Goal: Information Seeking & Learning: Learn about a topic

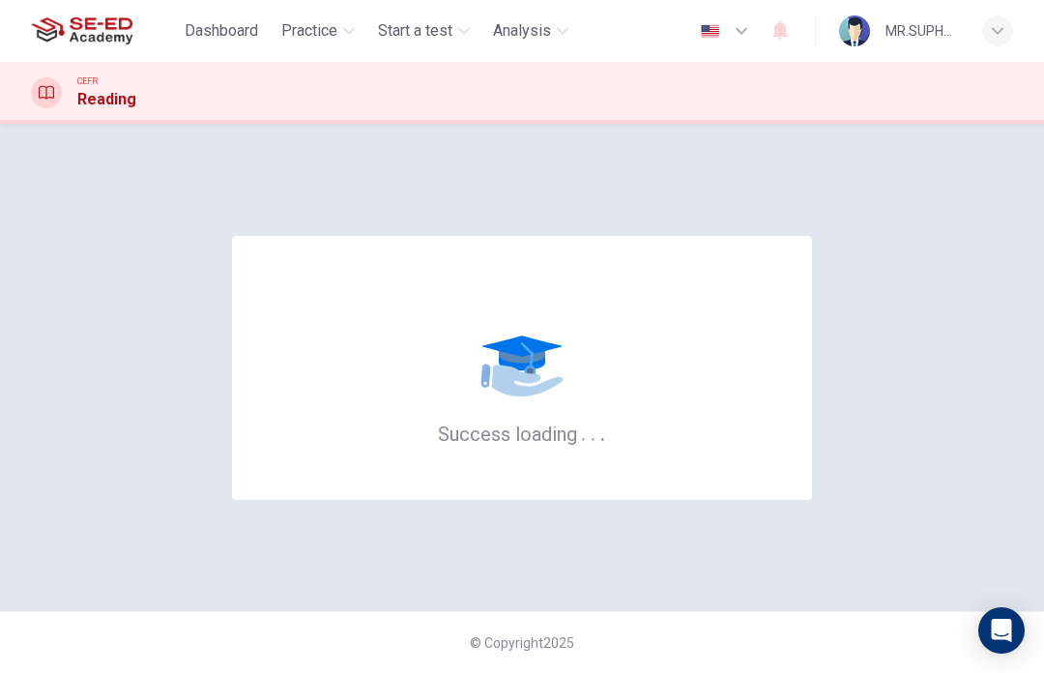
click at [333, 42] on span "Practice" at bounding box center [309, 30] width 56 height 23
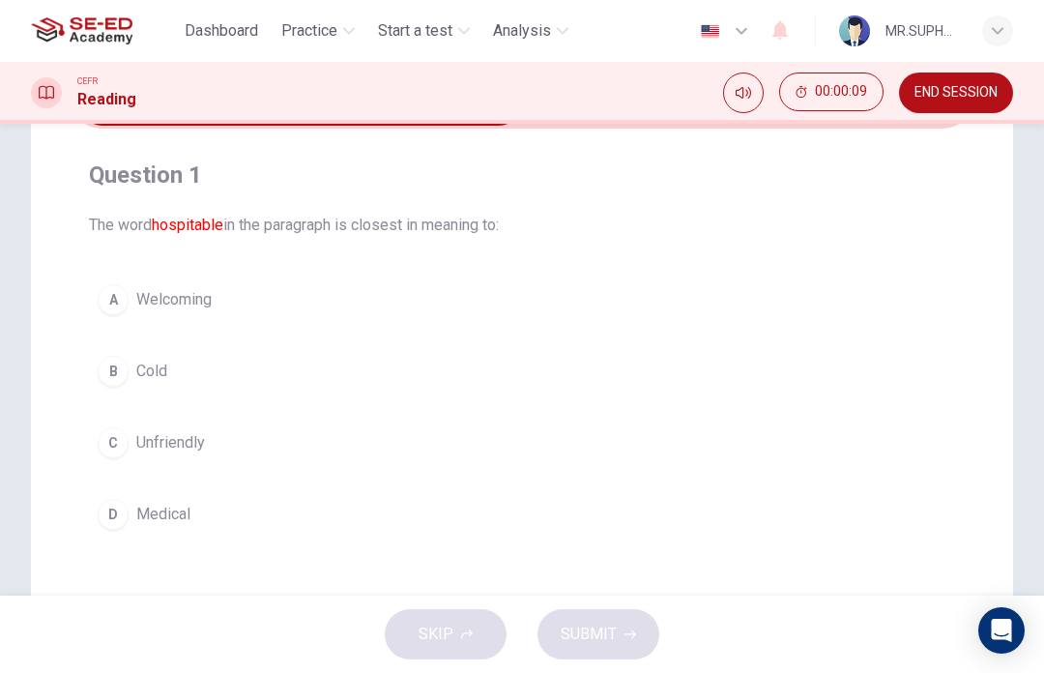
scroll to position [115, 0]
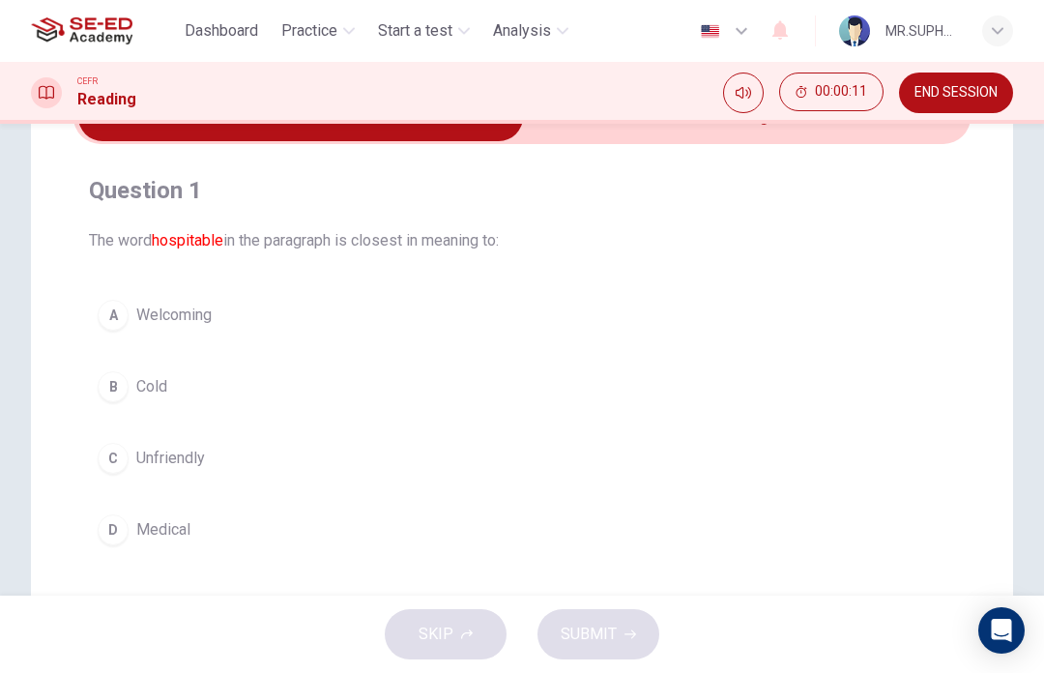
click at [213, 528] on button "D Medical" at bounding box center [522, 530] width 866 height 48
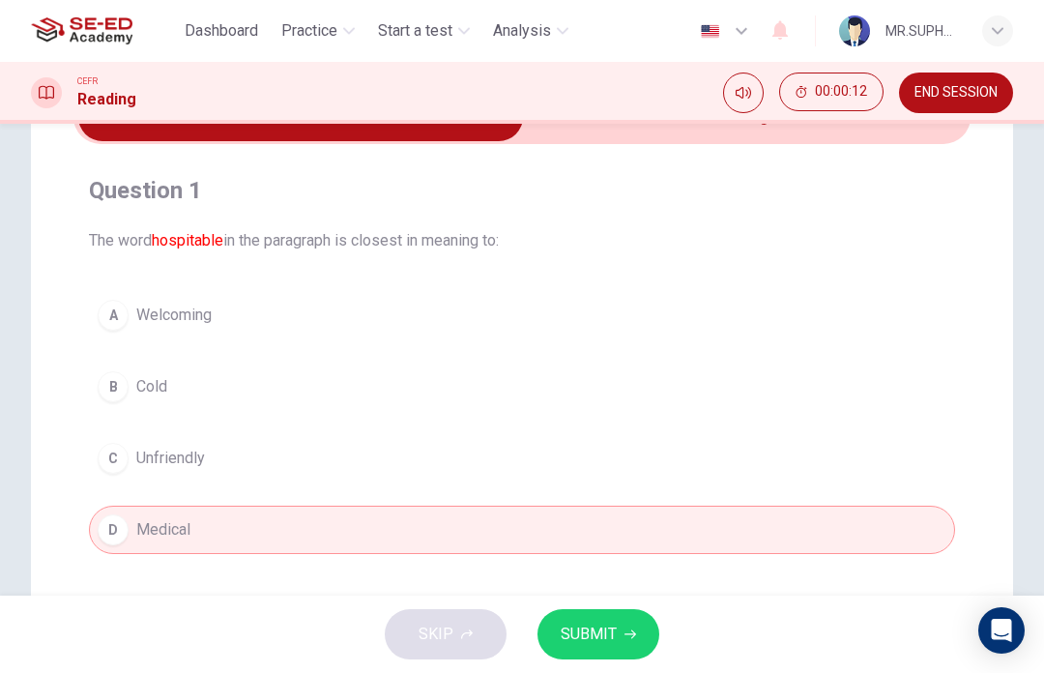
click at [606, 632] on span "SUBMIT" at bounding box center [589, 634] width 56 height 27
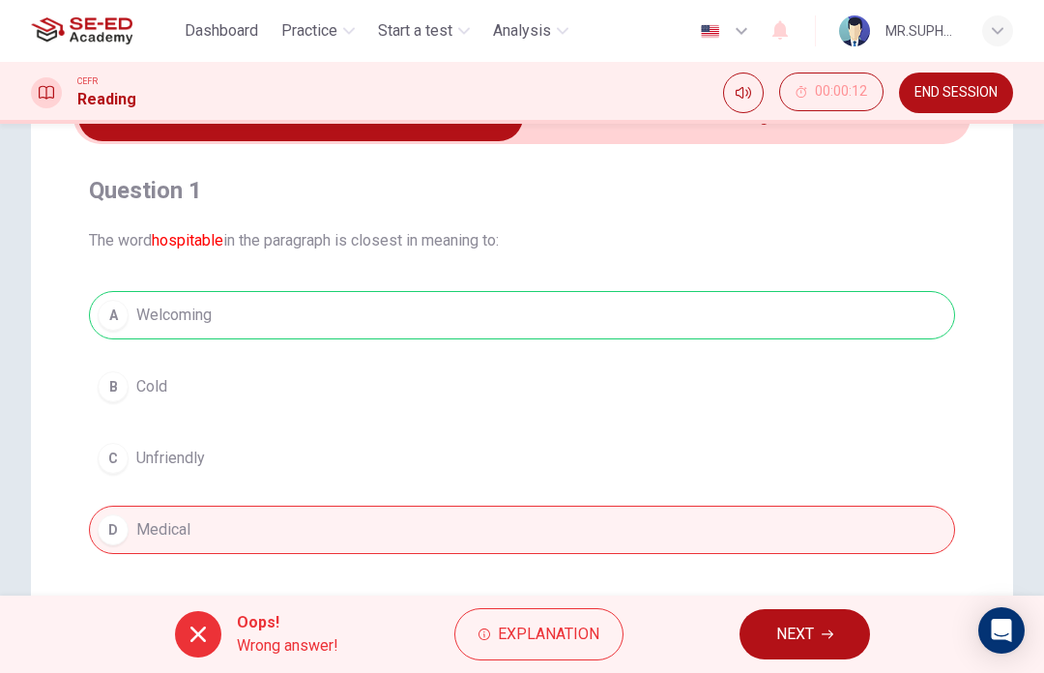
click at [796, 626] on span "NEXT" at bounding box center [795, 634] width 38 height 27
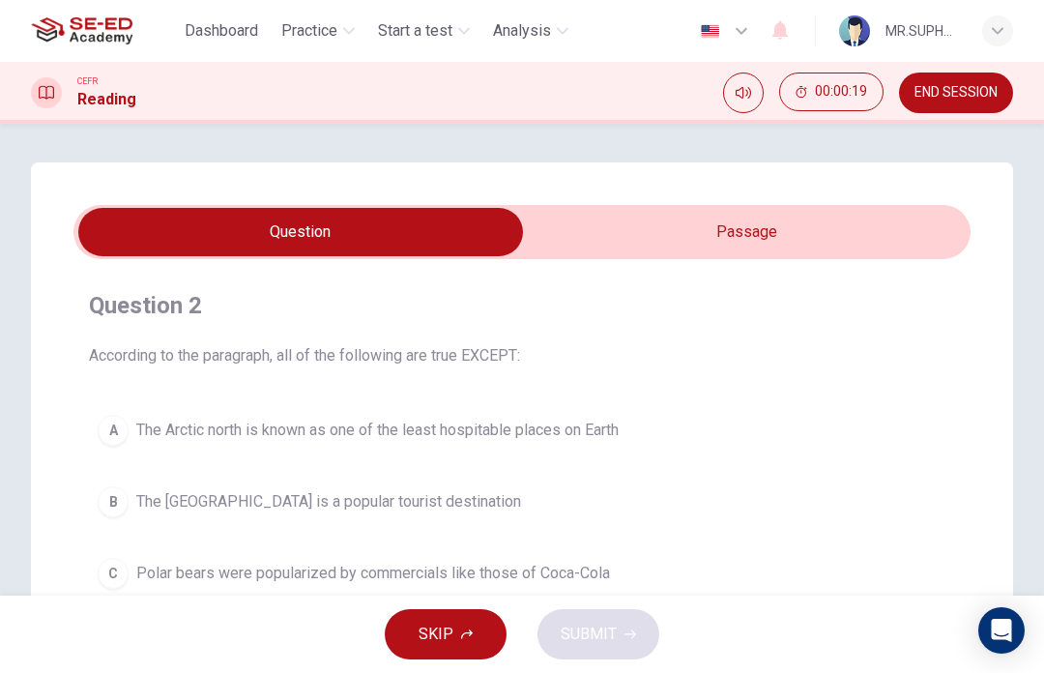
scroll to position [-1, 0]
click at [868, 216] on input "checkbox" at bounding box center [301, 232] width 1346 height 48
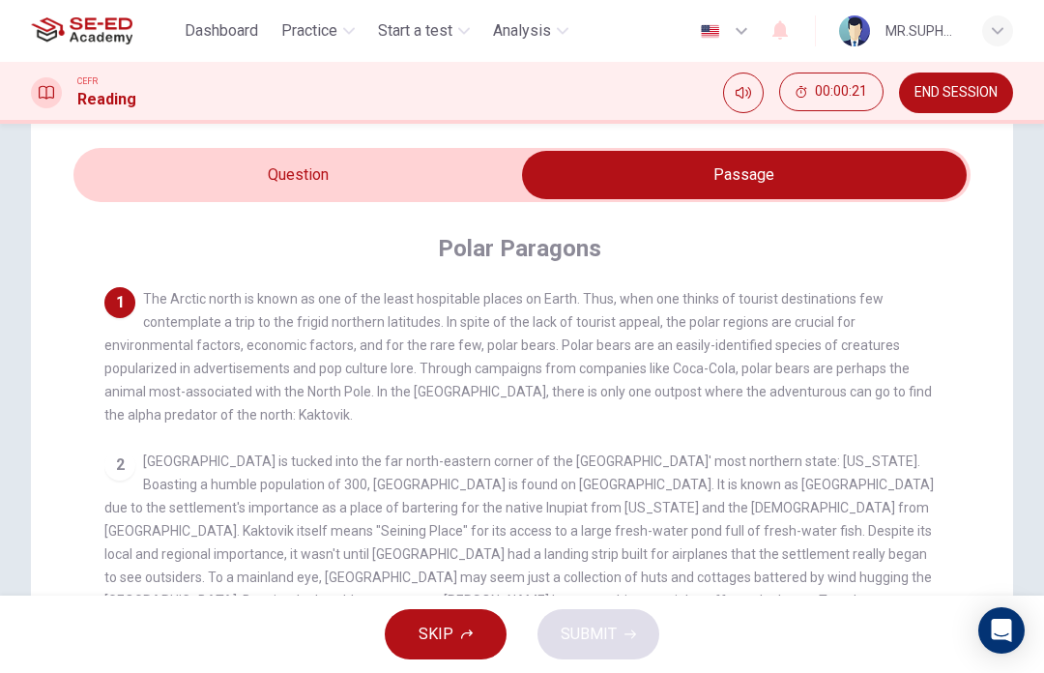
scroll to position [58, 0]
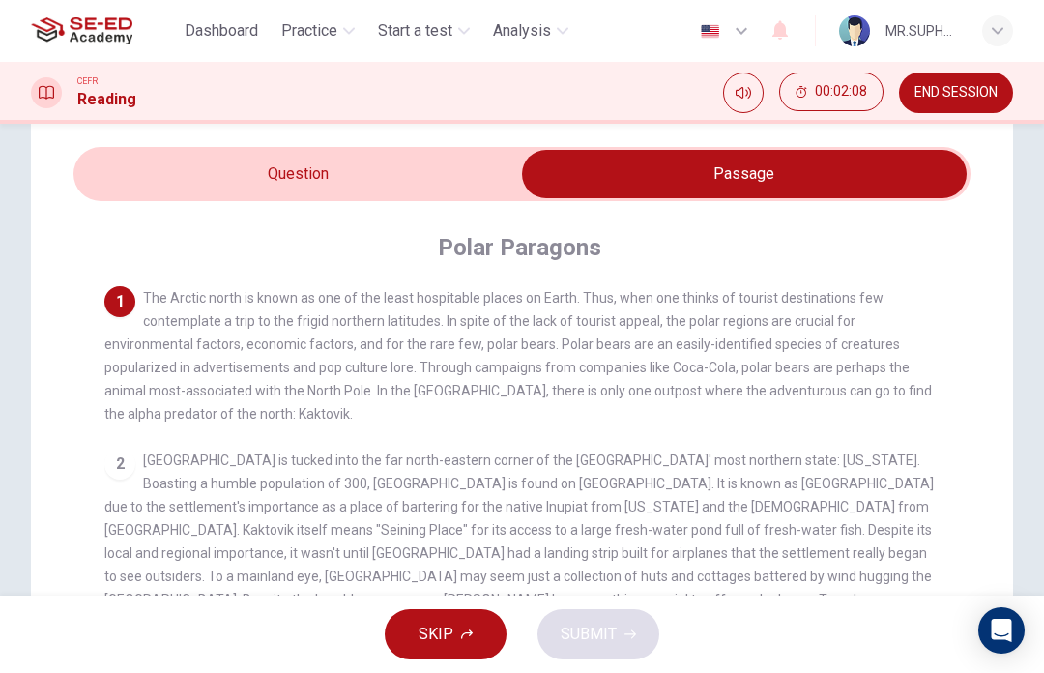
click at [428, 158] on input "checkbox" at bounding box center [745, 174] width 1346 height 48
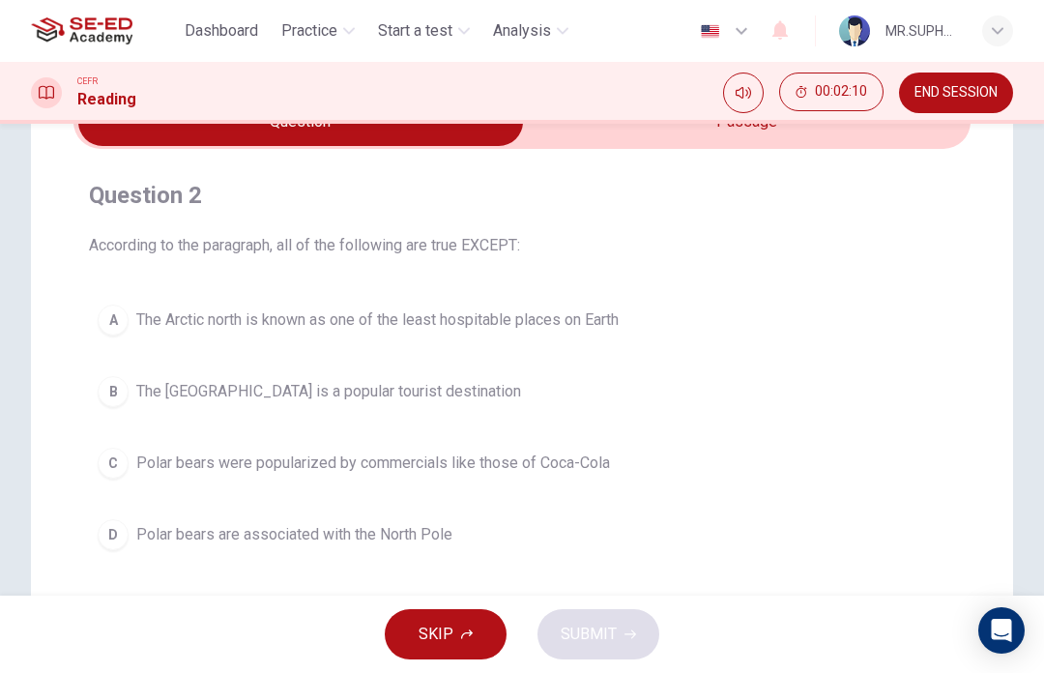
scroll to position [117, 0]
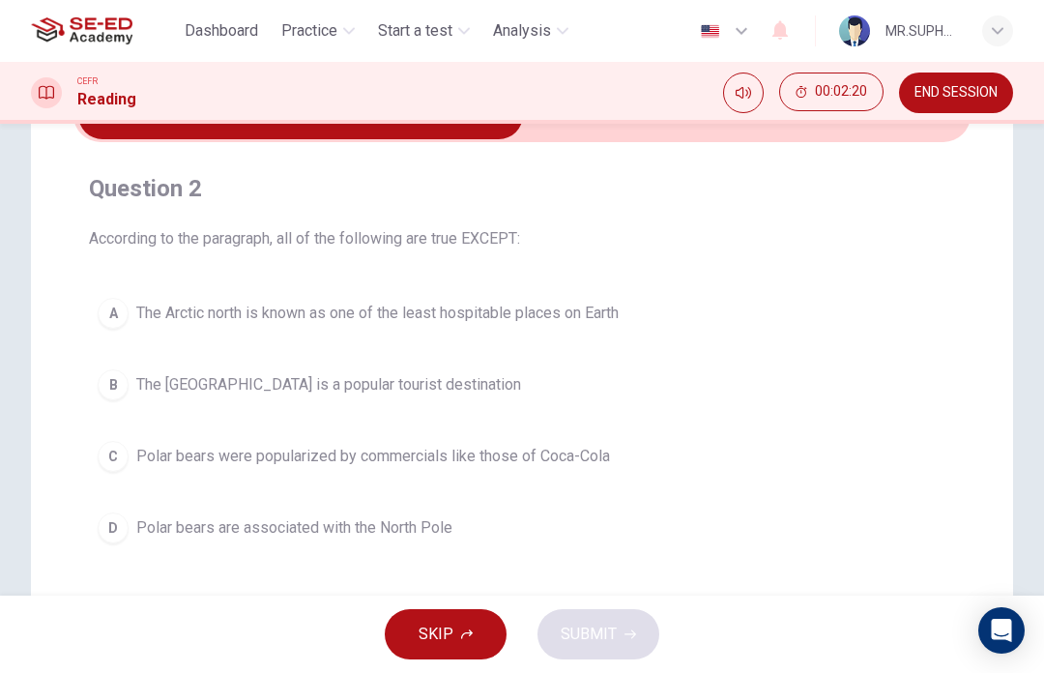
click at [445, 387] on span "The [GEOGRAPHIC_DATA] is a popular tourist destination" at bounding box center [328, 384] width 385 height 23
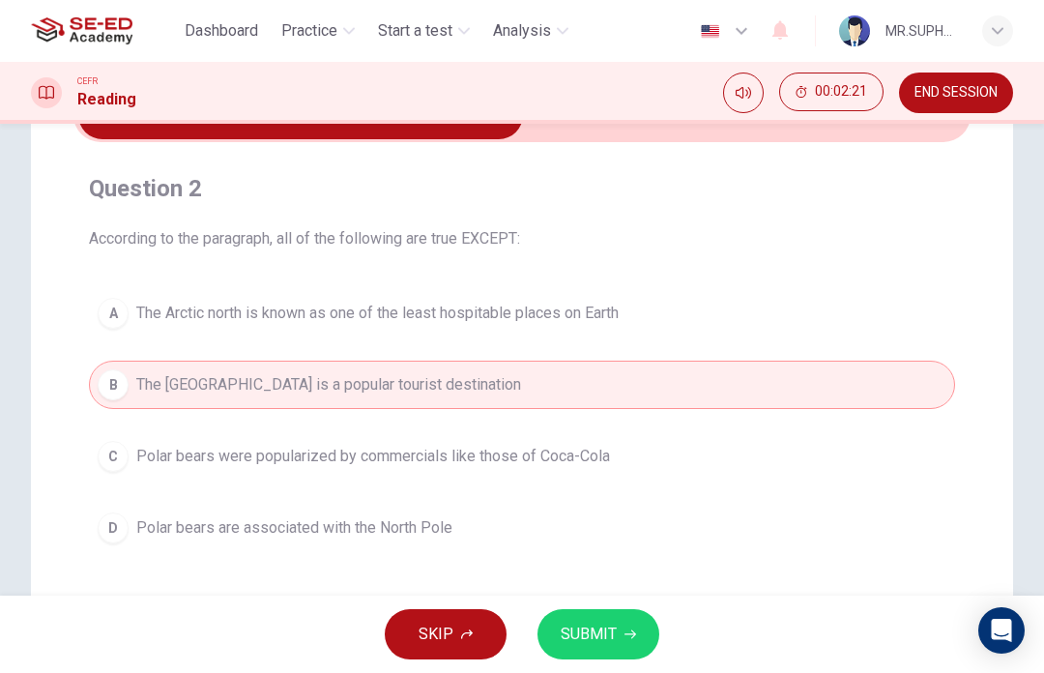
click at [608, 611] on button "SUBMIT" at bounding box center [599, 634] width 122 height 50
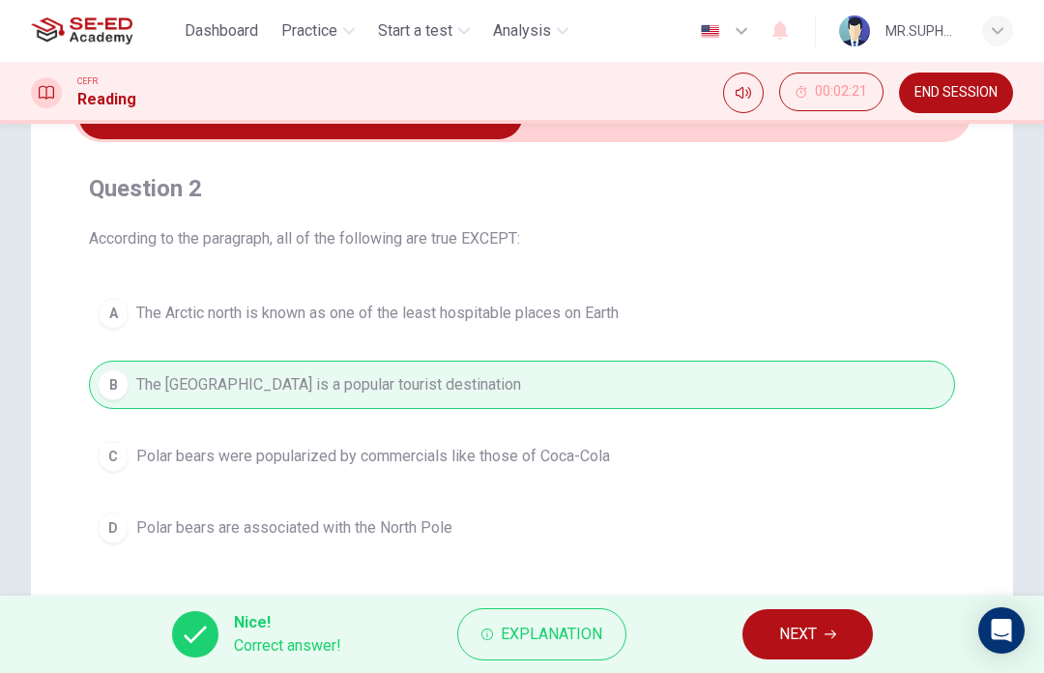
click at [818, 627] on button "NEXT" at bounding box center [808, 634] width 131 height 50
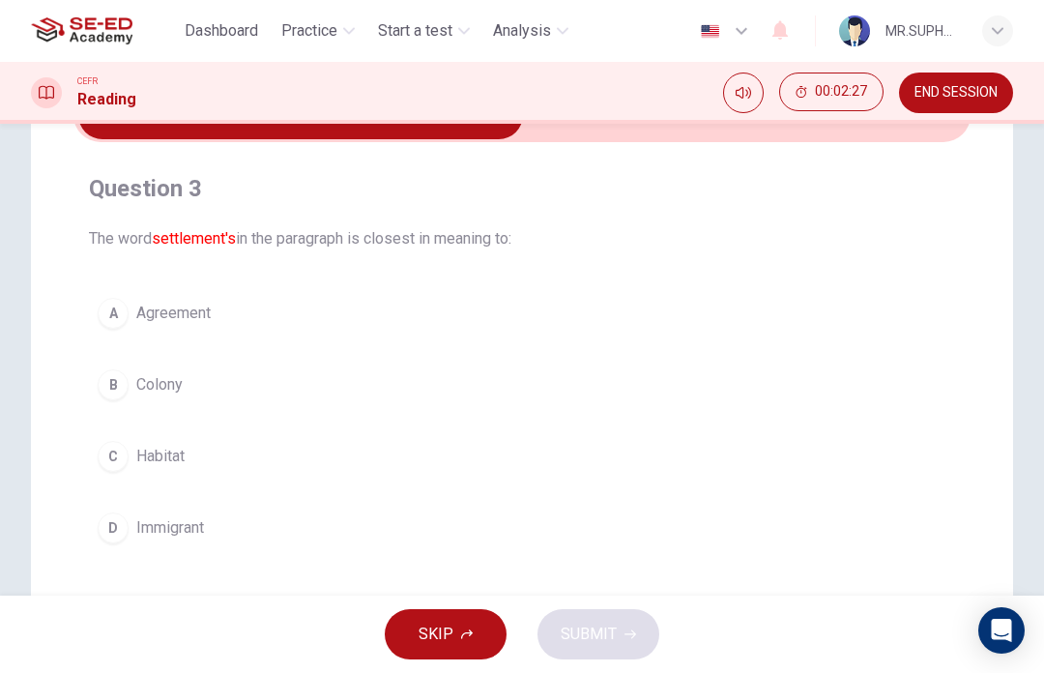
scroll to position [118, 0]
click at [293, 307] on button "A Agreement" at bounding box center [522, 312] width 866 height 48
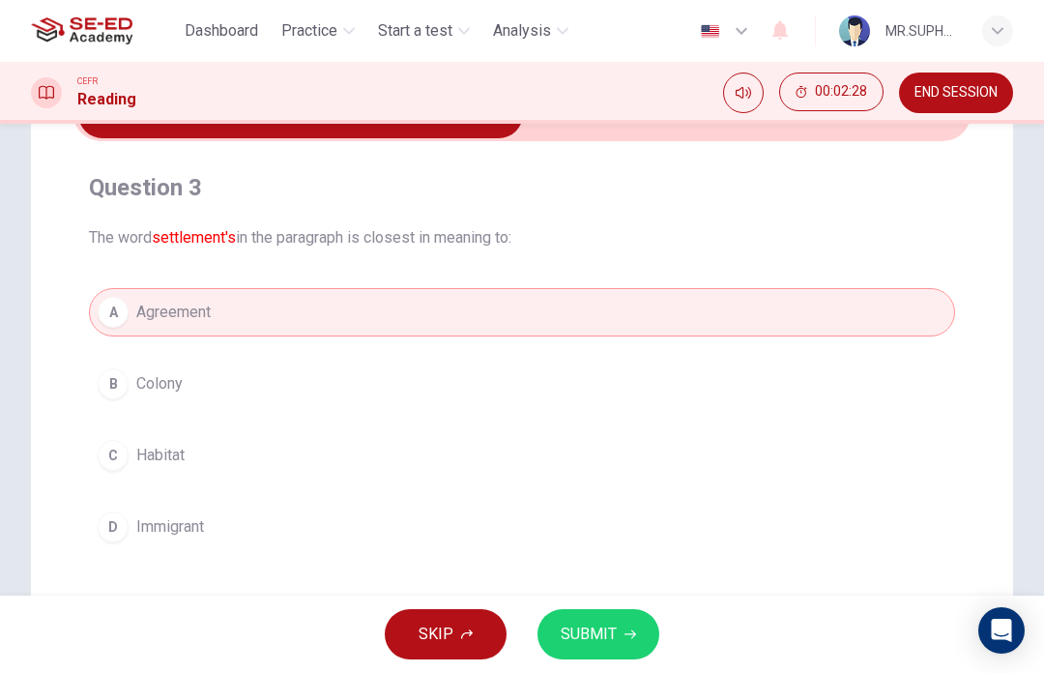
click at [605, 636] on span "SUBMIT" at bounding box center [589, 634] width 56 height 27
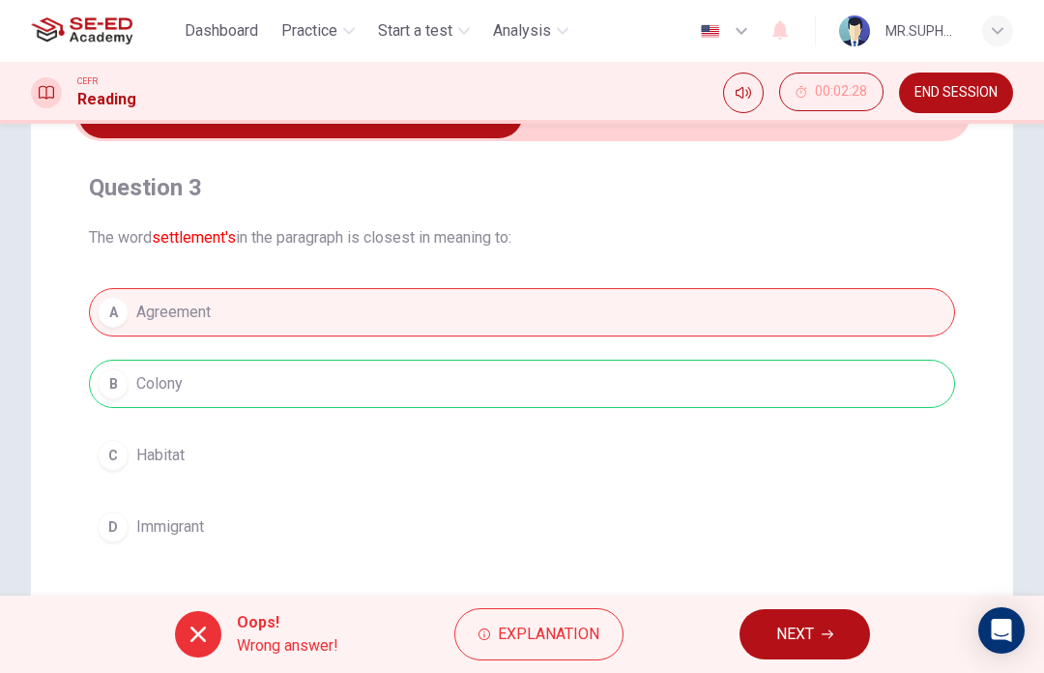
click at [819, 626] on button "NEXT" at bounding box center [805, 634] width 131 height 50
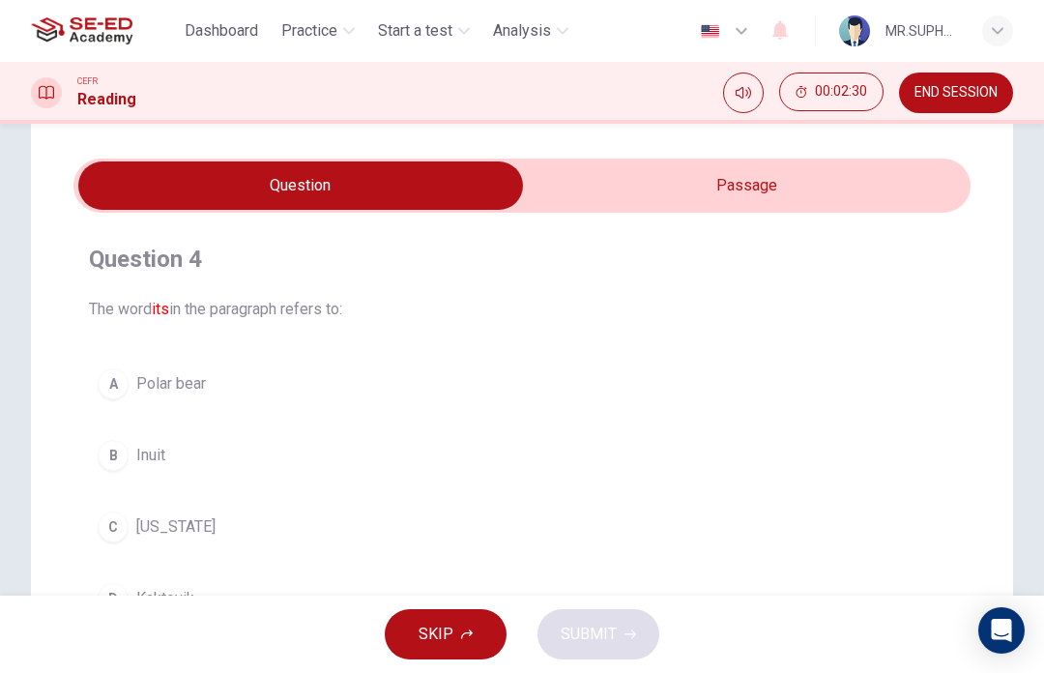
scroll to position [35, 0]
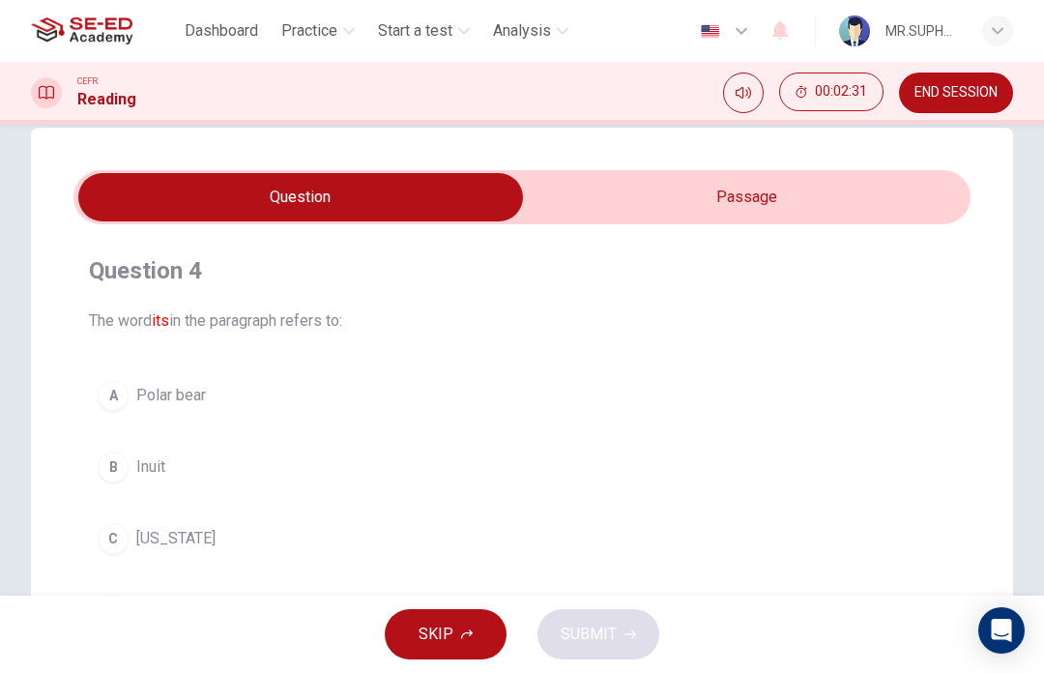
click at [855, 200] on input "checkbox" at bounding box center [301, 197] width 1346 height 48
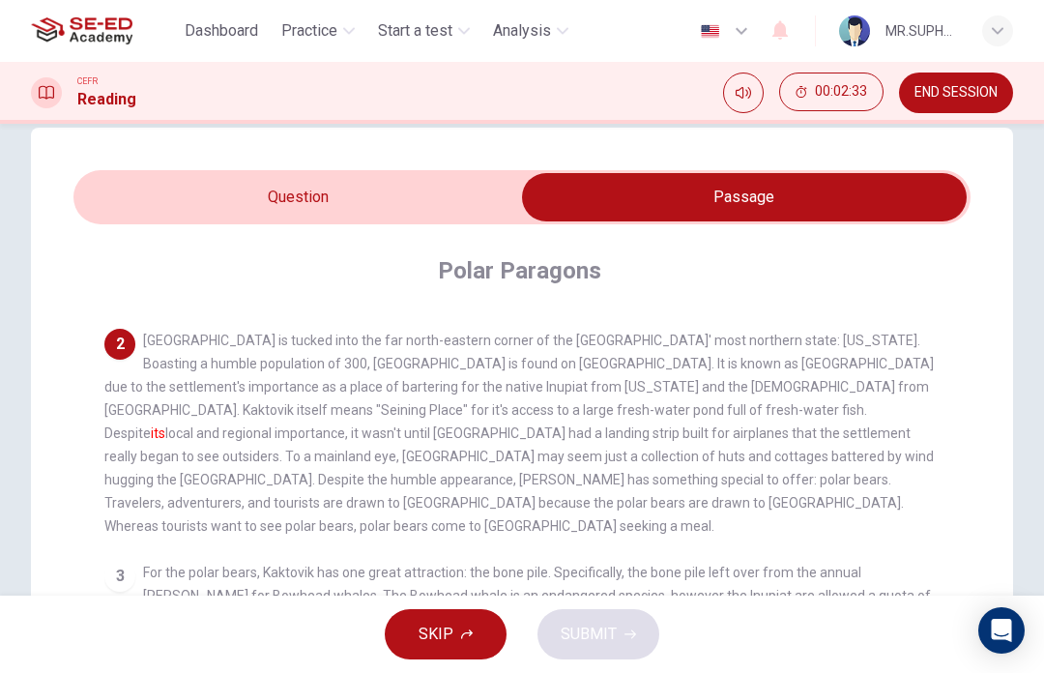
scroll to position [150, 0]
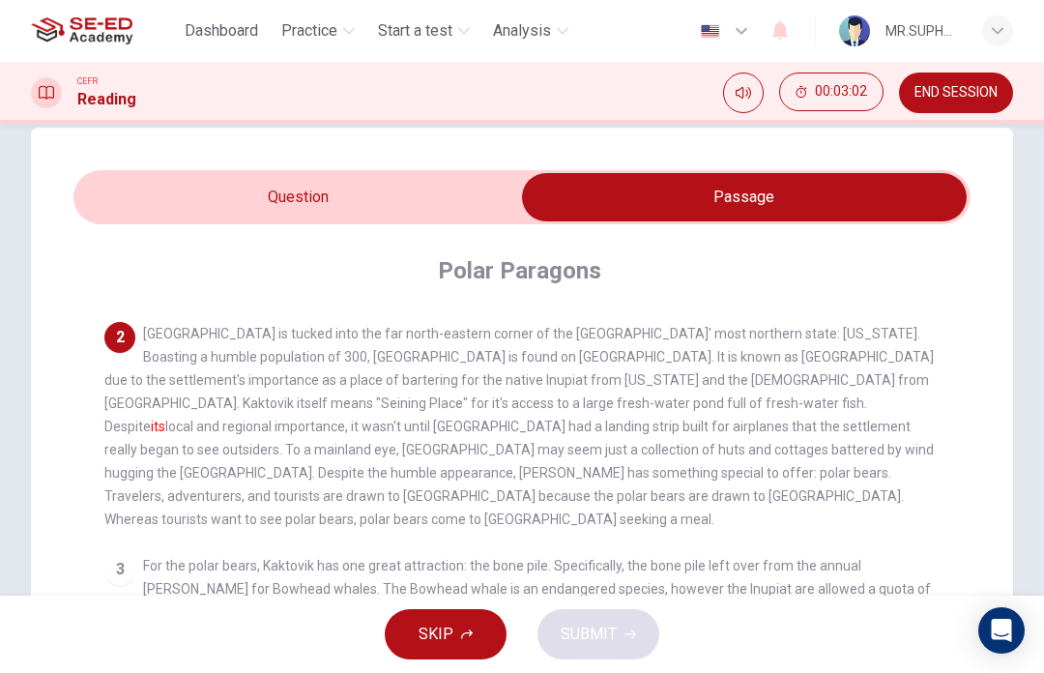
click at [400, 191] on input "checkbox" at bounding box center [745, 197] width 1346 height 48
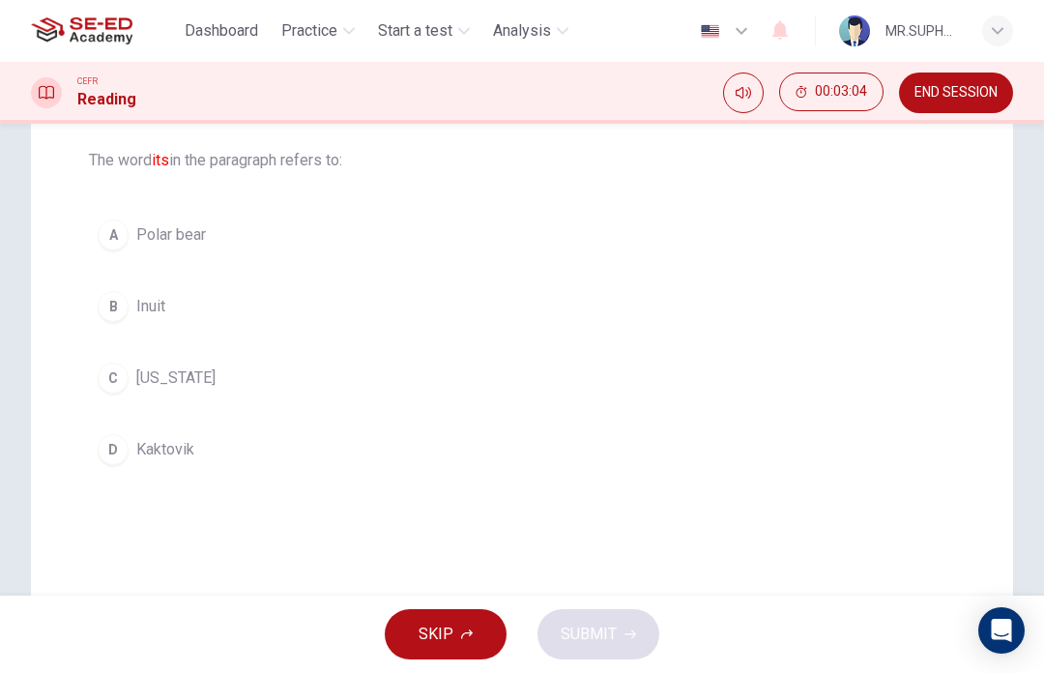
scroll to position [196, 0]
click at [336, 460] on button "D Kaktovik" at bounding box center [522, 448] width 866 height 48
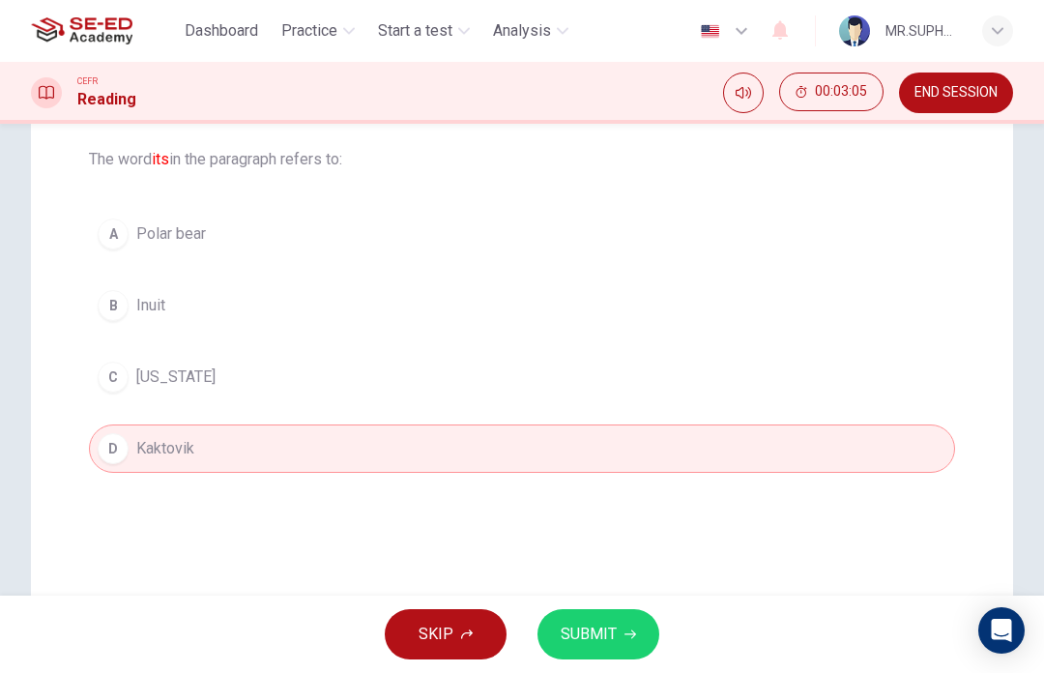
click at [635, 636] on button "SUBMIT" at bounding box center [599, 634] width 122 height 50
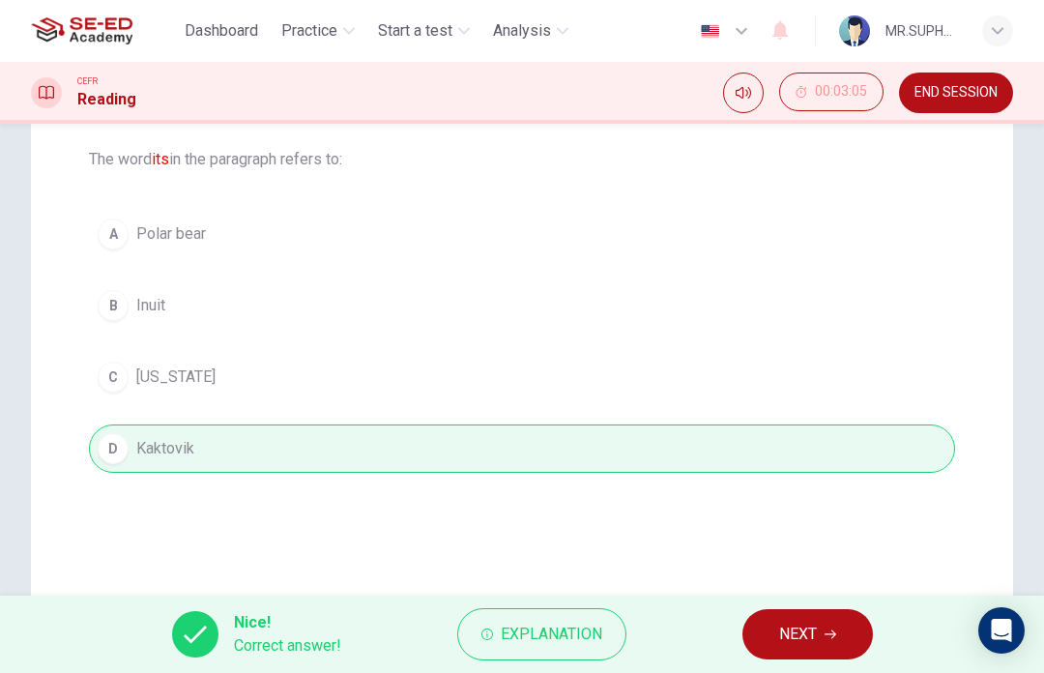
click at [814, 623] on span "NEXT" at bounding box center [798, 634] width 38 height 27
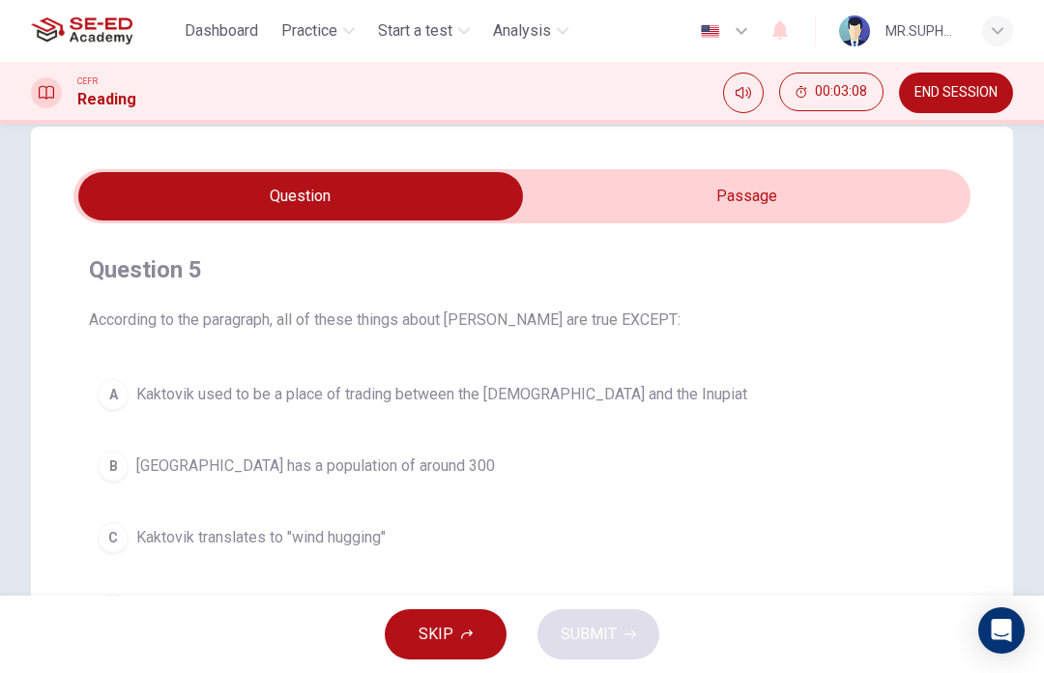
scroll to position [23, 0]
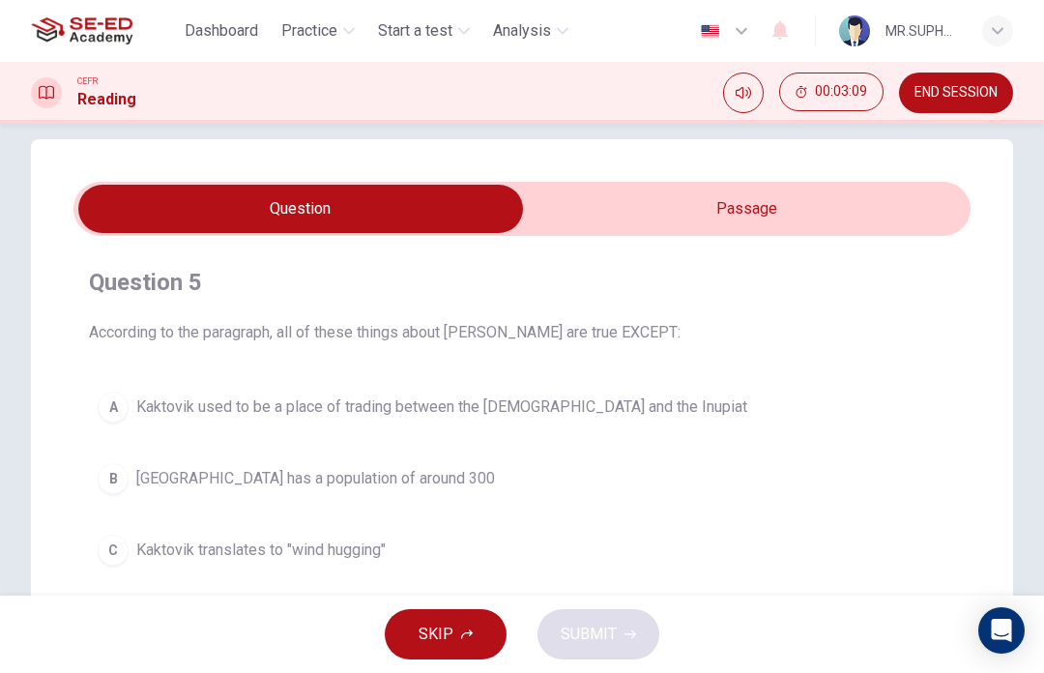
click at [850, 192] on input "checkbox" at bounding box center [301, 209] width 1346 height 48
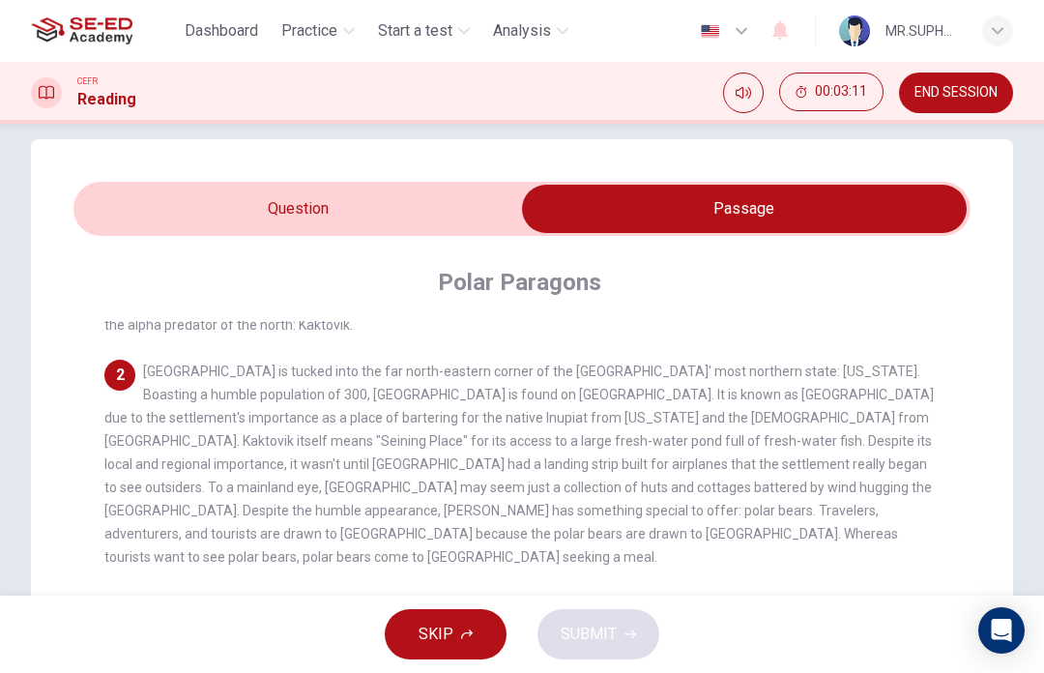
scroll to position [123, 0]
click at [436, 209] on input "checkbox" at bounding box center [745, 209] width 1346 height 48
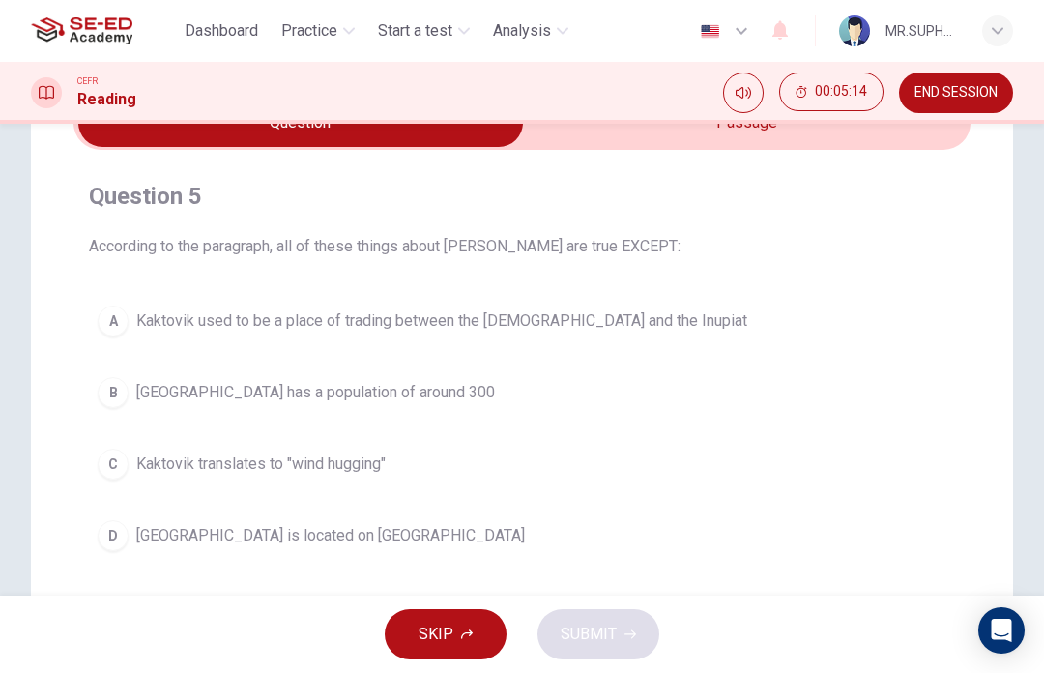
scroll to position [110, 0]
click at [658, 326] on button "A Kaktovik used to be a place of trading between the [DEMOGRAPHIC_DATA] and the…" at bounding box center [522, 320] width 866 height 48
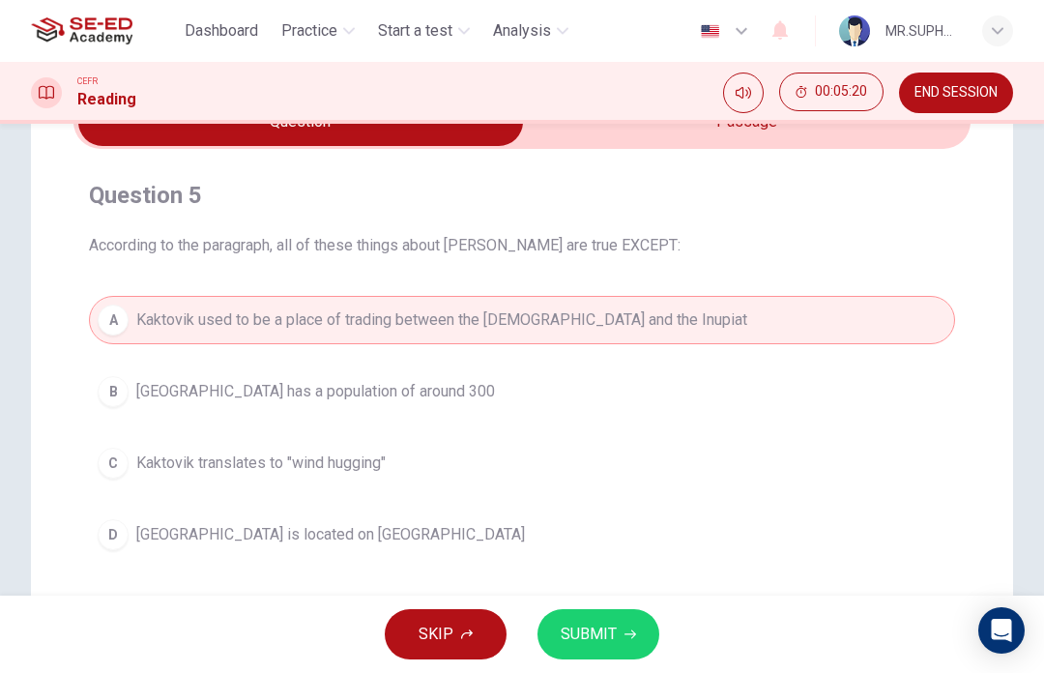
click at [616, 625] on button "SUBMIT" at bounding box center [599, 634] width 122 height 50
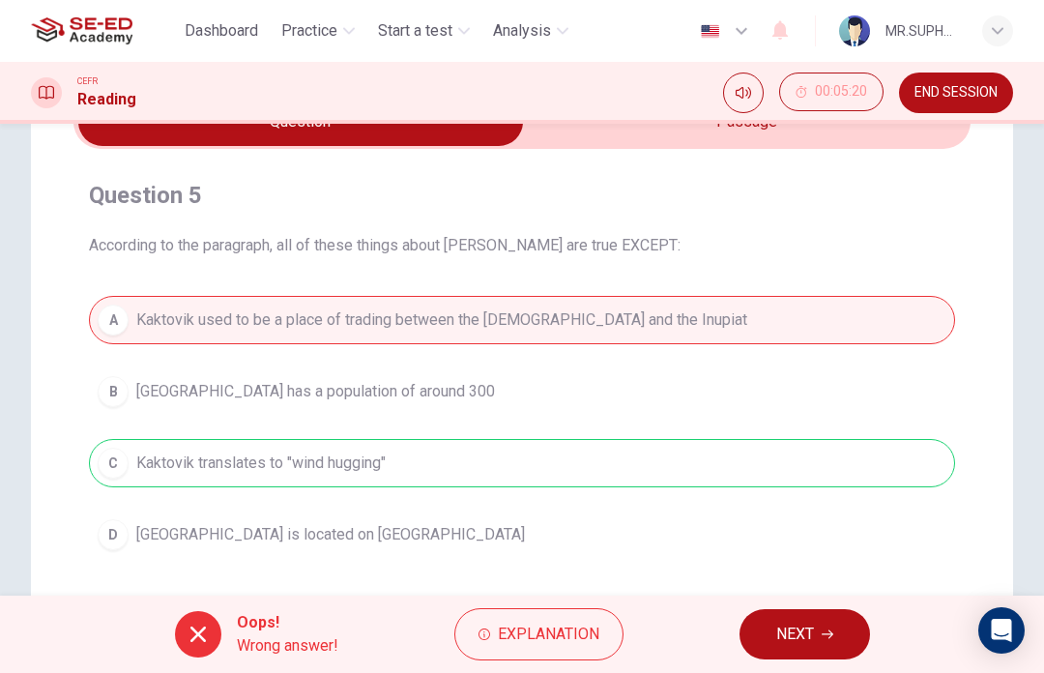
click at [814, 627] on span "NEXT" at bounding box center [795, 634] width 38 height 27
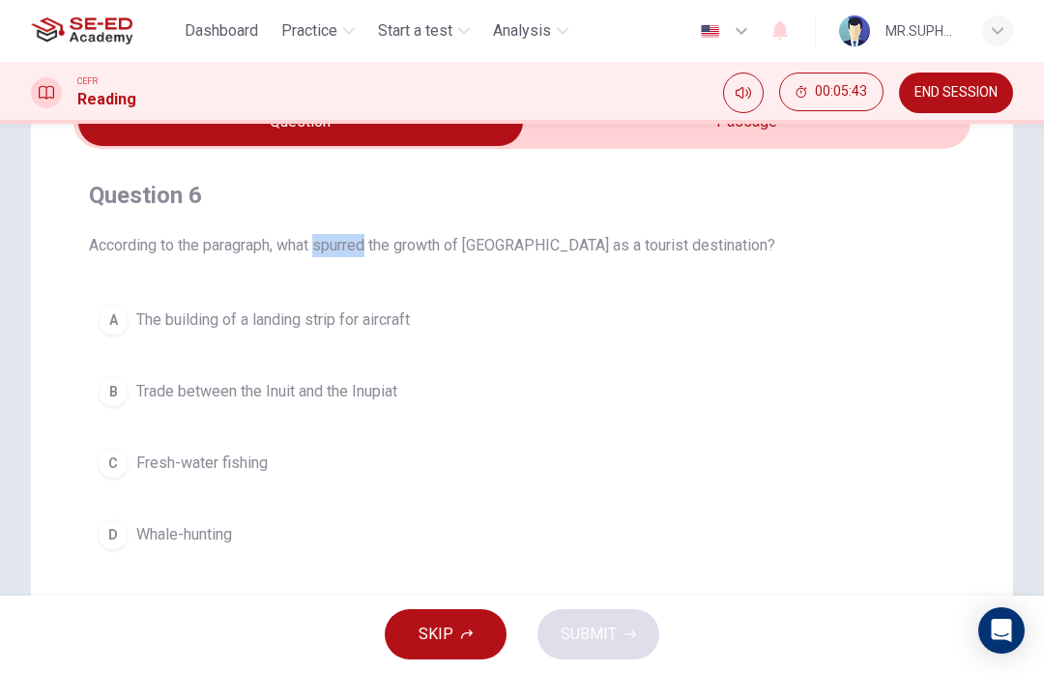
scroll to position [87, 0]
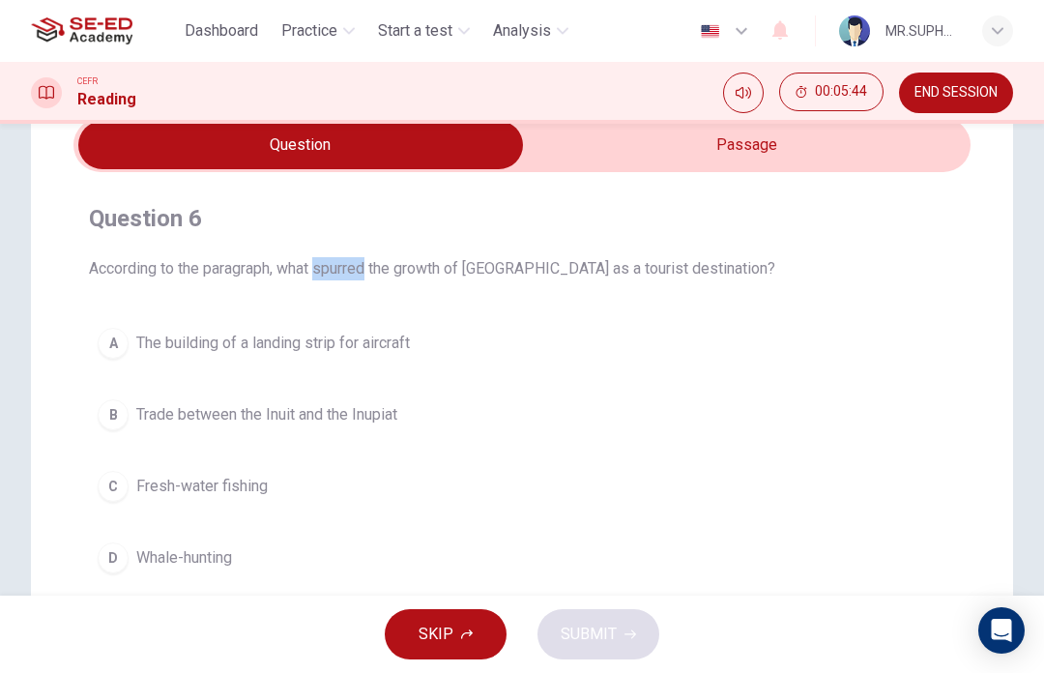
click at [778, 157] on input "checkbox" at bounding box center [301, 145] width 1346 height 48
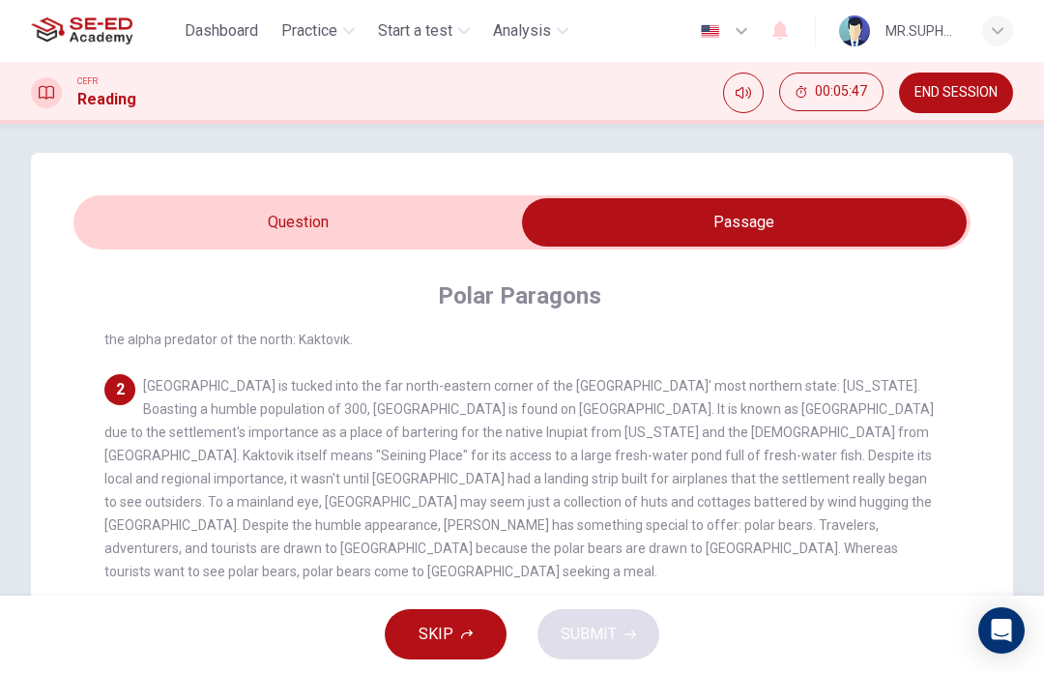
scroll to position [7, 0]
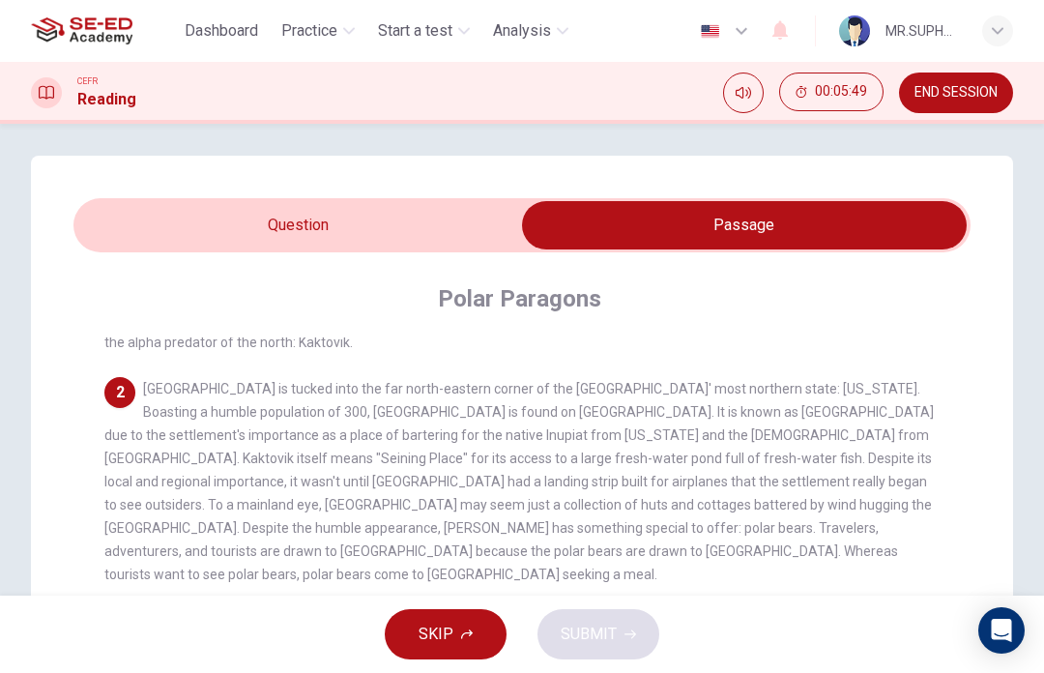
click at [434, 247] on input "checkbox" at bounding box center [745, 225] width 1346 height 48
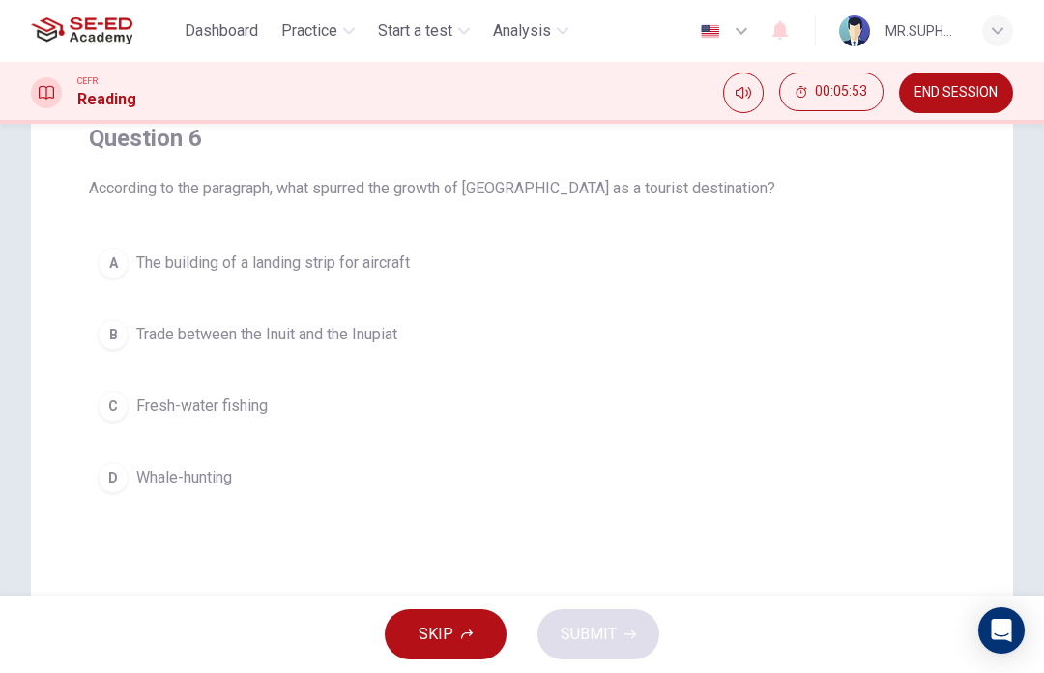
scroll to position [166, 0]
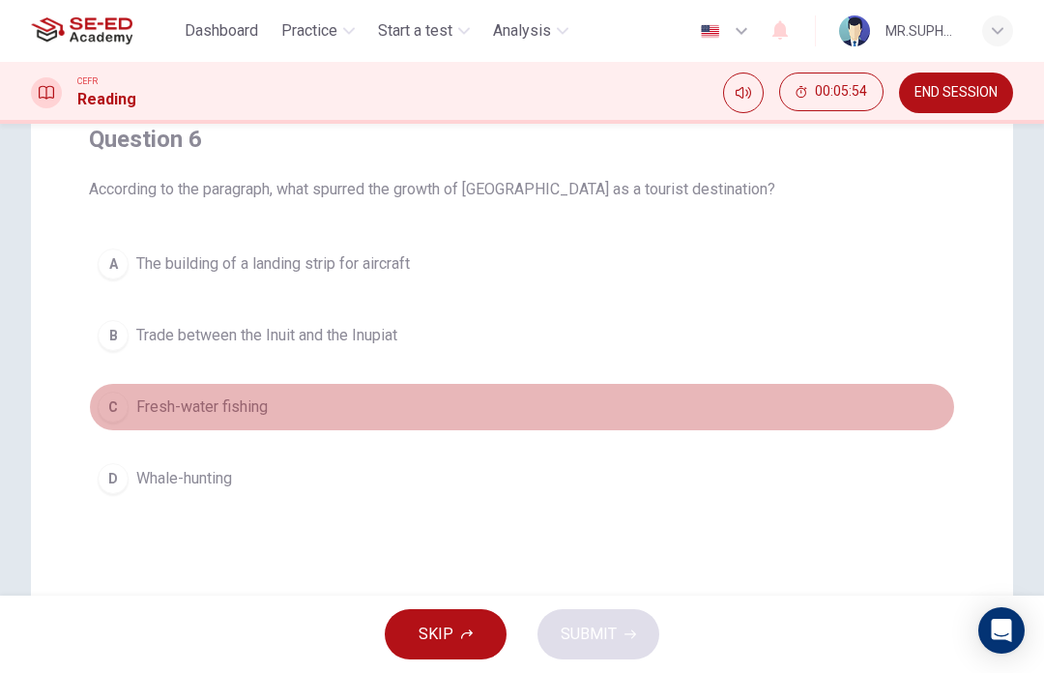
click at [427, 424] on button "C Fresh-water fishing" at bounding box center [522, 407] width 866 height 48
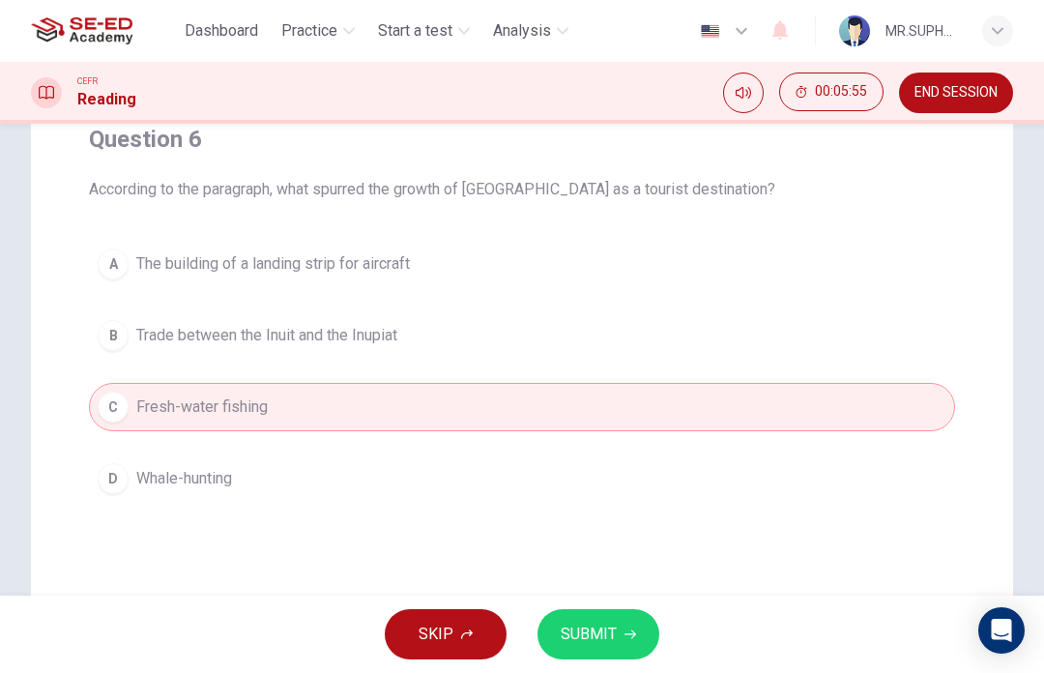
click at [604, 622] on span "SUBMIT" at bounding box center [589, 634] width 56 height 27
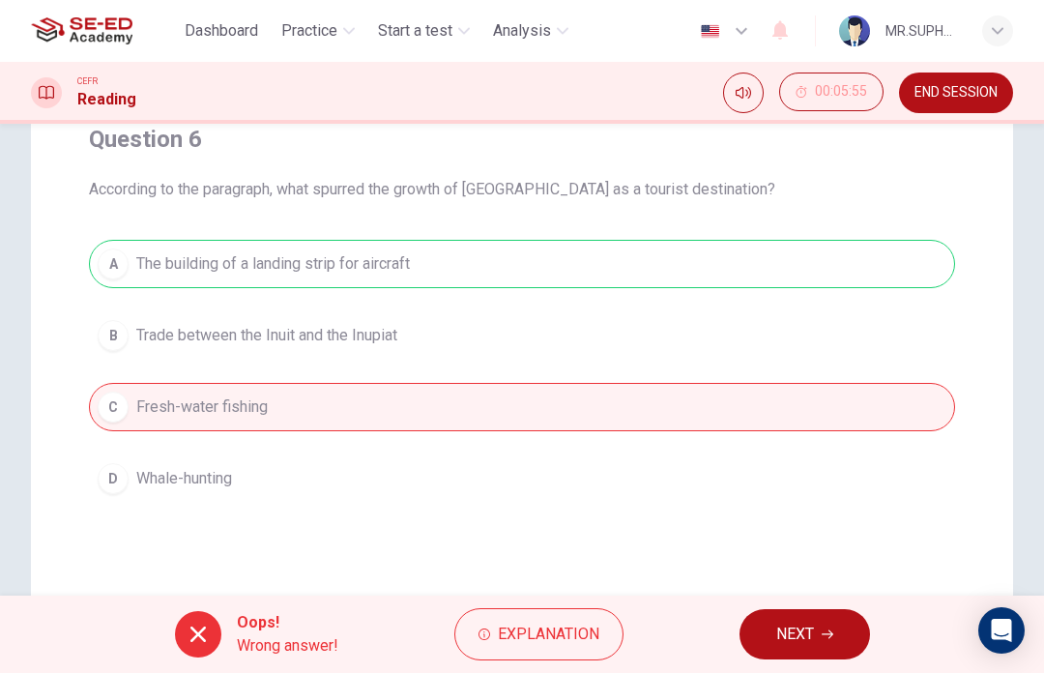
click at [744, 625] on button "NEXT" at bounding box center [805, 634] width 131 height 50
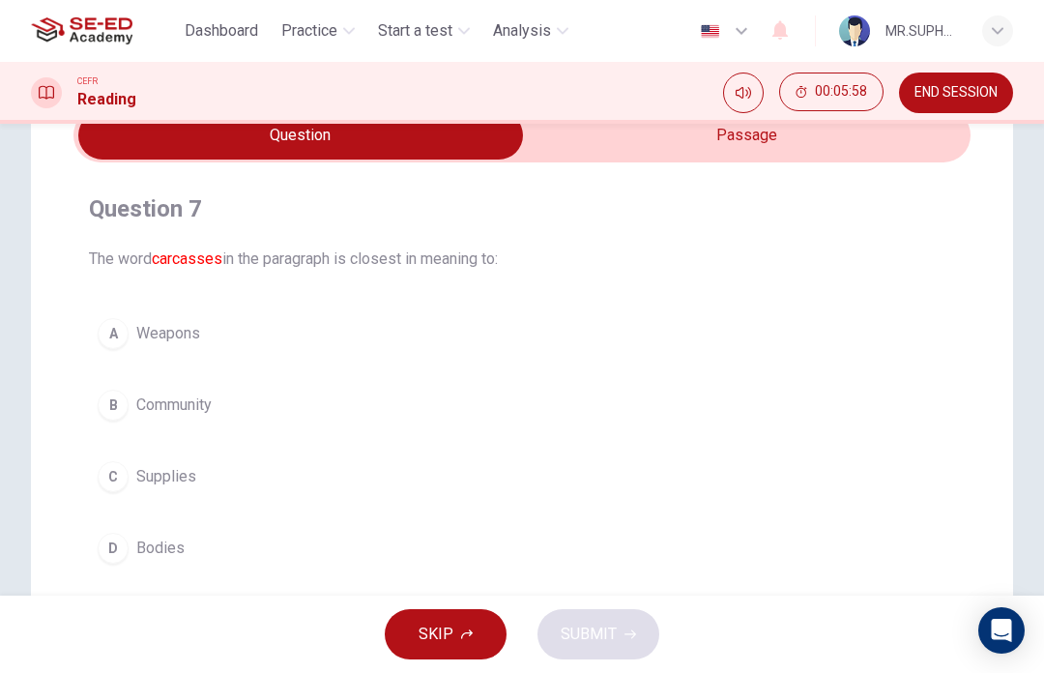
scroll to position [96, 0]
click at [822, 135] on input "checkbox" at bounding box center [301, 136] width 1346 height 48
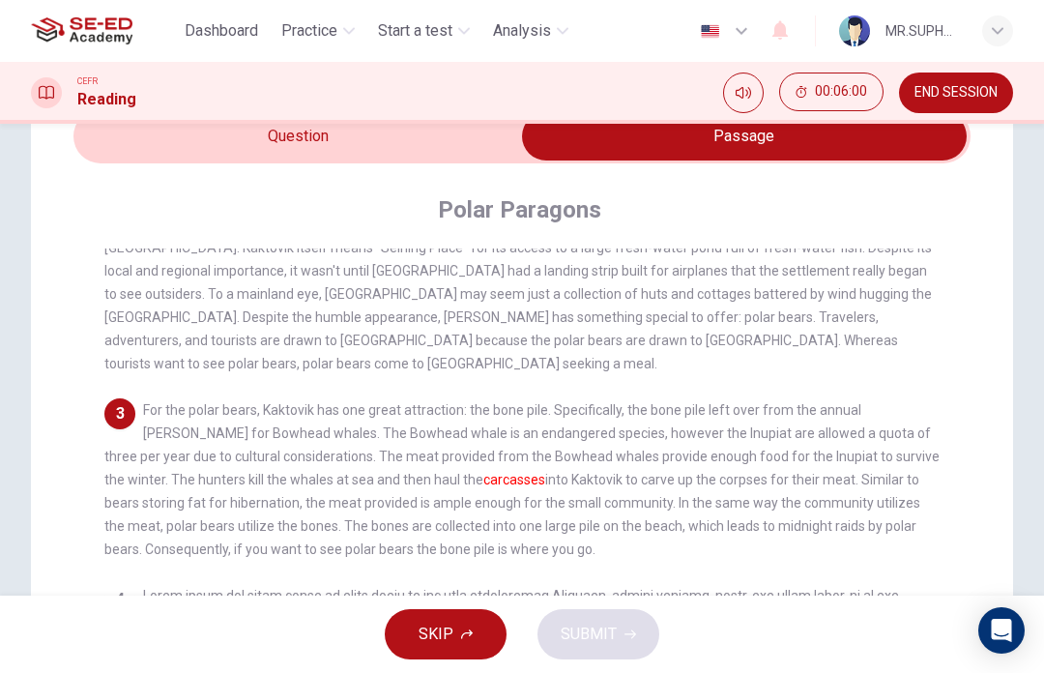
scroll to position [246, 0]
click at [525, 141] on input "checkbox" at bounding box center [745, 136] width 1346 height 48
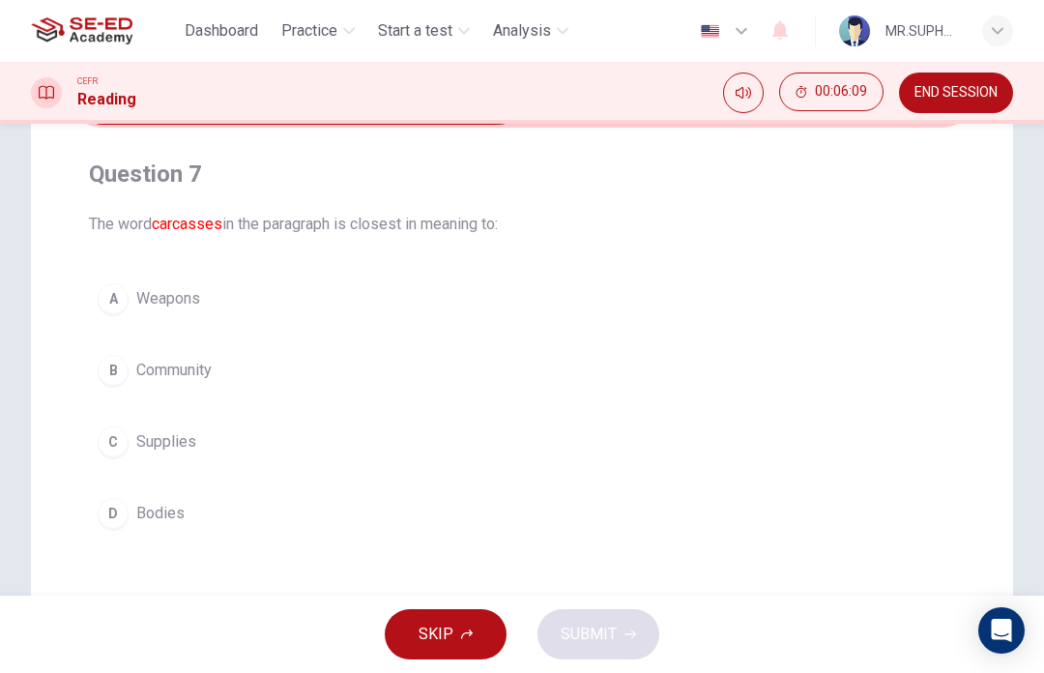
scroll to position [134, 0]
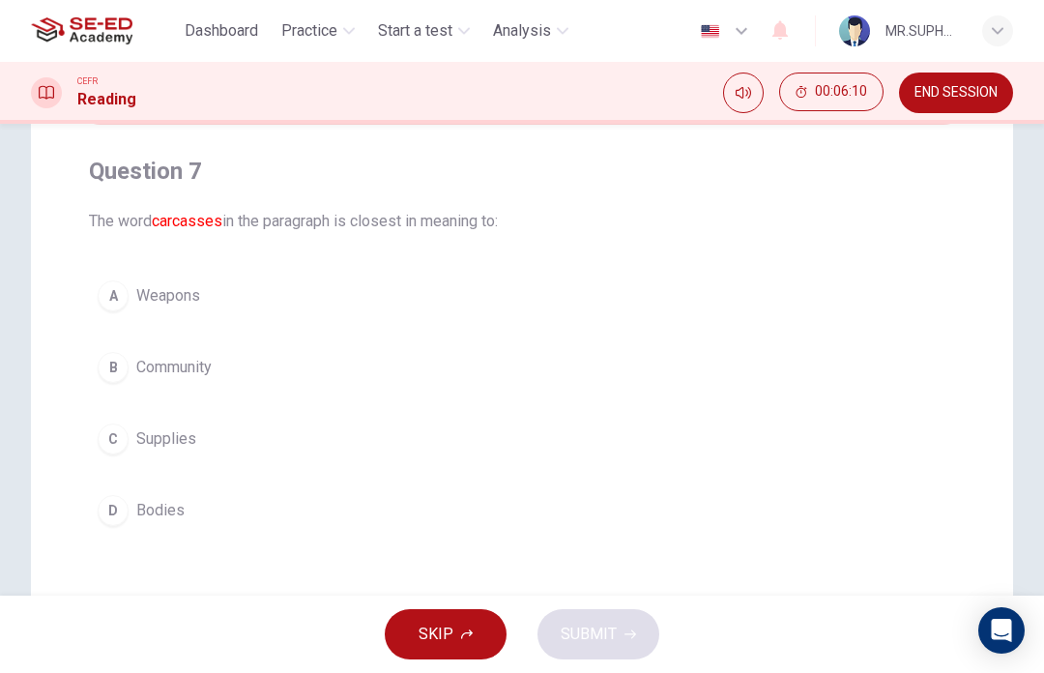
click at [326, 437] on button "C Supplies" at bounding box center [522, 439] width 866 height 48
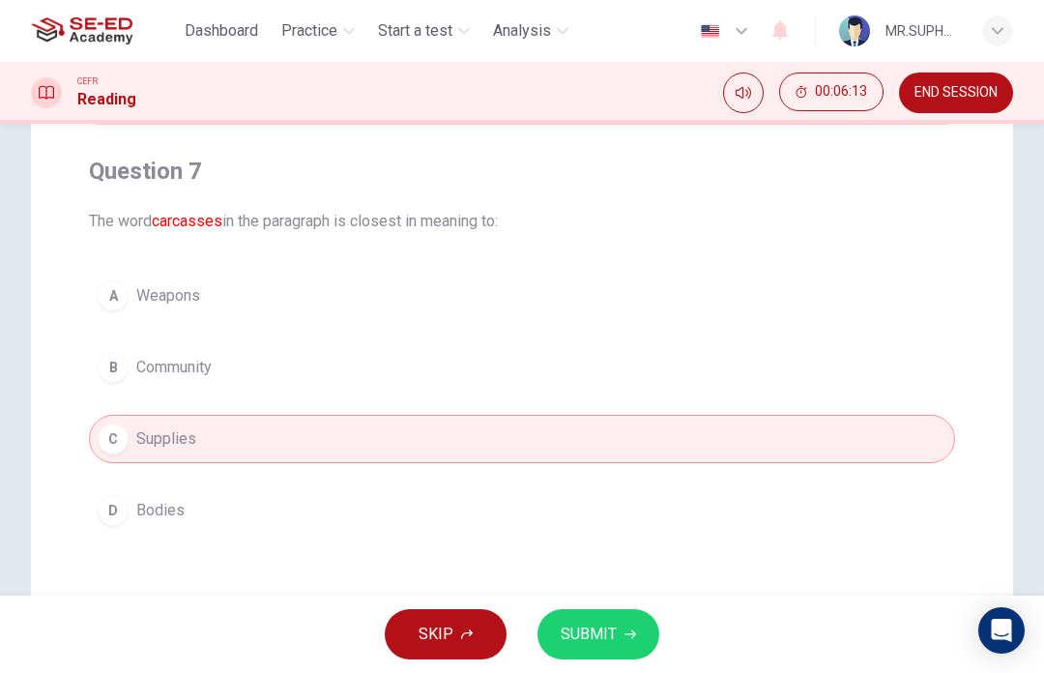
scroll to position [77, 0]
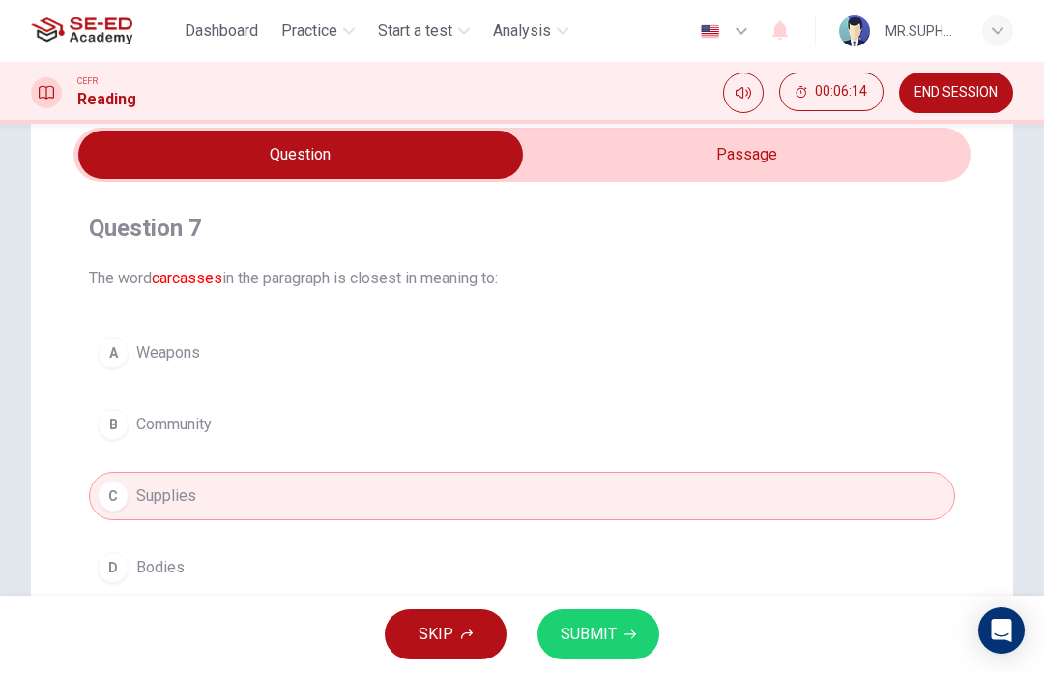
click at [664, 153] on input "checkbox" at bounding box center [301, 155] width 1346 height 48
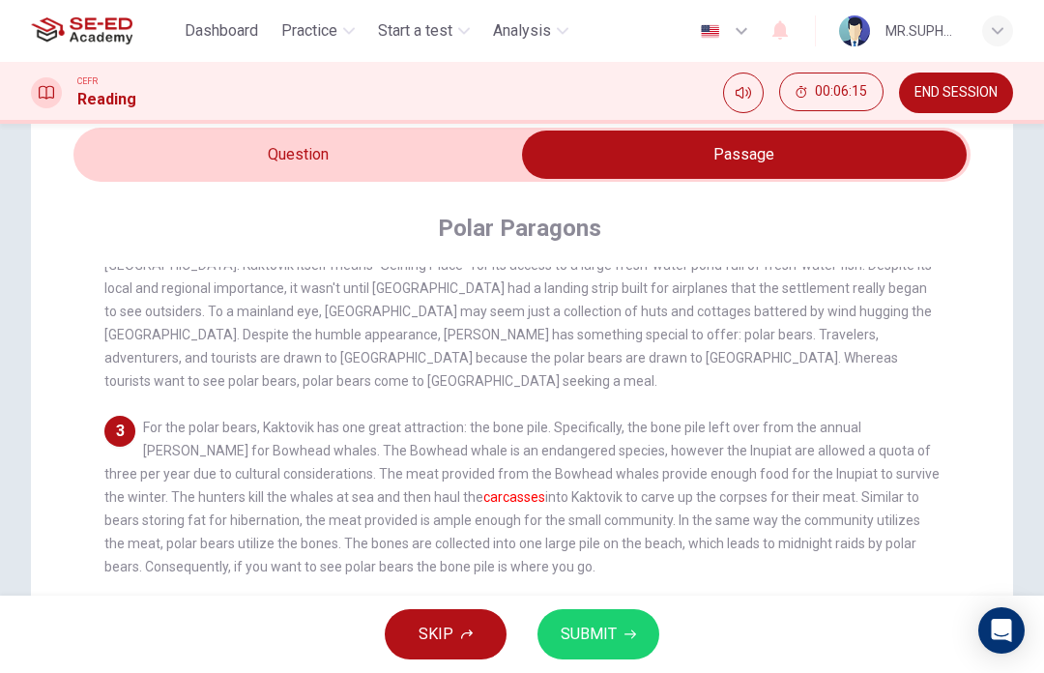
click at [448, 170] on input "checkbox" at bounding box center [745, 155] width 1346 height 48
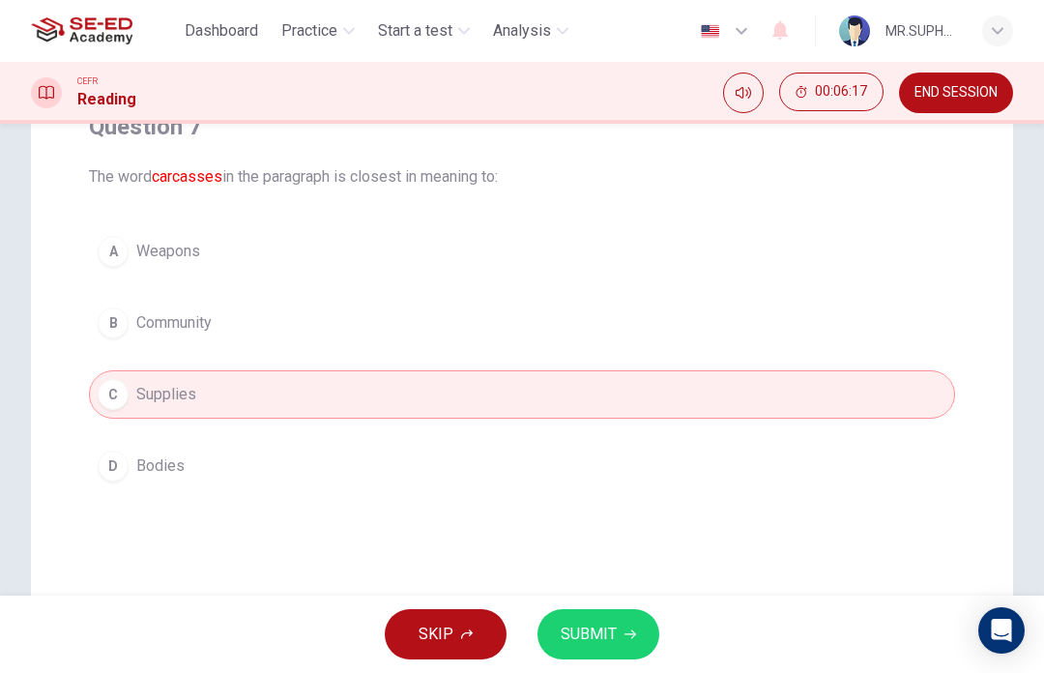
scroll to position [180, 0]
click at [578, 442] on button "D Bodies" at bounding box center [522, 465] width 866 height 48
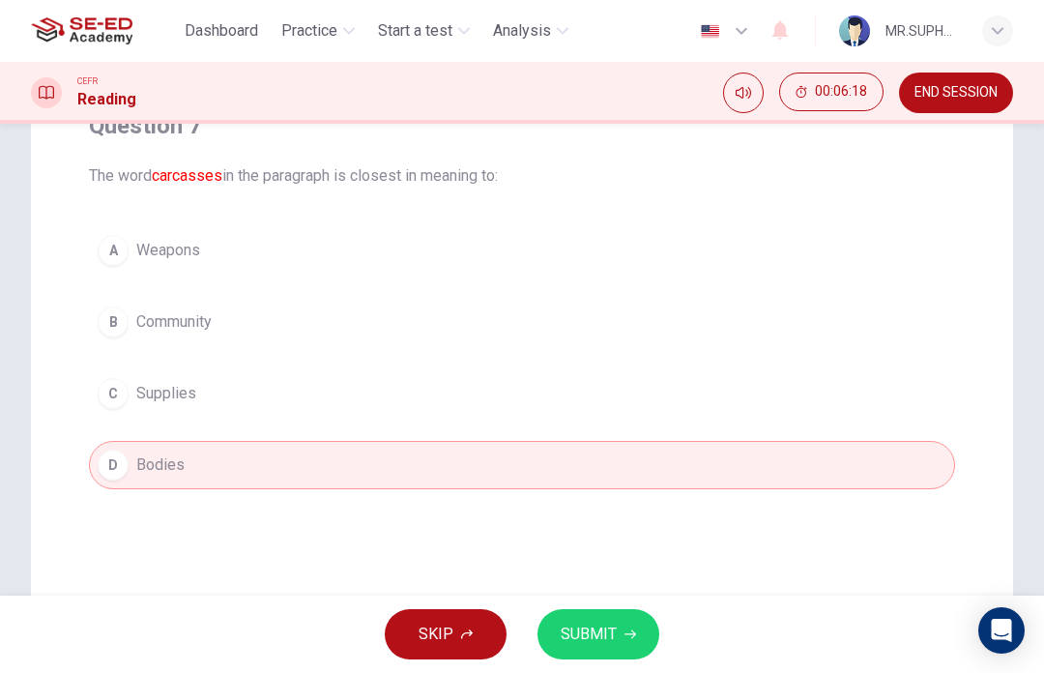
click at [577, 611] on button "SUBMIT" at bounding box center [599, 634] width 122 height 50
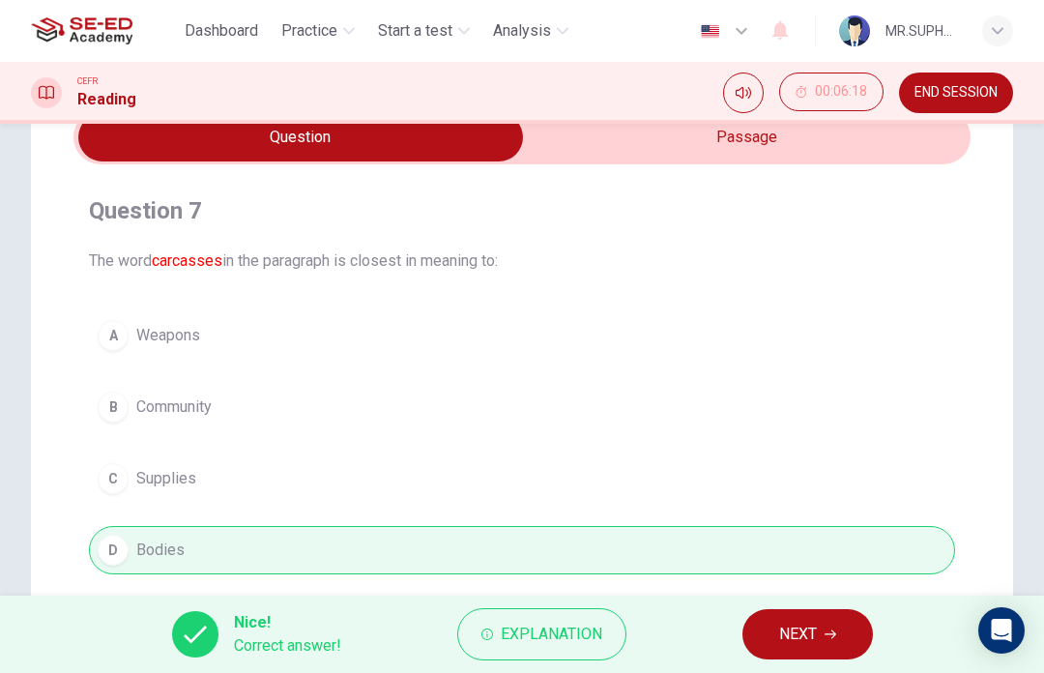
scroll to position [105, 0]
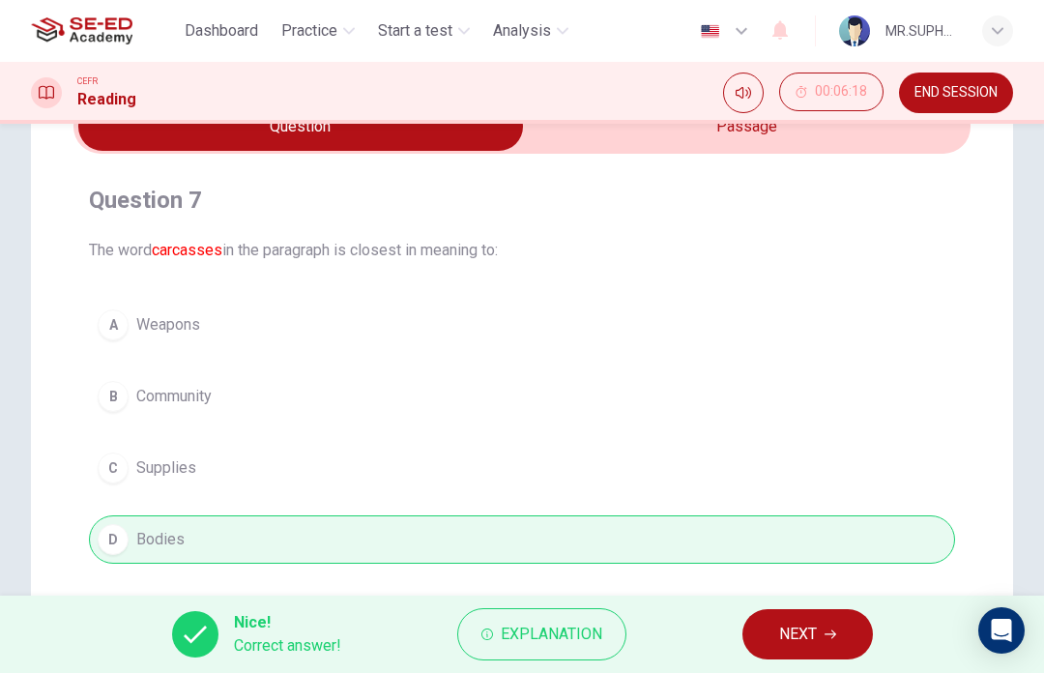
click at [771, 640] on button "NEXT" at bounding box center [808, 634] width 131 height 50
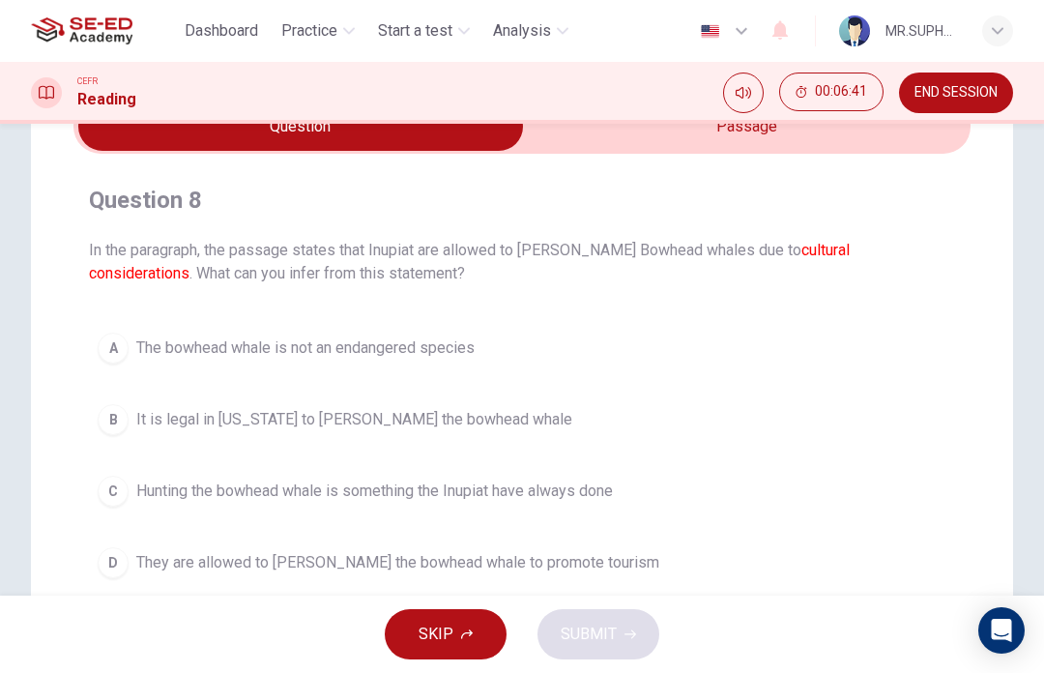
click at [831, 148] on input "checkbox" at bounding box center [301, 126] width 1346 height 48
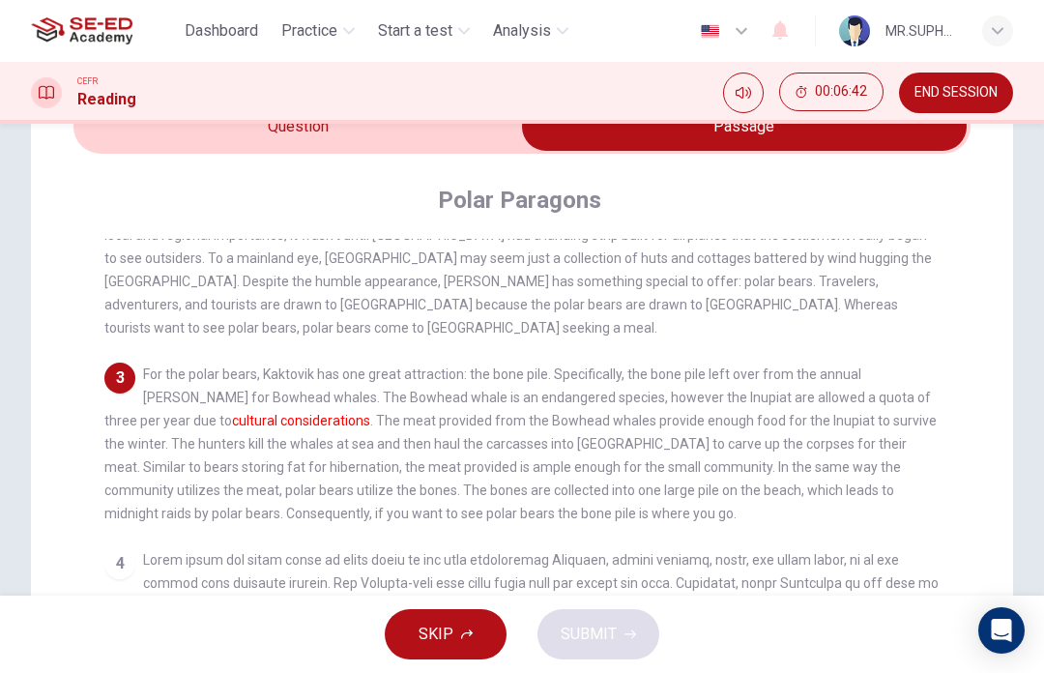
scroll to position [272, 0]
click at [467, 142] on input "checkbox" at bounding box center [745, 126] width 1346 height 48
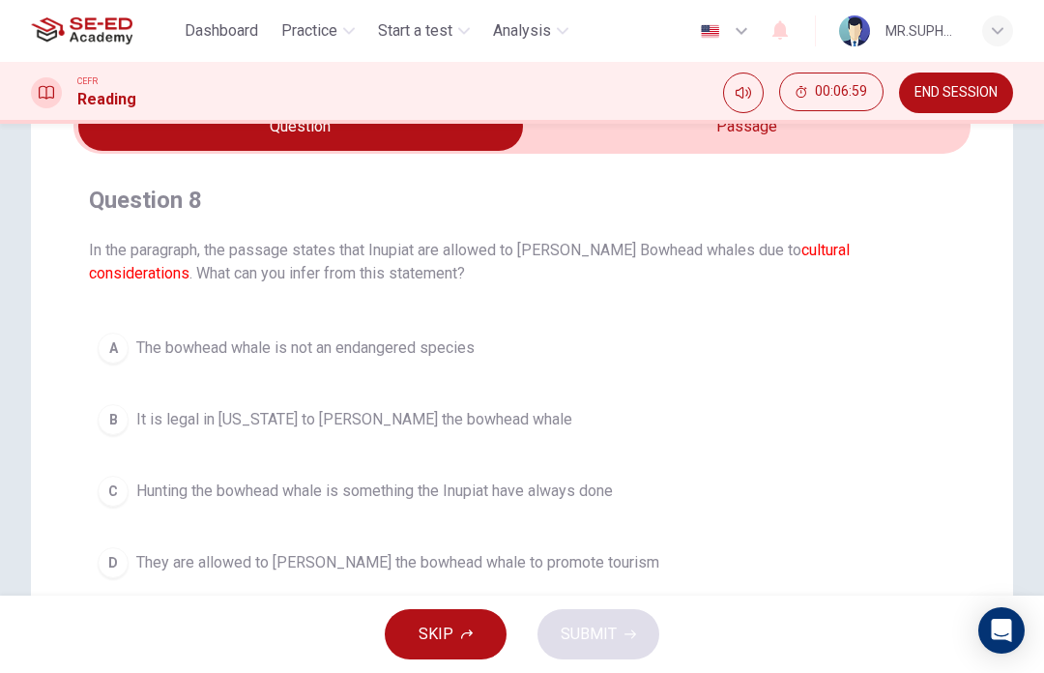
click at [808, 137] on input "checkbox" at bounding box center [301, 126] width 1346 height 48
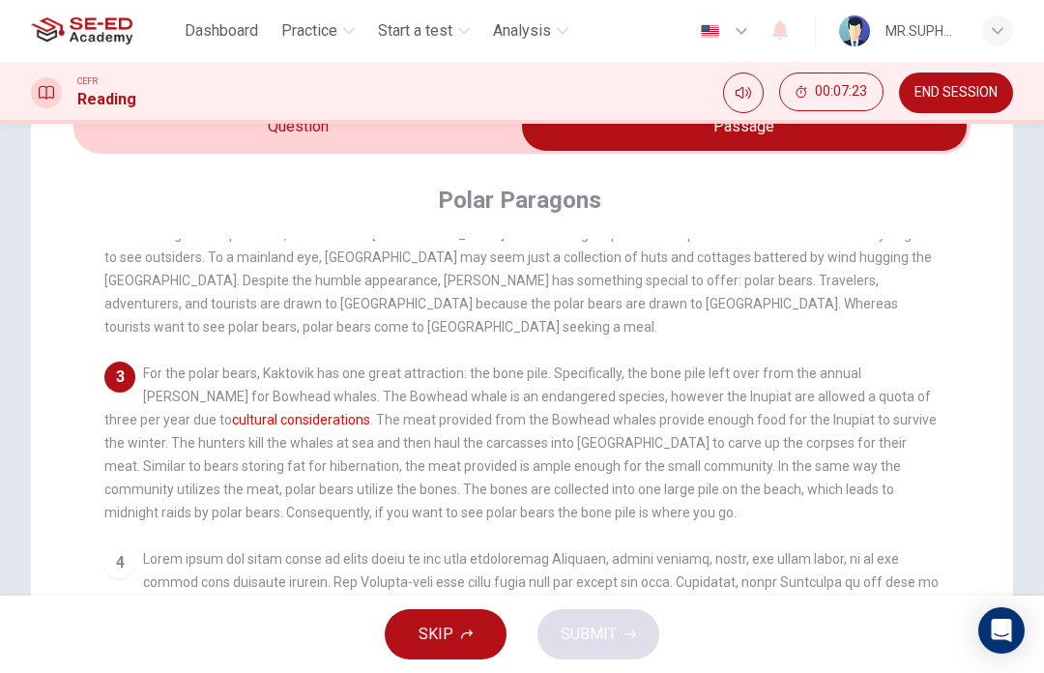
click at [387, 150] on input "checkbox" at bounding box center [745, 126] width 1346 height 48
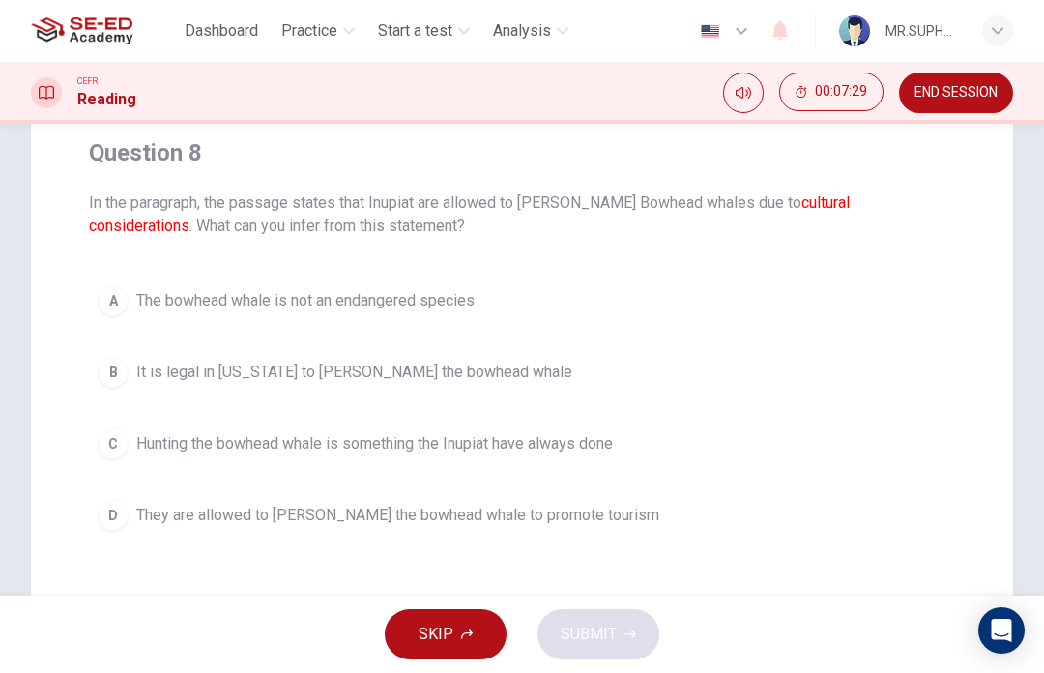
scroll to position [168, 0]
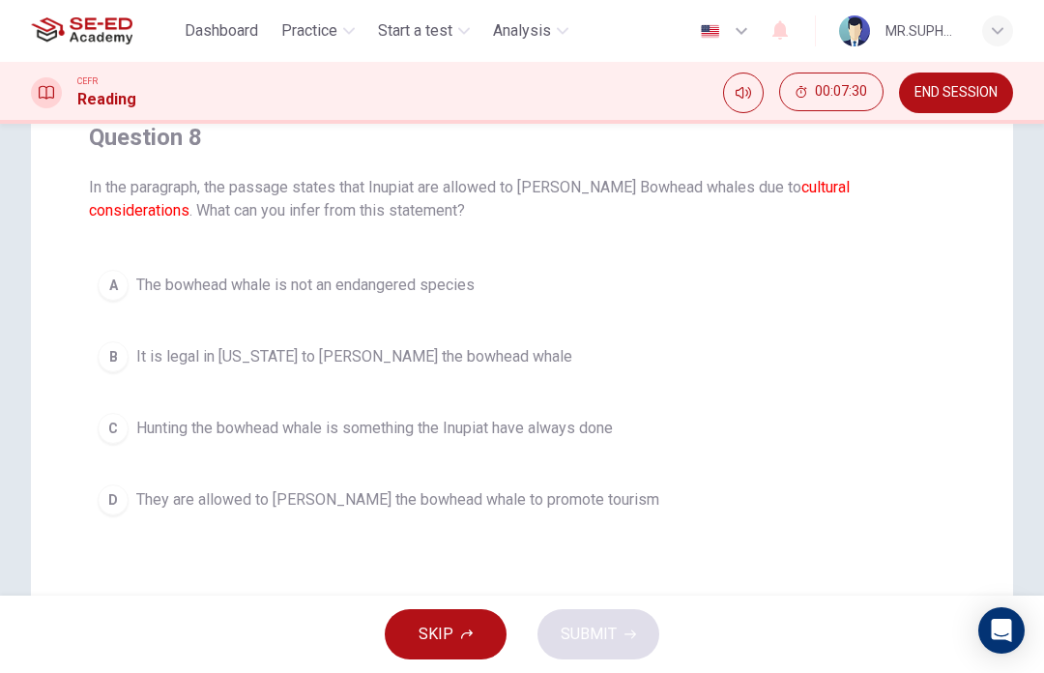
click at [684, 446] on button "C Hunting the bowhead whale is something the Inupiat have always done" at bounding box center [522, 428] width 866 height 48
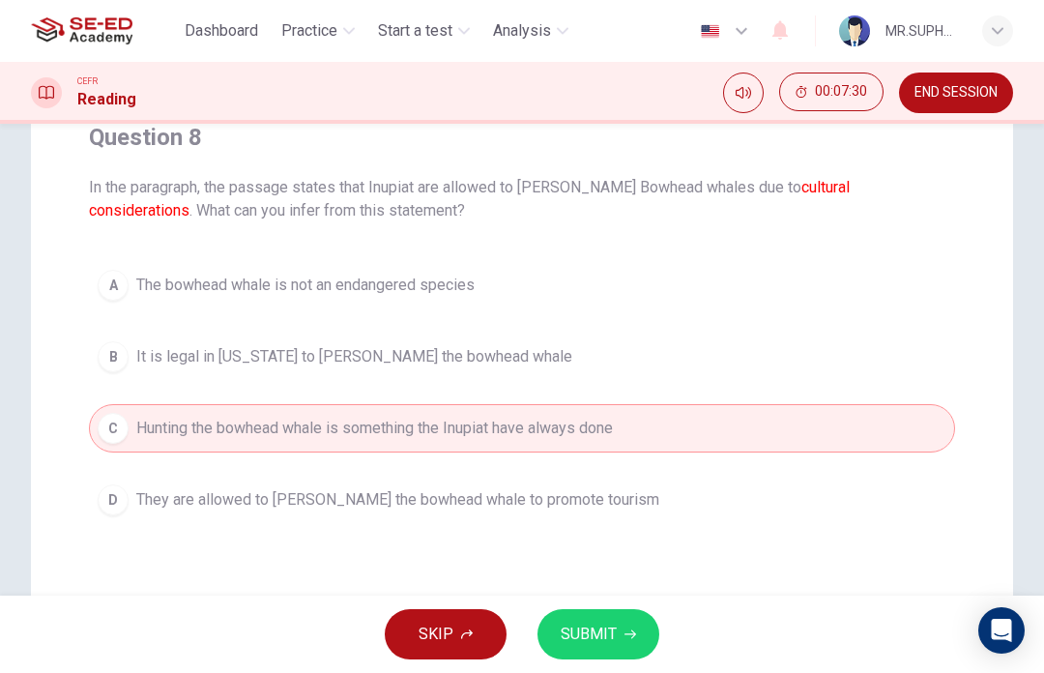
click at [620, 627] on button "SUBMIT" at bounding box center [599, 634] width 122 height 50
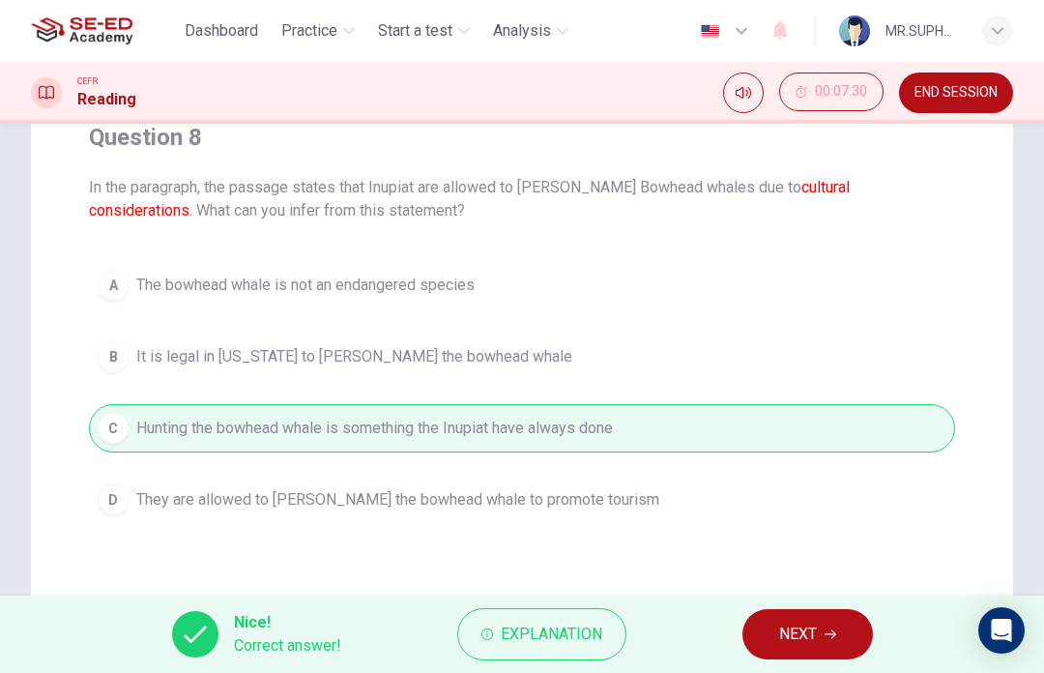
click at [813, 625] on span "NEXT" at bounding box center [798, 634] width 38 height 27
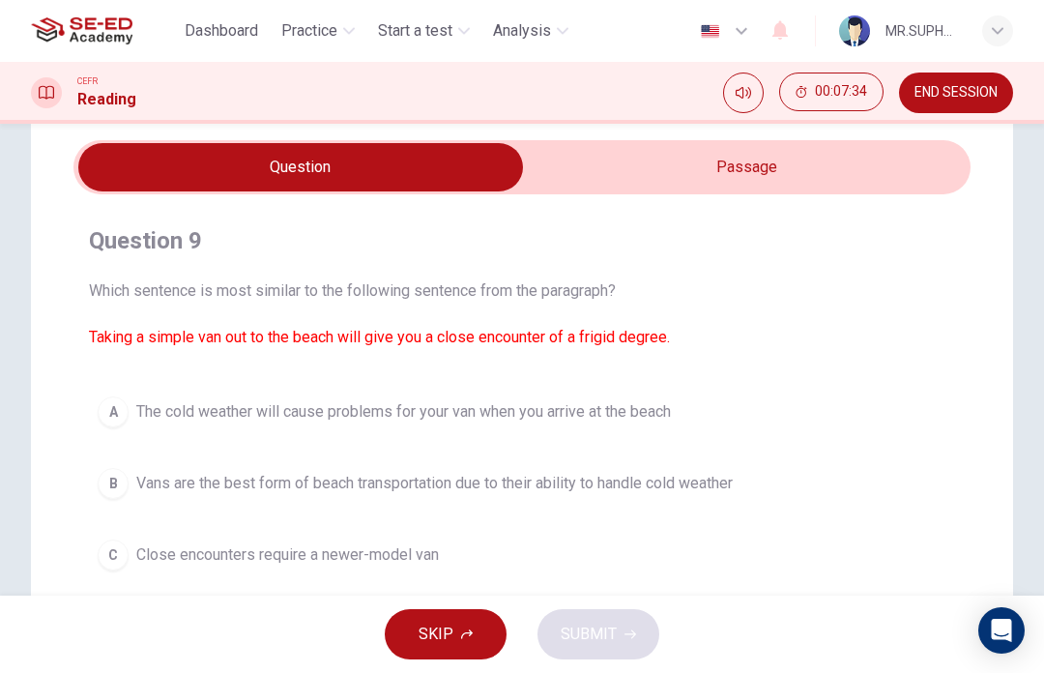
scroll to position [67, 0]
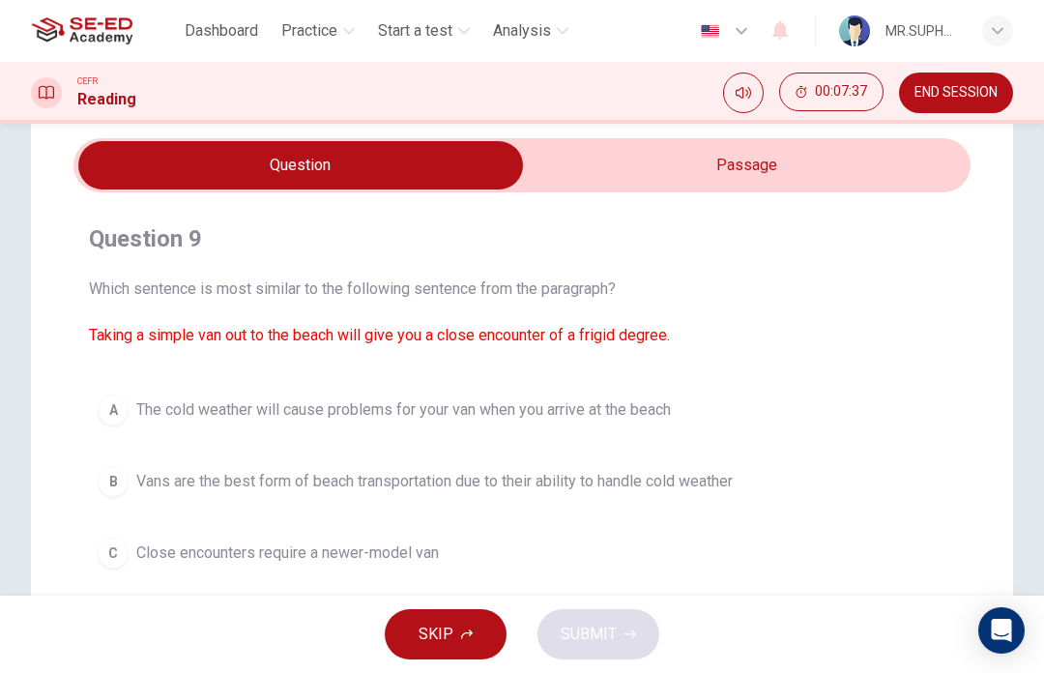
click at [789, 183] on input "checkbox" at bounding box center [301, 165] width 1346 height 48
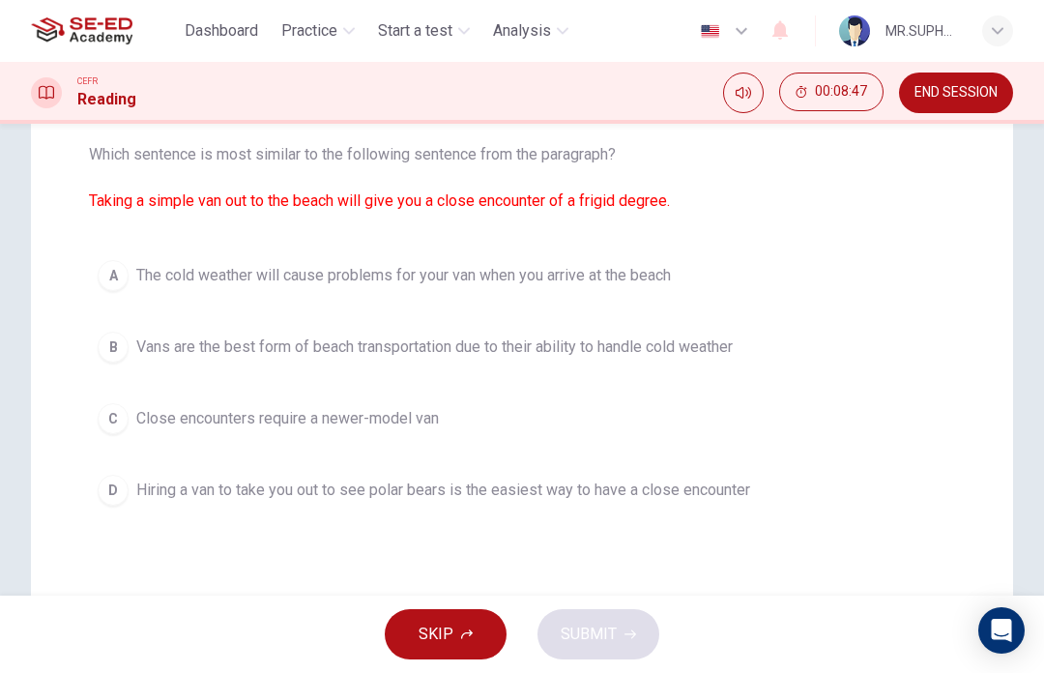
scroll to position [200, 0]
click at [698, 289] on button "A The cold weather will cause problems for your van when you arrive at the beach" at bounding box center [522, 276] width 866 height 48
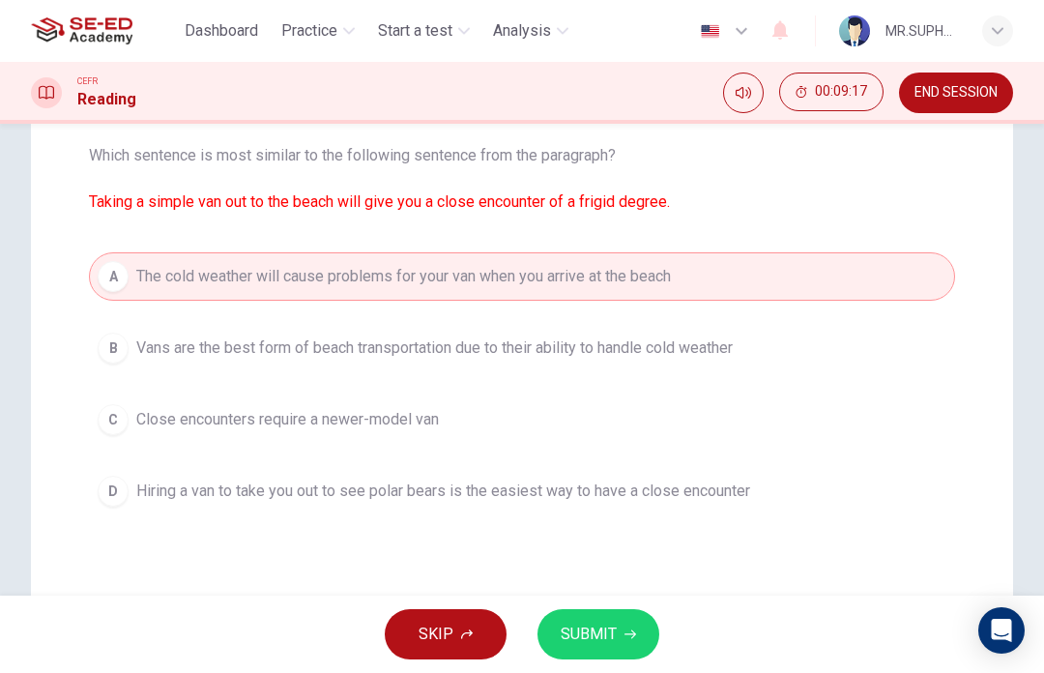
click at [602, 637] on span "SUBMIT" at bounding box center [589, 634] width 56 height 27
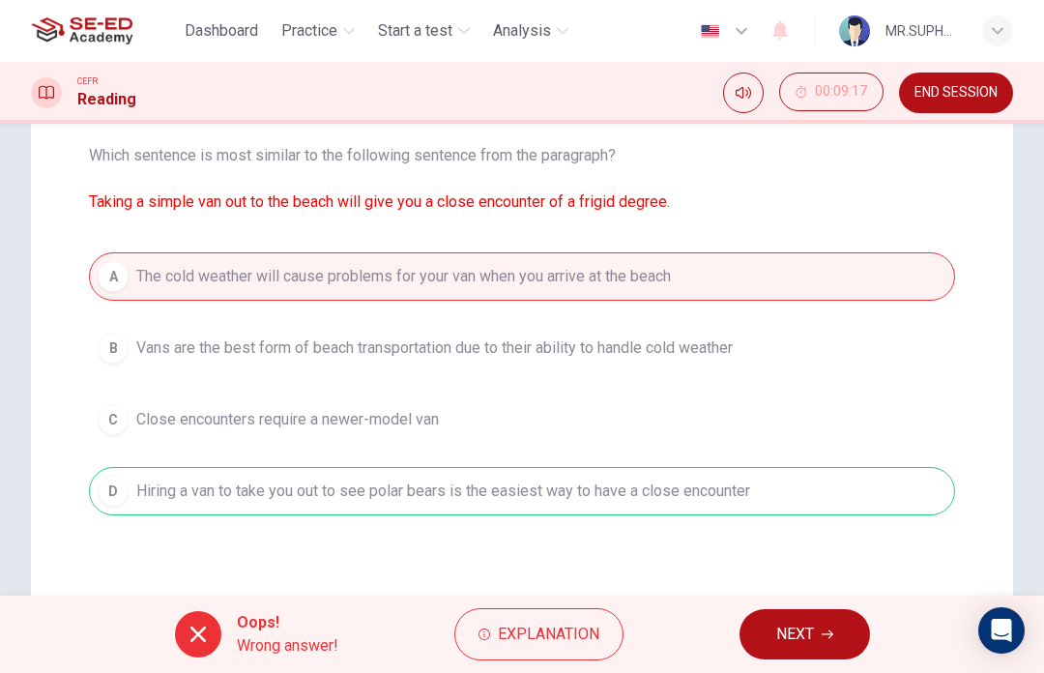
click at [797, 635] on span "NEXT" at bounding box center [795, 634] width 38 height 27
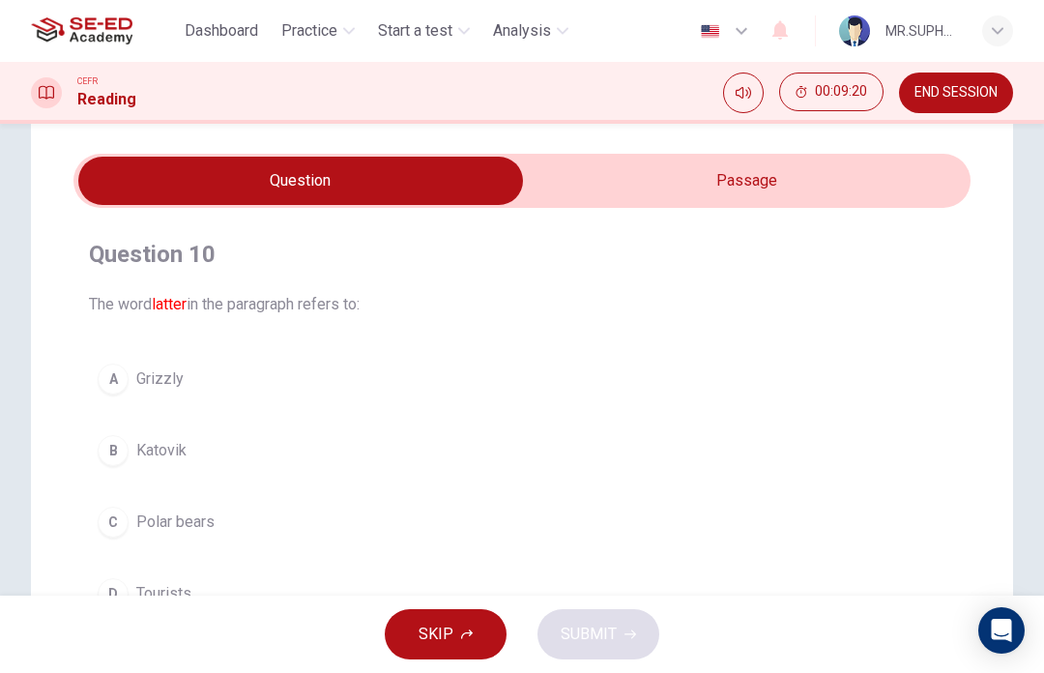
scroll to position [41, 0]
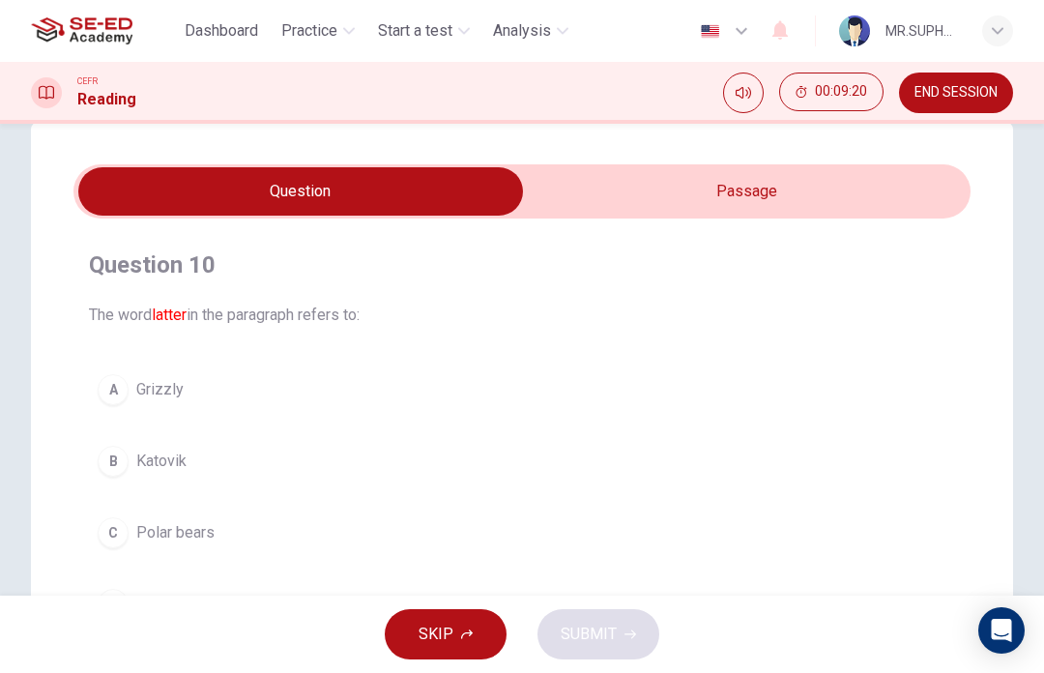
click at [862, 178] on input "checkbox" at bounding box center [301, 191] width 1346 height 48
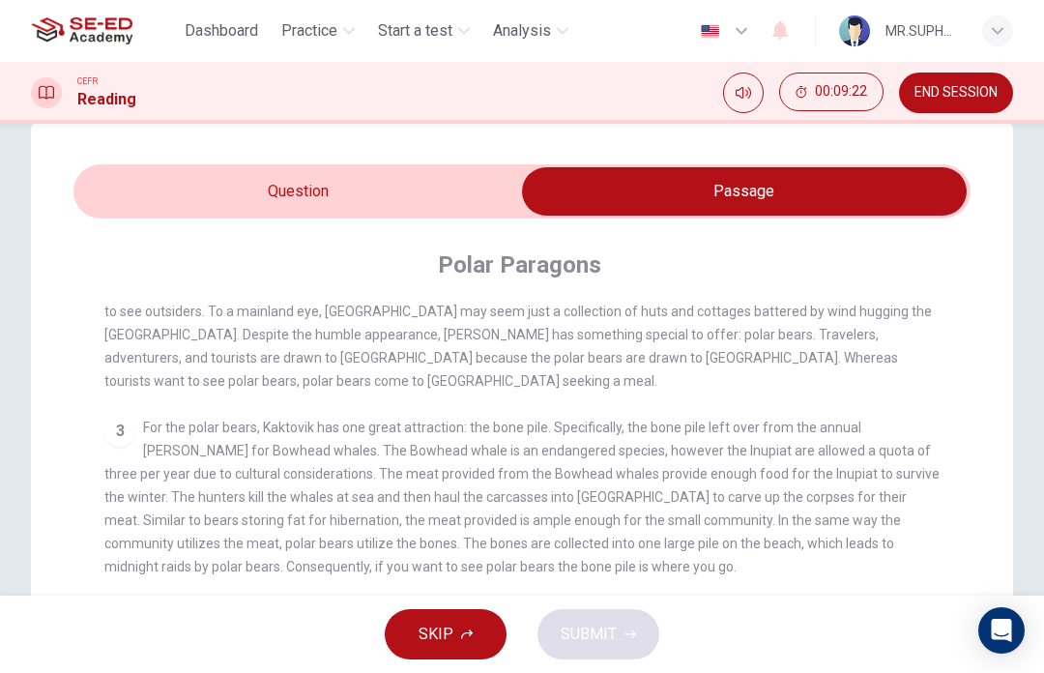
scroll to position [294, 0]
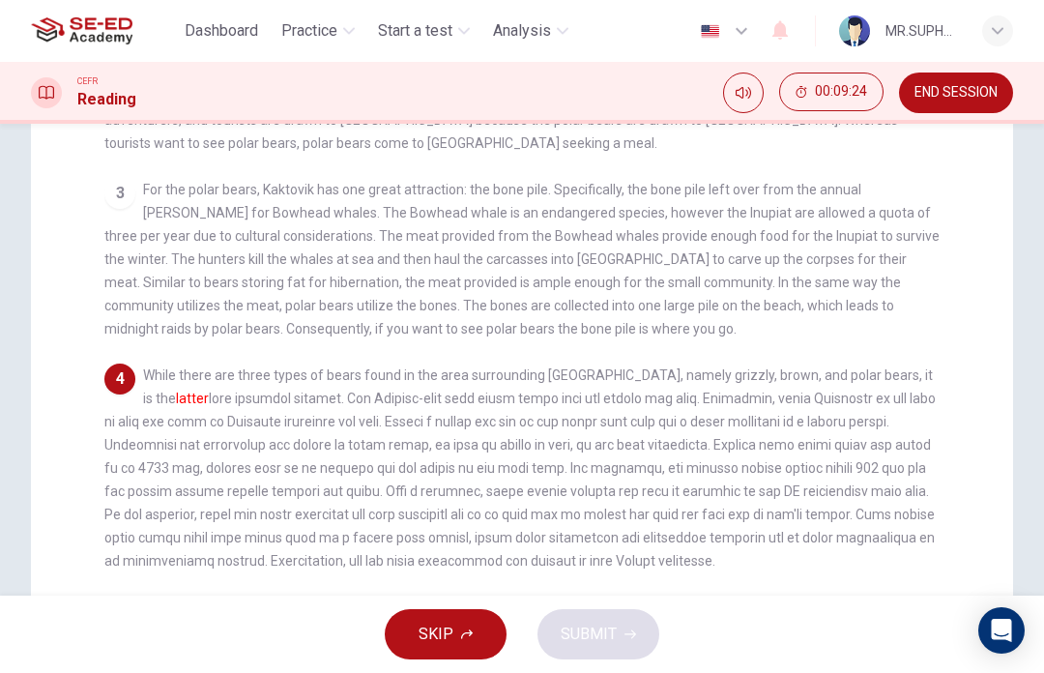
click at [953, 470] on div "1 The Arctic north is known as one of the least hospitable places on Earth. Thu…" at bounding box center [534, 412] width 861 height 692
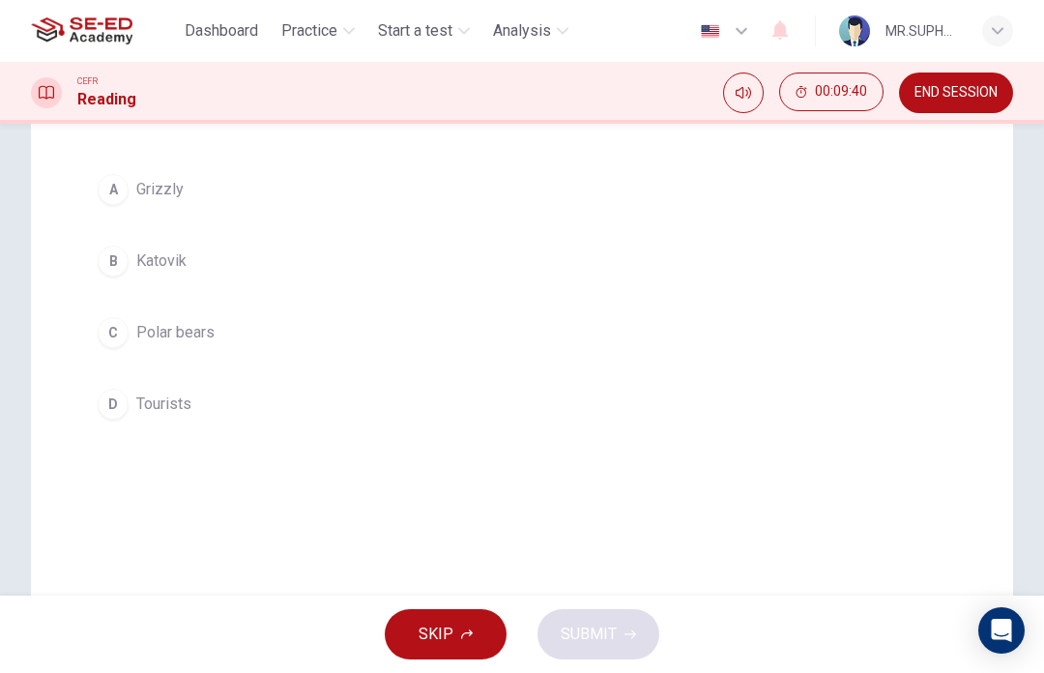
scroll to position [225, 0]
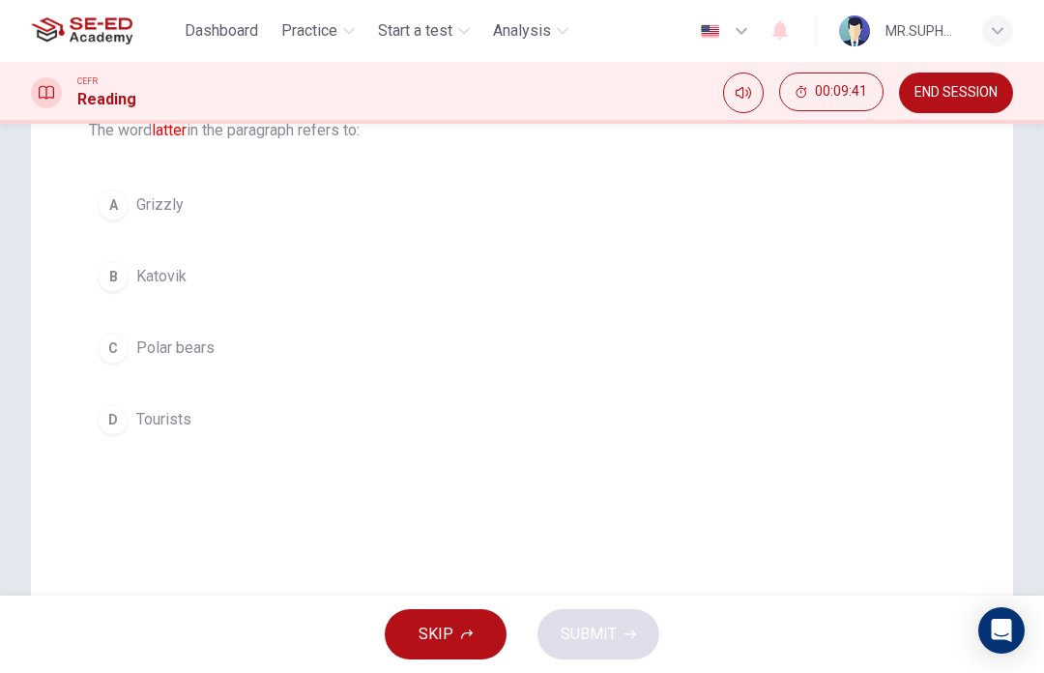
click at [237, 340] on button "C Polar bears" at bounding box center [522, 348] width 866 height 48
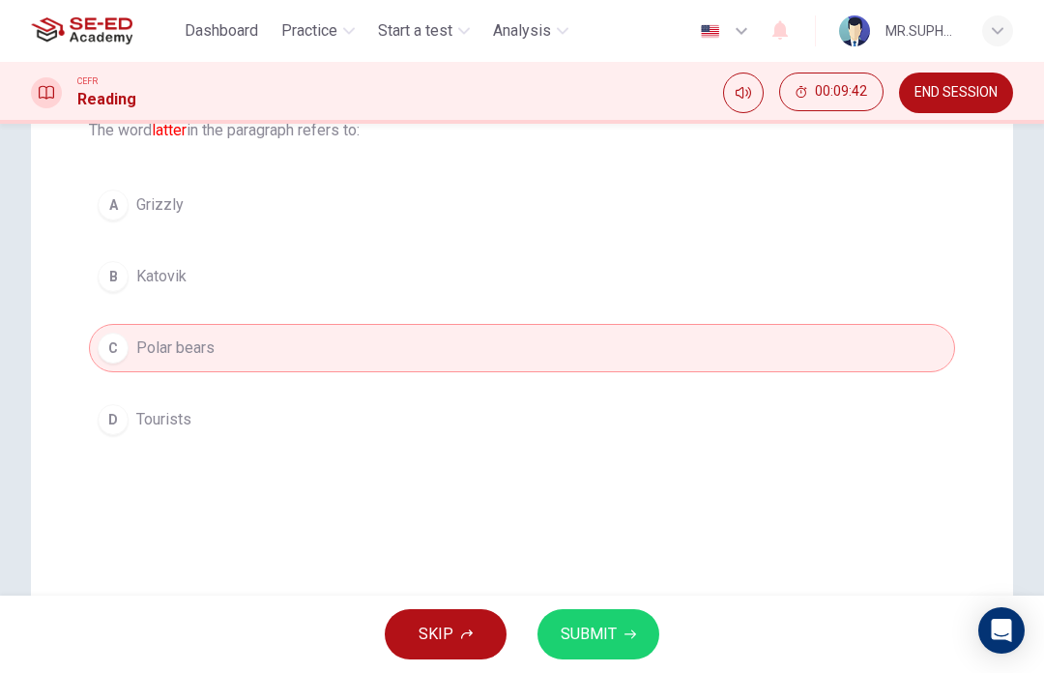
click at [633, 636] on icon "button" at bounding box center [631, 634] width 12 height 12
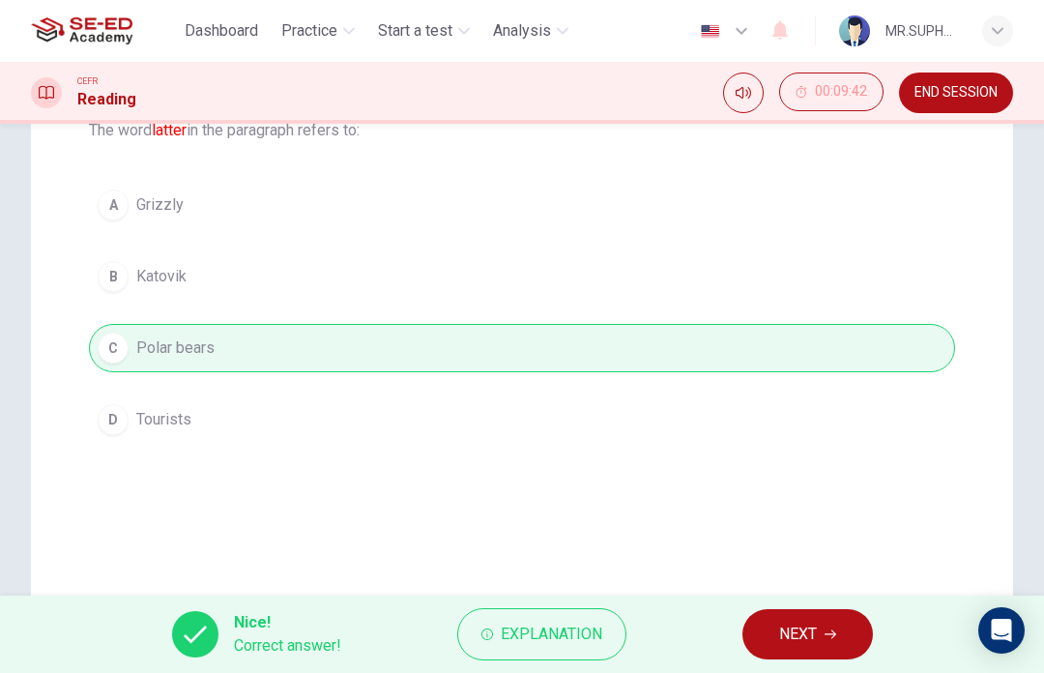
click at [800, 627] on span "NEXT" at bounding box center [798, 634] width 38 height 27
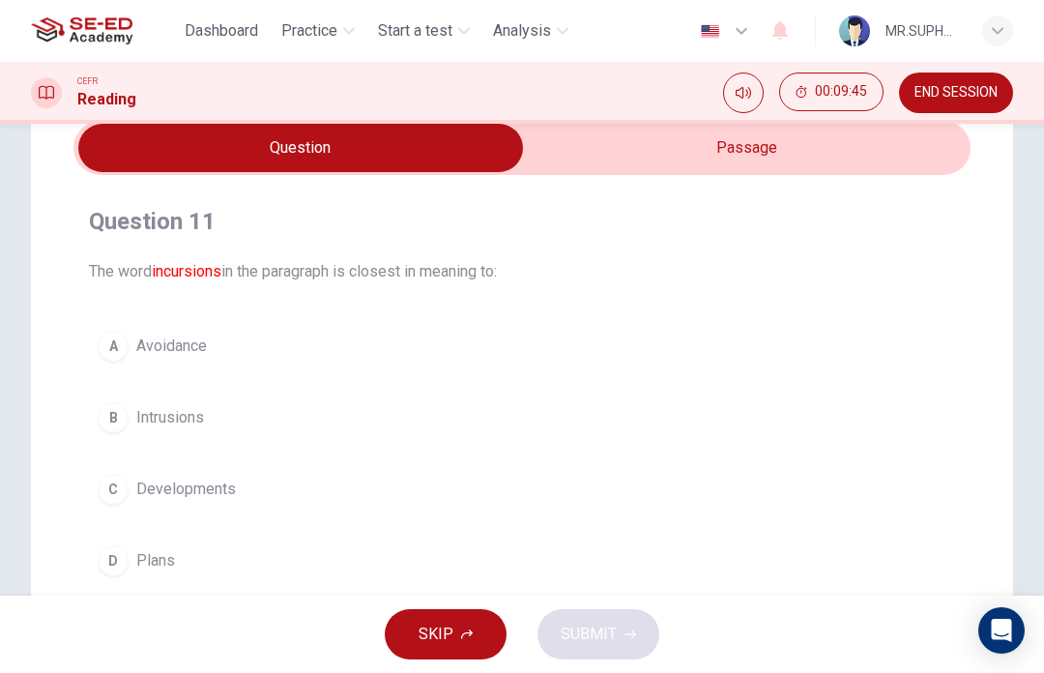
scroll to position [83, 0]
click at [759, 126] on input "checkbox" at bounding box center [301, 149] width 1346 height 48
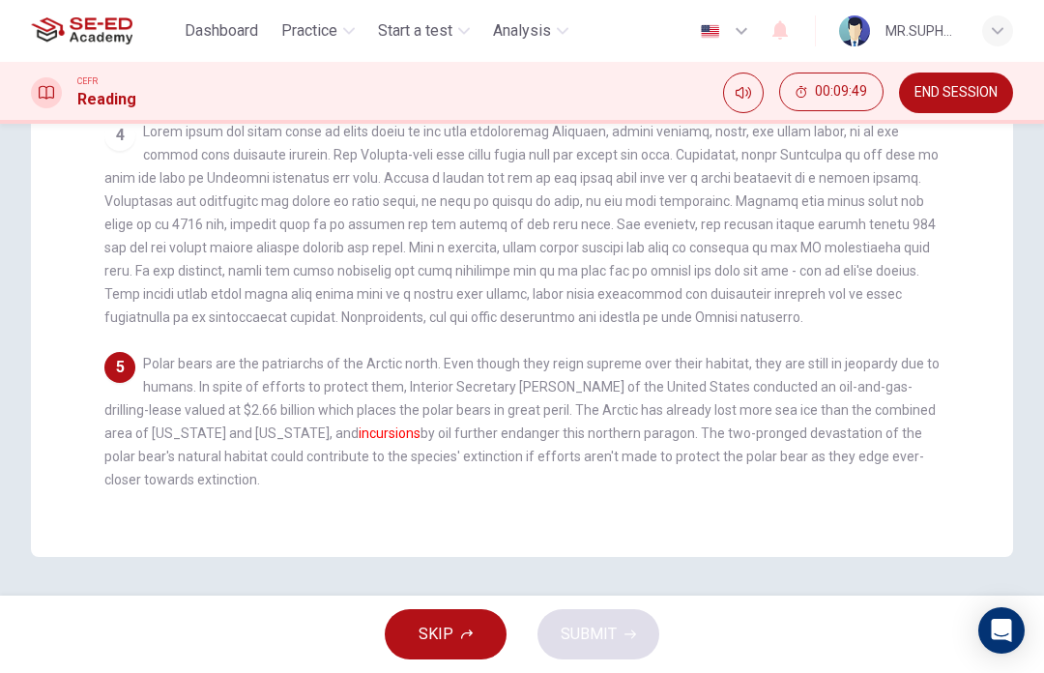
scroll to position [522, 0]
click at [566, 540] on div "Question 11 The word incursions in the paragraph is closest in meaning to: A Av…" at bounding box center [522, 98] width 982 height 917
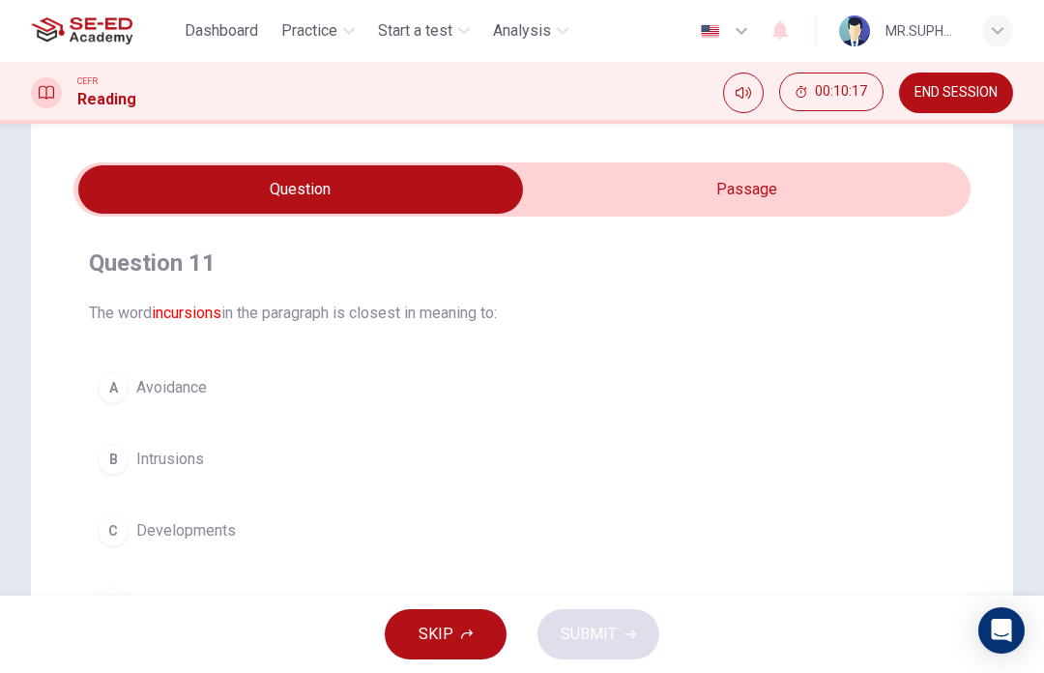
scroll to position [40, 0]
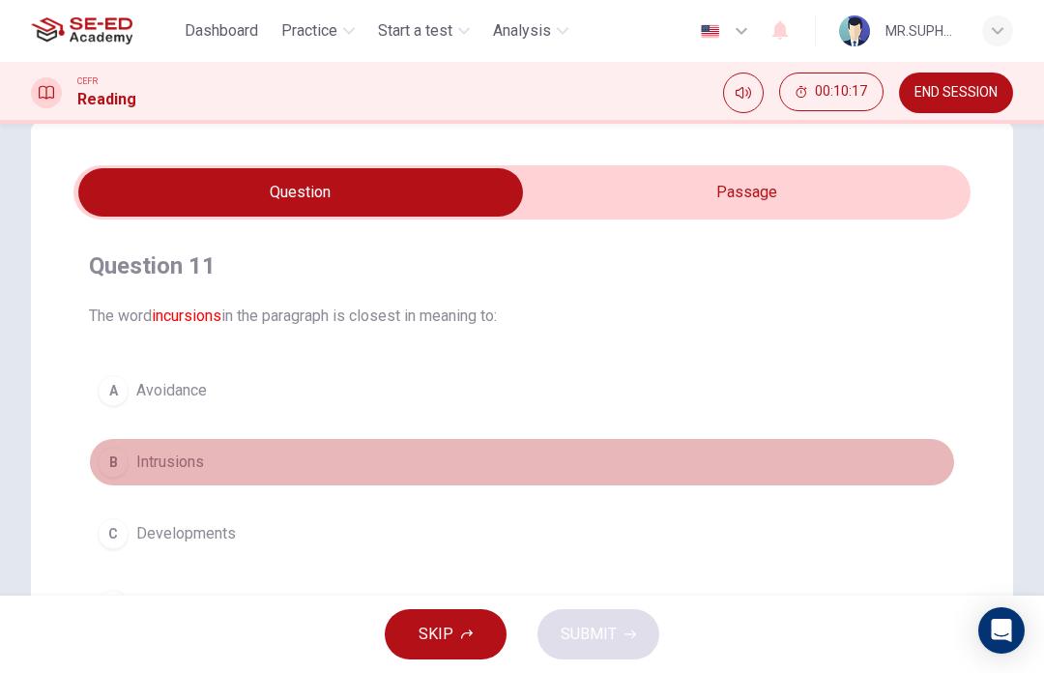
click at [269, 477] on button "B Intrusions" at bounding box center [522, 462] width 866 height 48
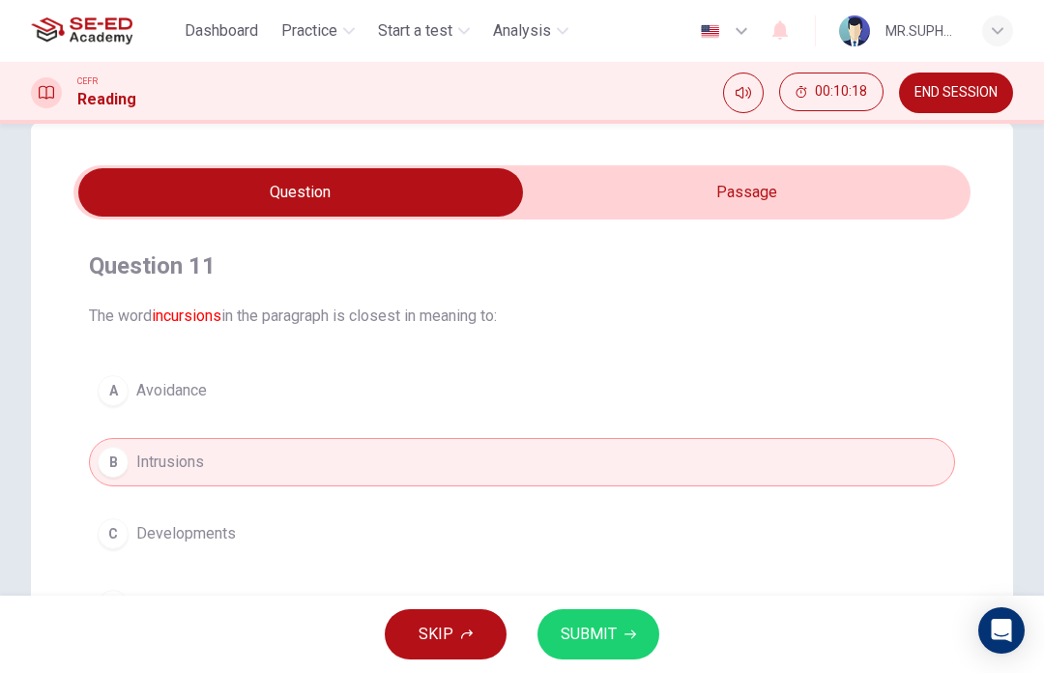
click at [582, 627] on span "SUBMIT" at bounding box center [589, 634] width 56 height 27
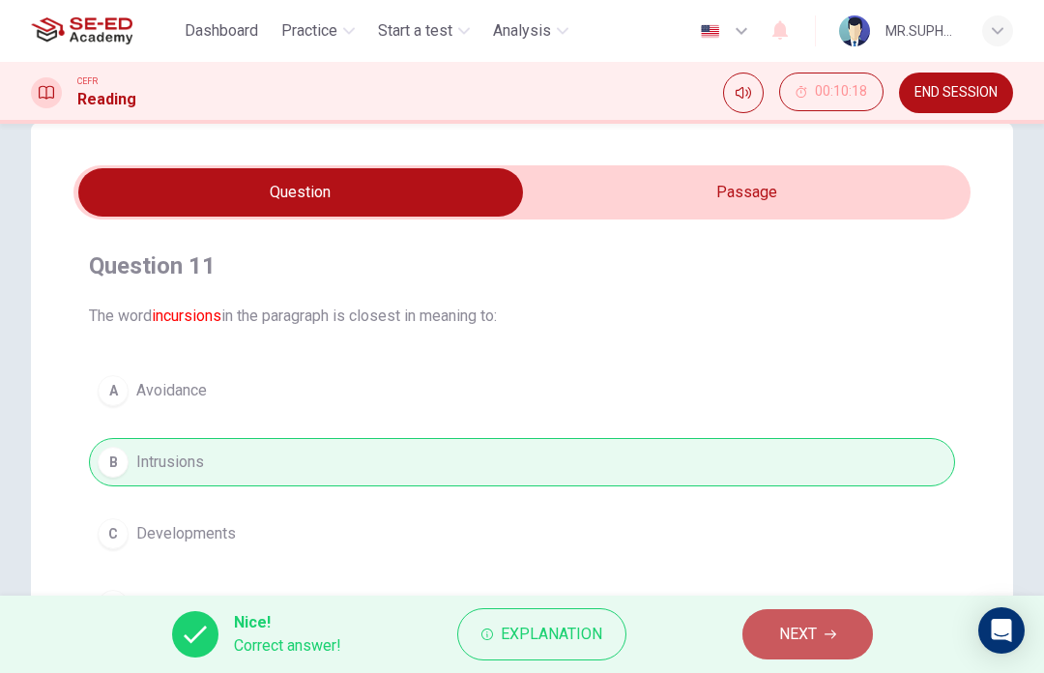
click at [792, 632] on span "NEXT" at bounding box center [798, 634] width 38 height 27
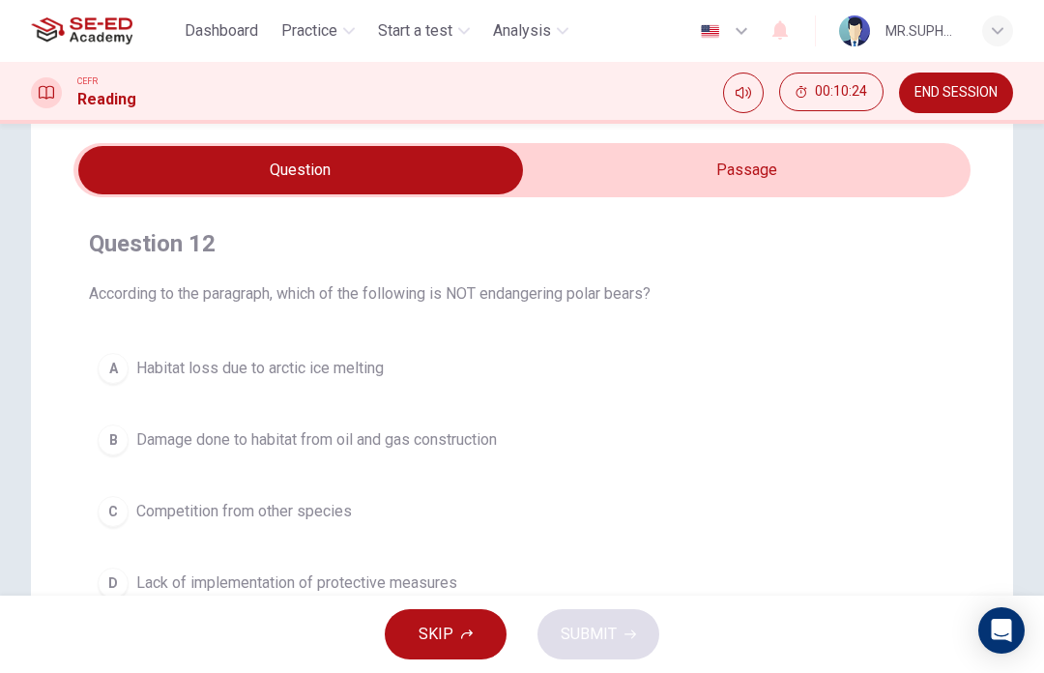
scroll to position [63, 0]
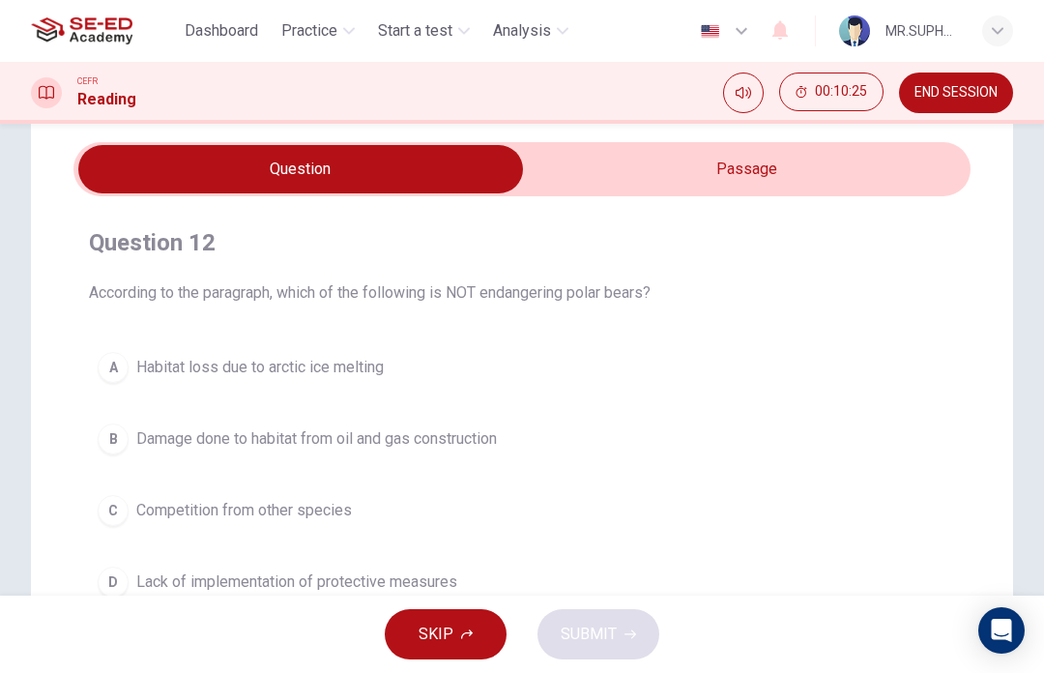
click at [864, 182] on input "checkbox" at bounding box center [301, 169] width 1346 height 48
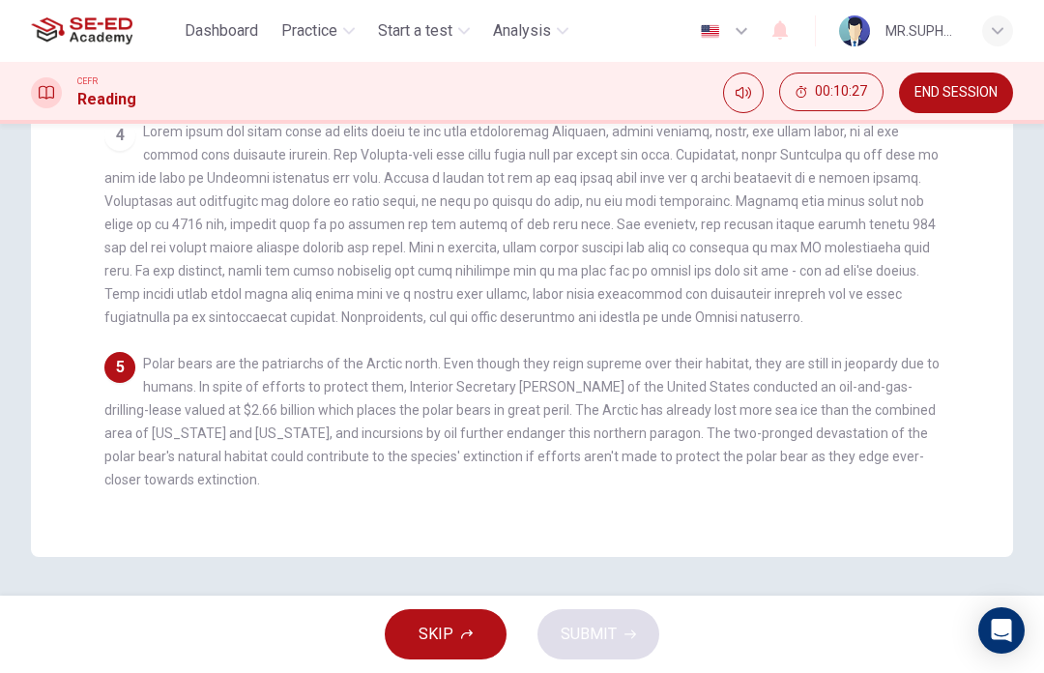
scroll to position [522, 0]
checkbox input "false"
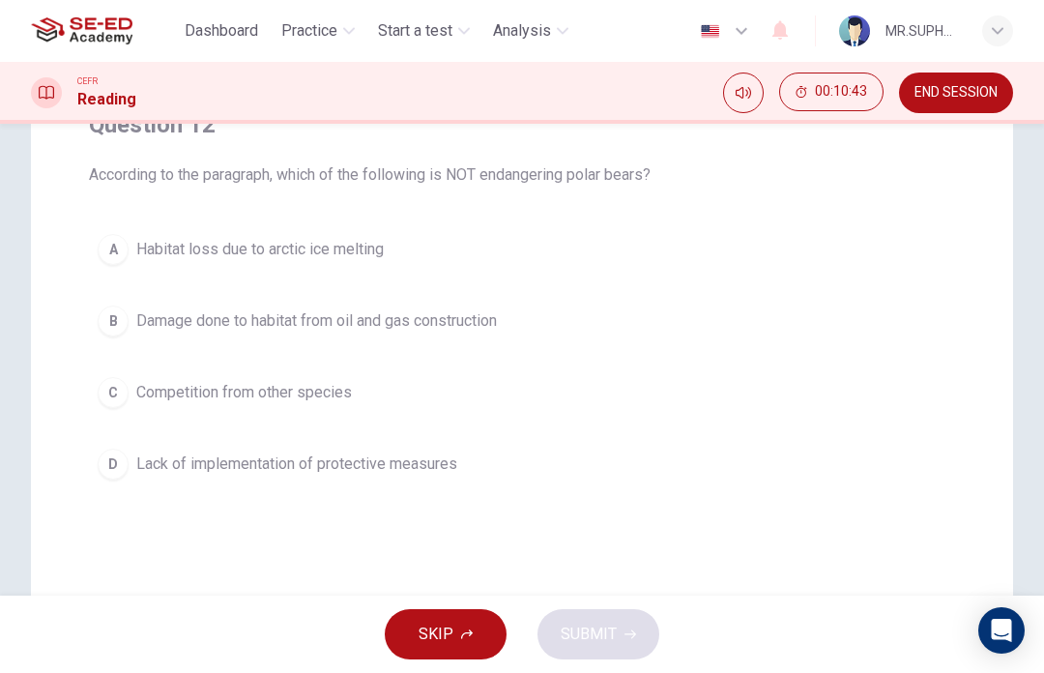
scroll to position [179, 0]
click at [474, 336] on button "B Damage done to habitat from oil and gas construction" at bounding box center [522, 323] width 866 height 48
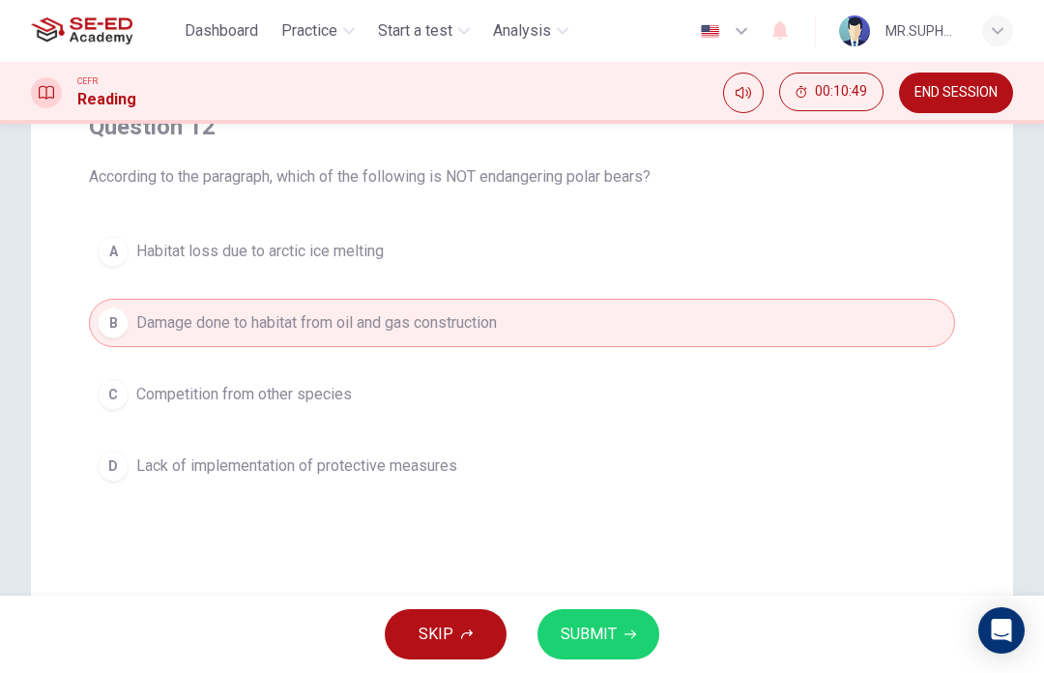
click at [604, 635] on span "SUBMIT" at bounding box center [589, 634] width 56 height 27
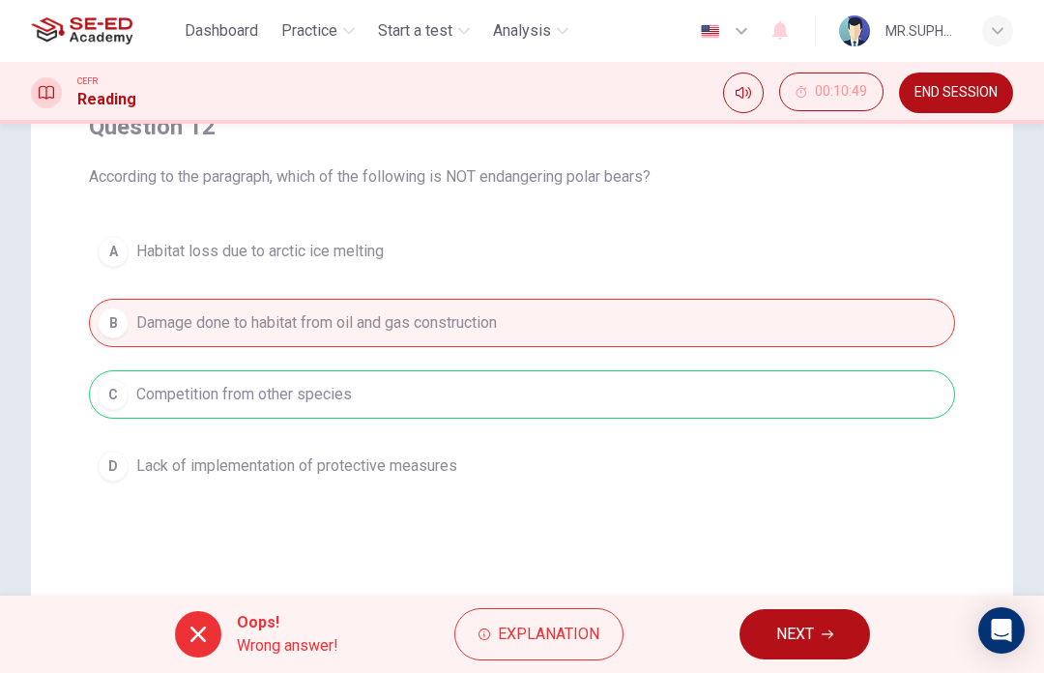
click at [759, 658] on button "NEXT" at bounding box center [805, 634] width 131 height 50
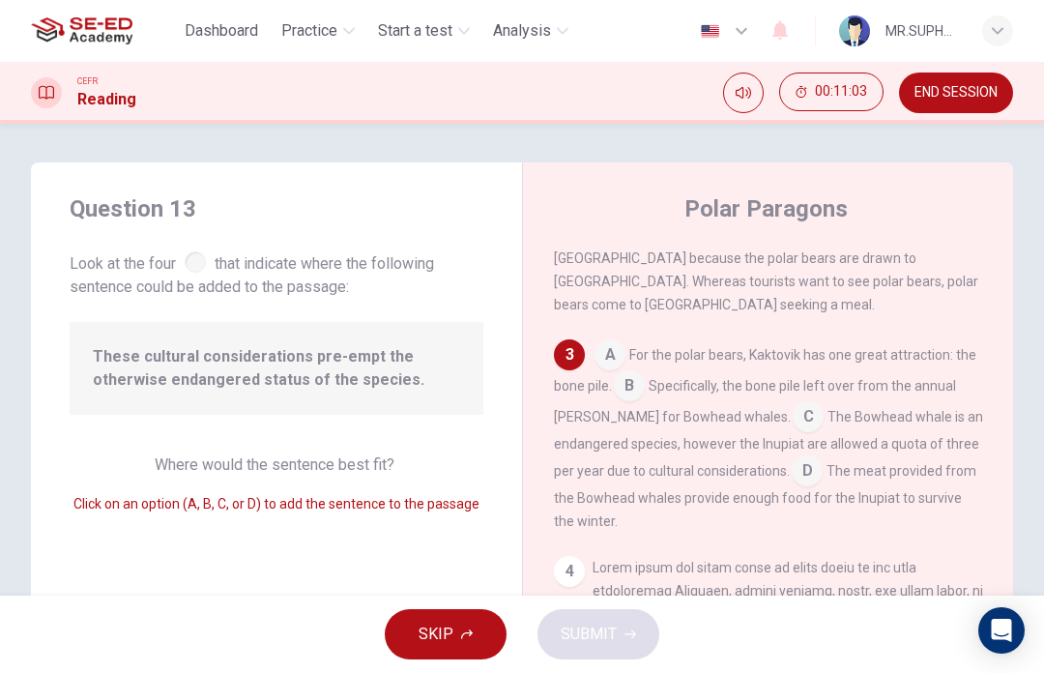
scroll to position [628, 0]
click at [447, 641] on span "SKIP" at bounding box center [436, 634] width 35 height 27
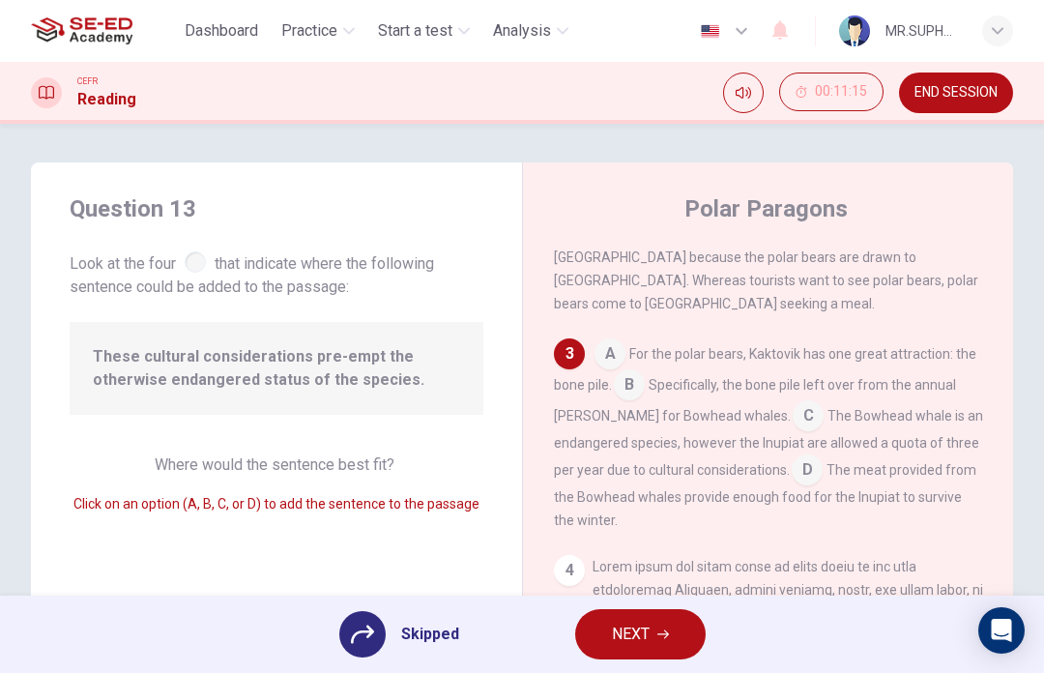
click at [630, 643] on span "NEXT" at bounding box center [631, 634] width 38 height 27
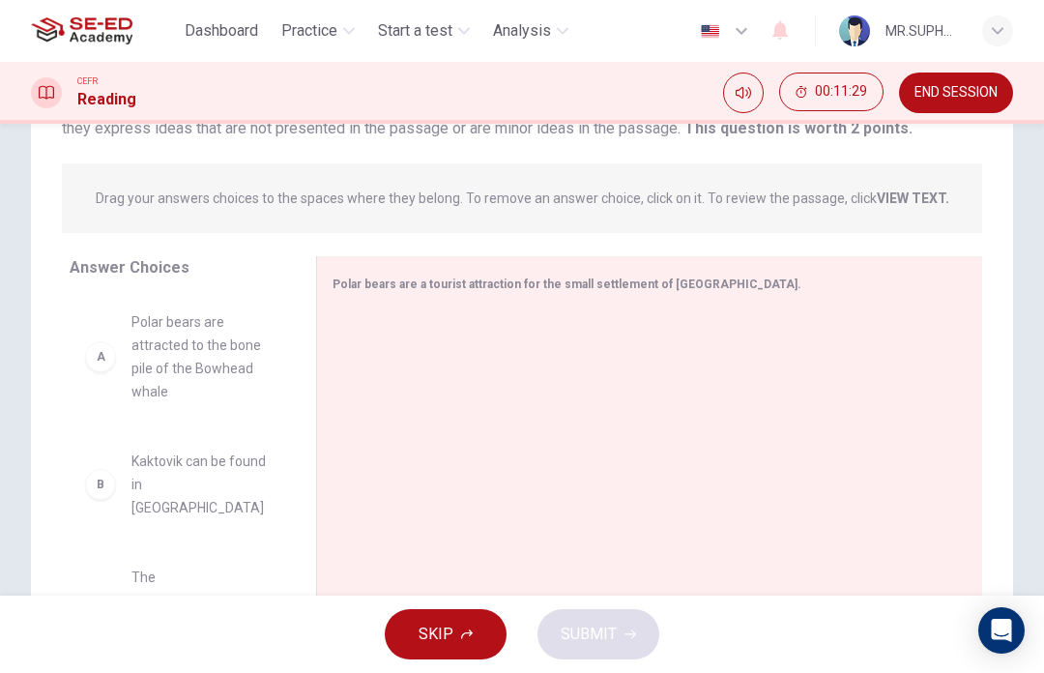
scroll to position [206, 0]
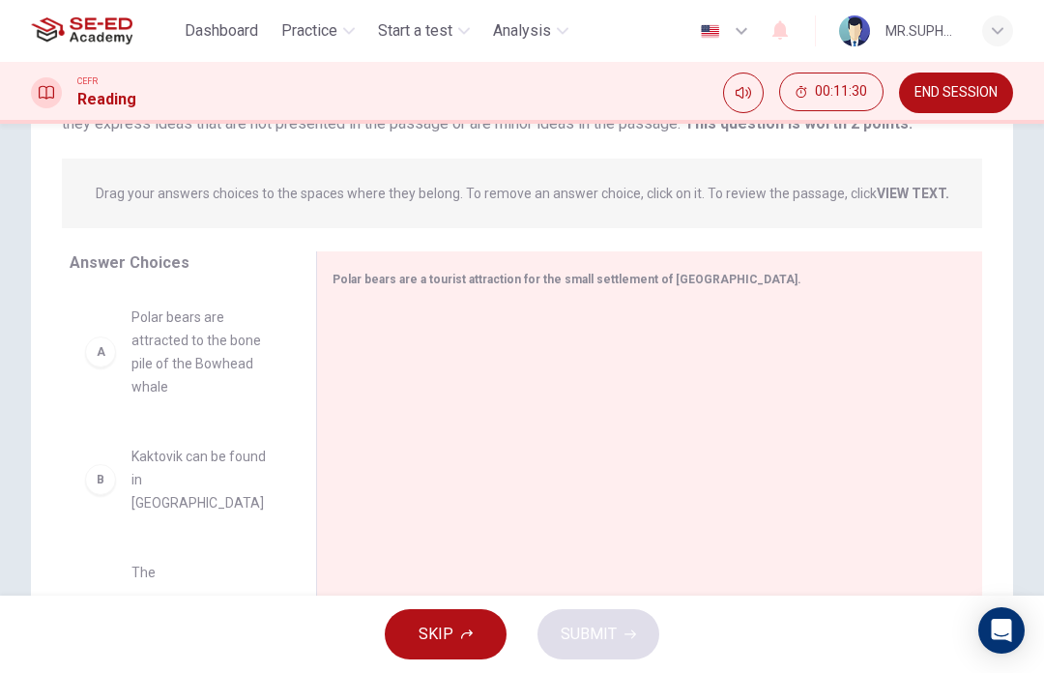
click at [820, 314] on div at bounding box center [642, 435] width 619 height 259
click at [815, 289] on div "Polar bears are a tourist attraction for the small settlement of [GEOGRAPHIC_DA…" at bounding box center [638, 279] width 611 height 24
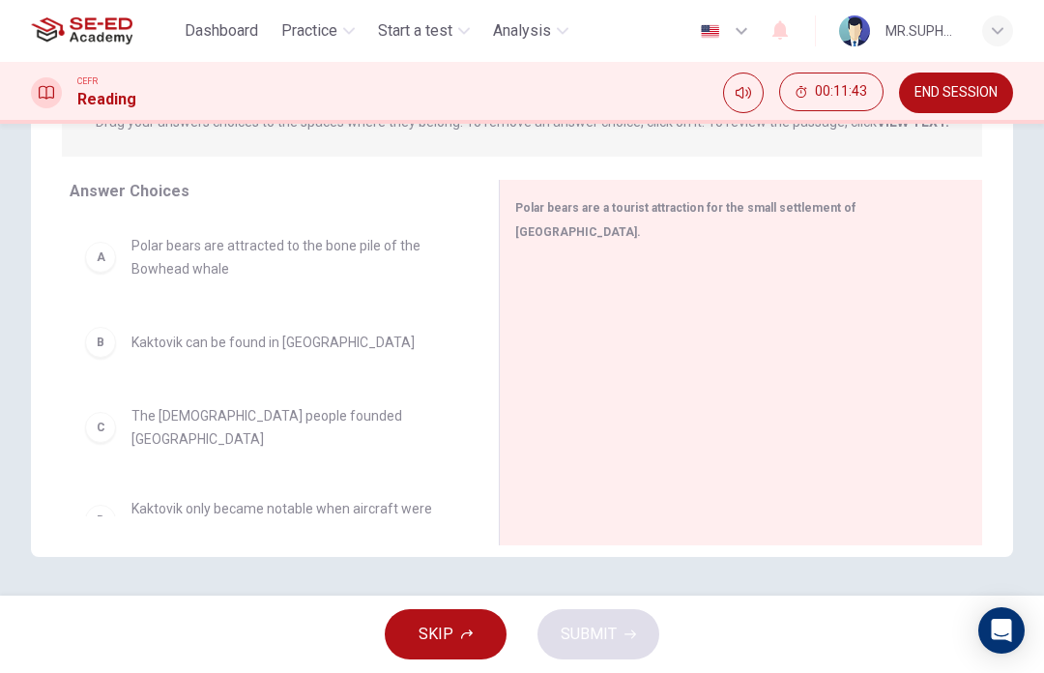
scroll to position [0, 0]
click at [350, 245] on span "Polar bears are attracted to the bone pile of the Bowhead whale" at bounding box center [291, 257] width 321 height 46
click at [96, 250] on div "A" at bounding box center [100, 257] width 31 height 31
click at [116, 268] on div "A Polar bears are attracted to the bone pile of the Bowhead whale" at bounding box center [268, 257] width 367 height 46
click at [121, 335] on div "B Kaktovik can be found in [GEOGRAPHIC_DATA]" at bounding box center [268, 342] width 367 height 31
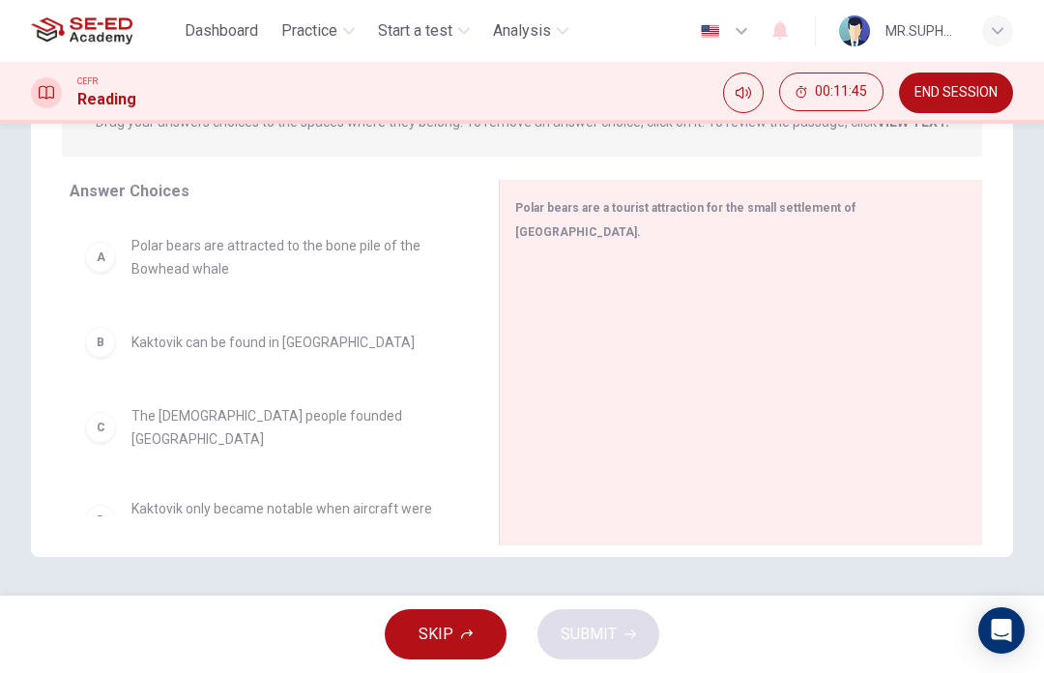
click at [216, 354] on div "B Kaktovik can be found in [GEOGRAPHIC_DATA]" at bounding box center [268, 342] width 367 height 31
click at [277, 350] on span "Kaktovik can be found in [GEOGRAPHIC_DATA]" at bounding box center [272, 342] width 283 height 23
click at [163, 322] on div "B Kaktovik can be found in [GEOGRAPHIC_DATA]" at bounding box center [269, 342] width 398 height 62
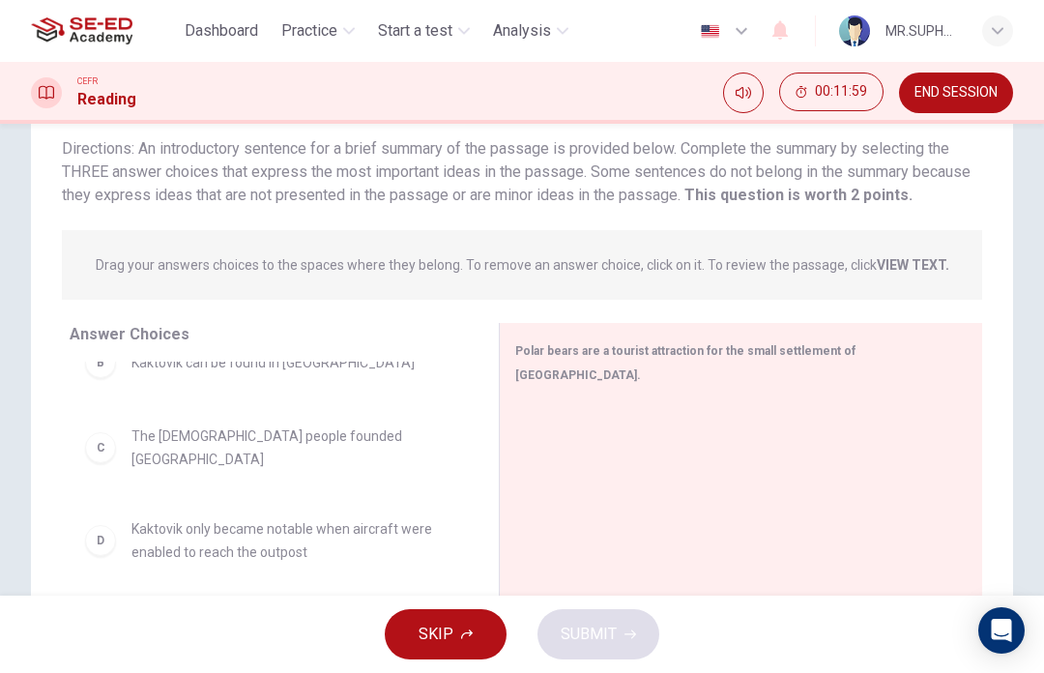
scroll to position [143, 0]
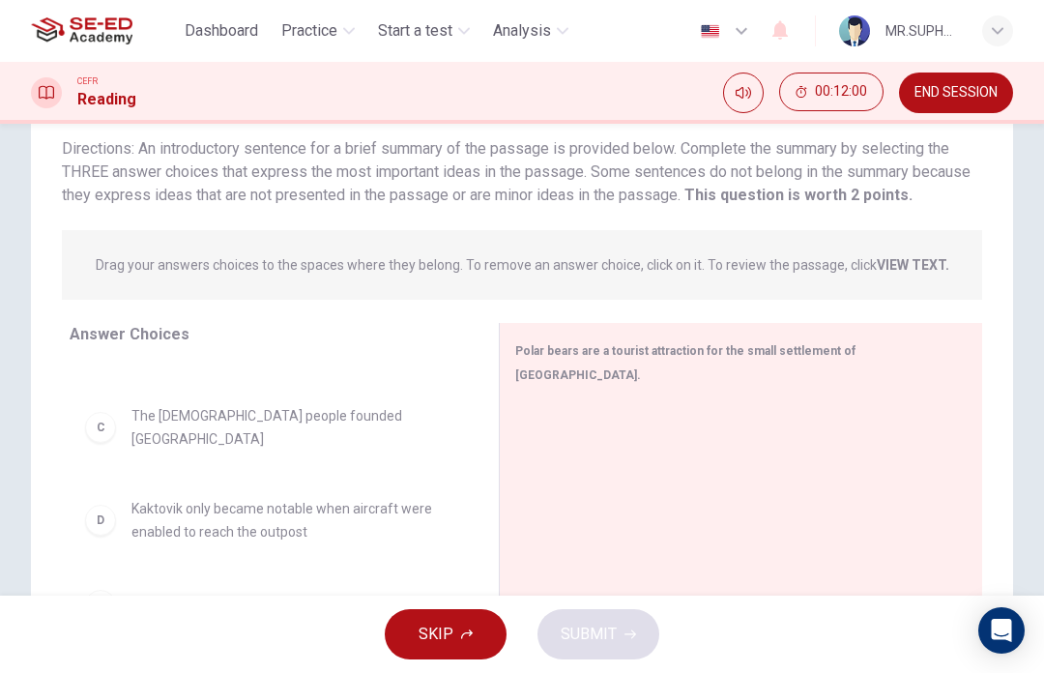
click at [472, 640] on button "SKIP" at bounding box center [446, 634] width 122 height 50
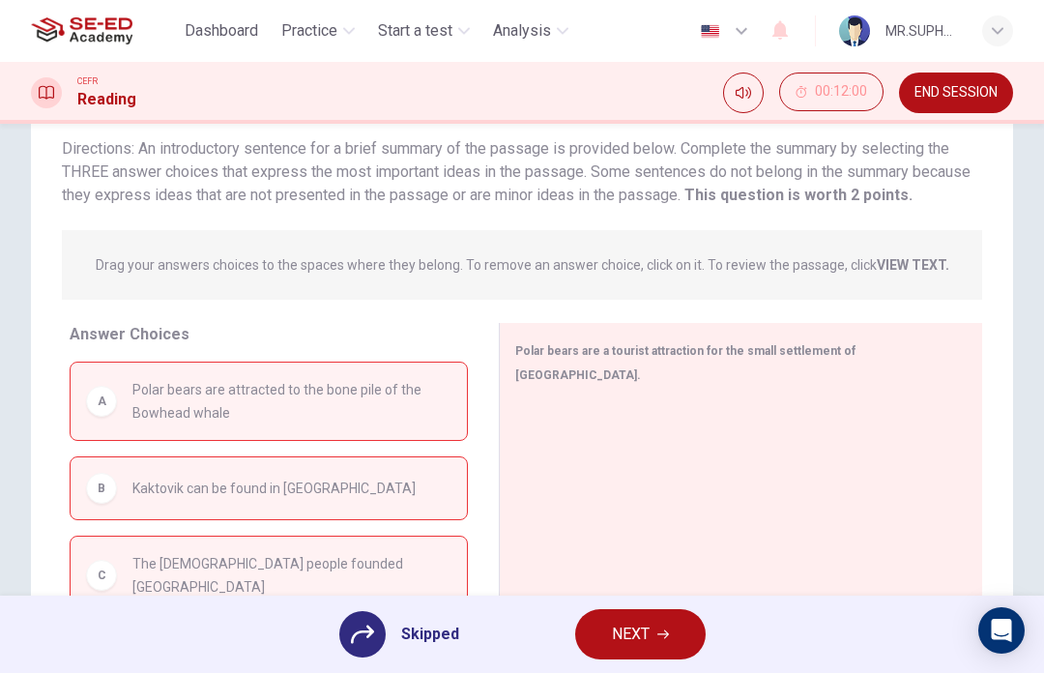
scroll to position [-2, 0]
click at [628, 627] on span "NEXT" at bounding box center [631, 634] width 38 height 27
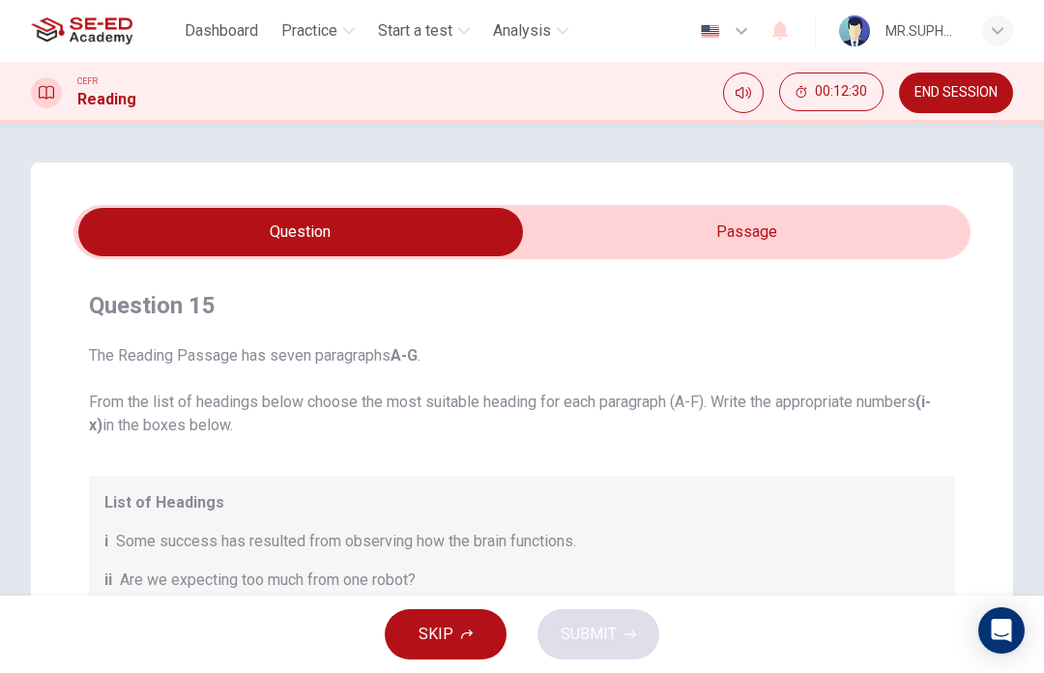
scroll to position [0, 0]
click at [788, 208] on input "checkbox" at bounding box center [301, 232] width 1346 height 48
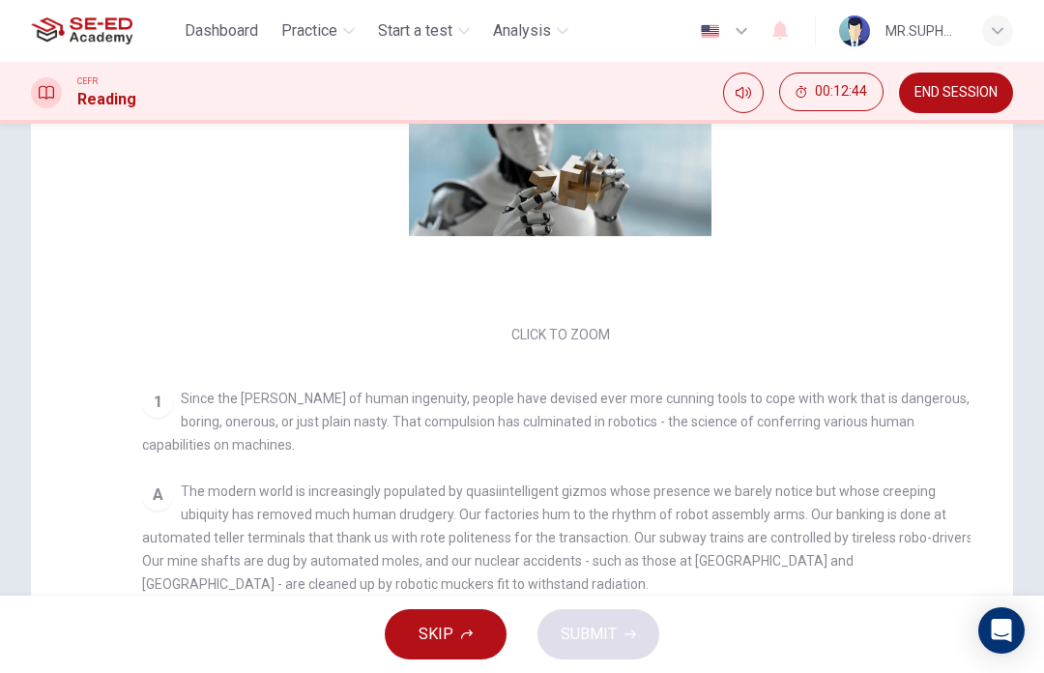
scroll to position [-5, 0]
checkbox input "false"
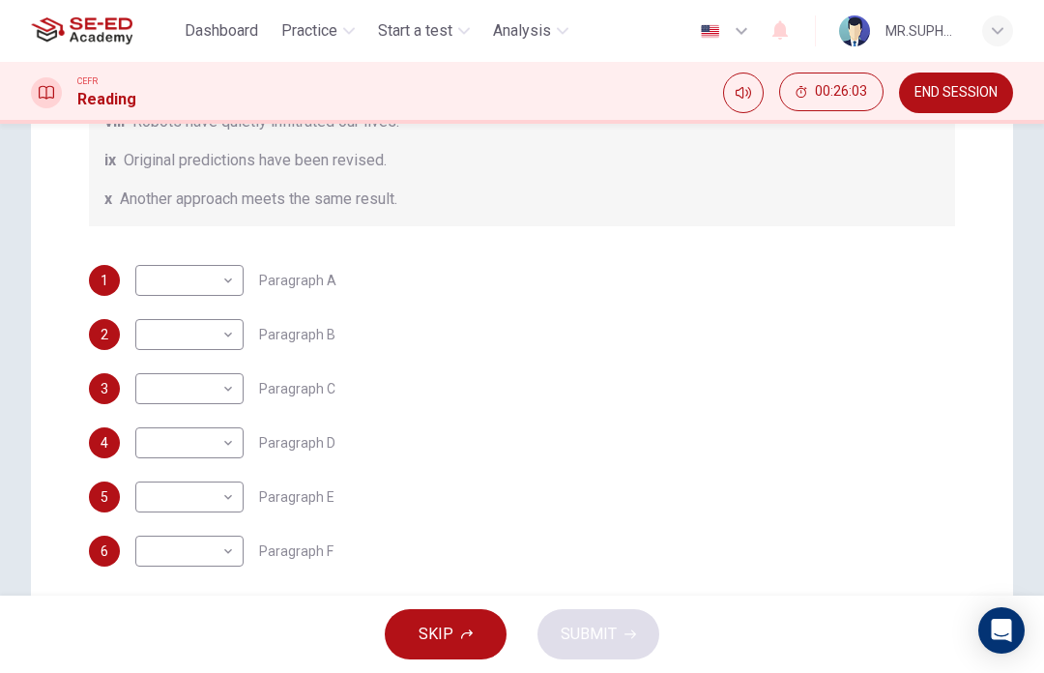
scroll to position [455, 0]
click at [178, 284] on body "This site uses cookies, as explained in our Privacy Policy . If you agree to th…" at bounding box center [522, 336] width 1044 height 673
type input "ii"
click at [157, 339] on body "This site uses cookies, as explained in our Privacy Policy . If you agree to th…" at bounding box center [522, 336] width 1044 height 673
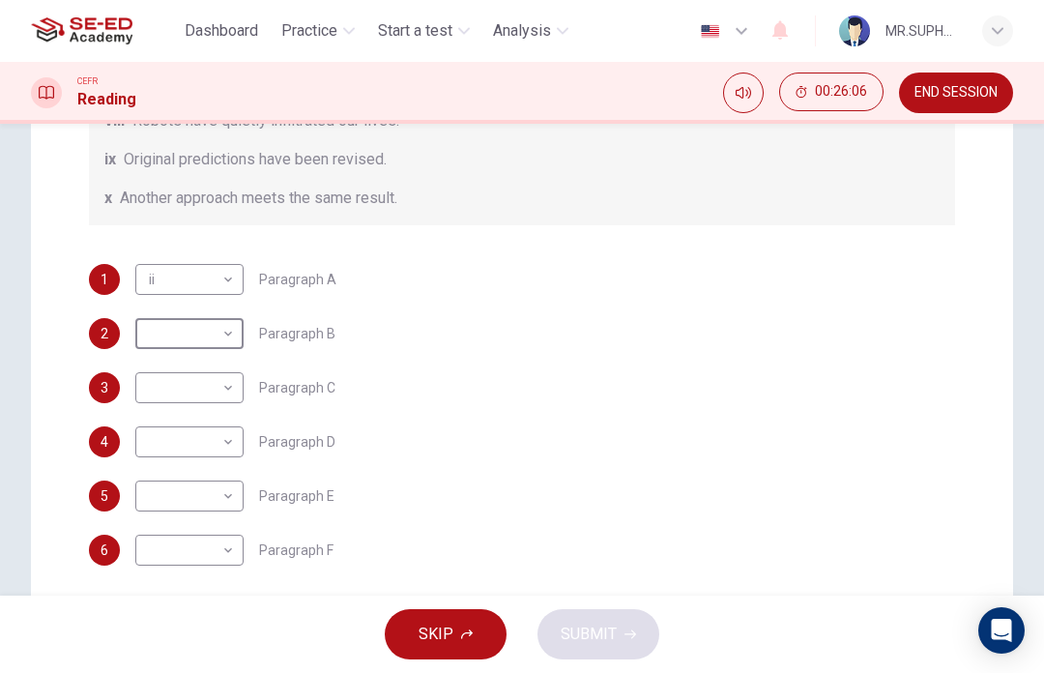
click at [153, 672] on li "i" at bounding box center [522, 684] width 1044 height 23
type input "i"
click at [162, 388] on body "This site uses cookies, as explained in our Privacy Policy . If you agree to th…" at bounding box center [522, 336] width 1044 height 673
type input "vi"
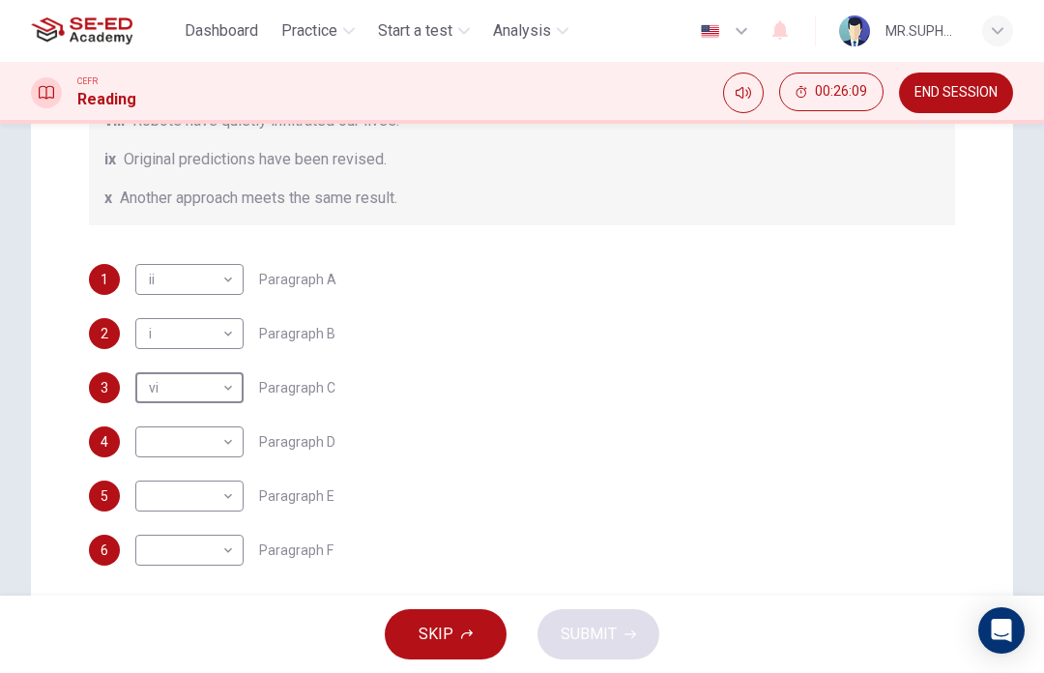
click at [163, 492] on body "This site uses cookies, as explained in our Privacy Policy . If you agree to th…" at bounding box center [522, 336] width 1044 height 673
type input "v"
click at [144, 442] on body "This site uses cookies, as explained in our Privacy Policy . If you agree to th…" at bounding box center [522, 336] width 1044 height 673
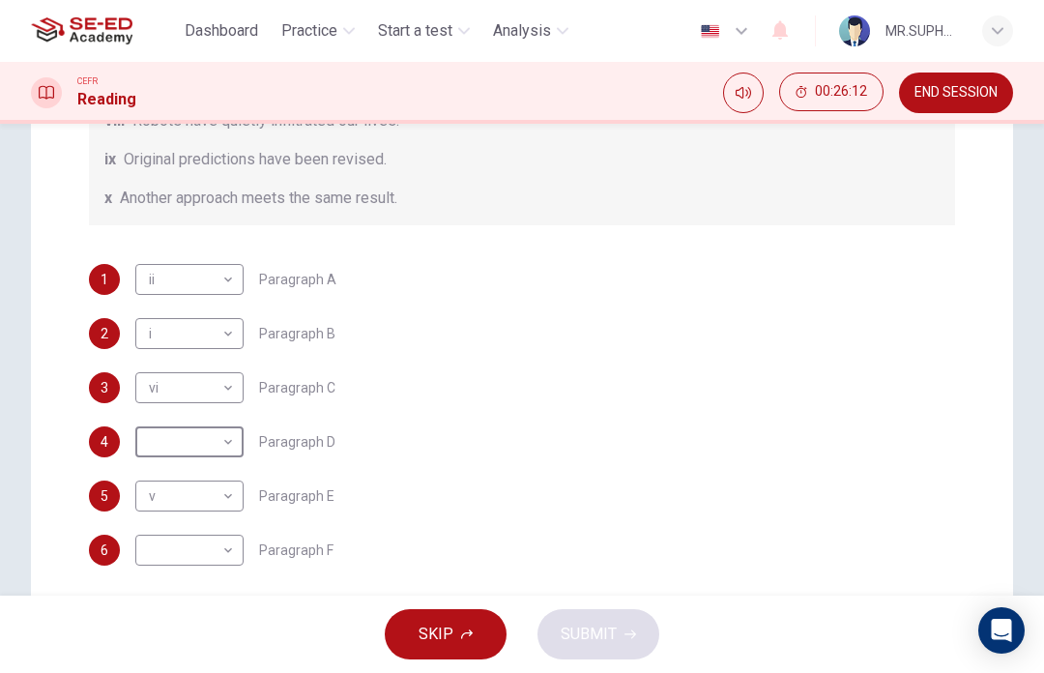
type input "x"
click at [167, 562] on body "This site uses cookies, as explained in our Privacy Policy . If you agree to th…" at bounding box center [522, 336] width 1044 height 673
type input "viii"
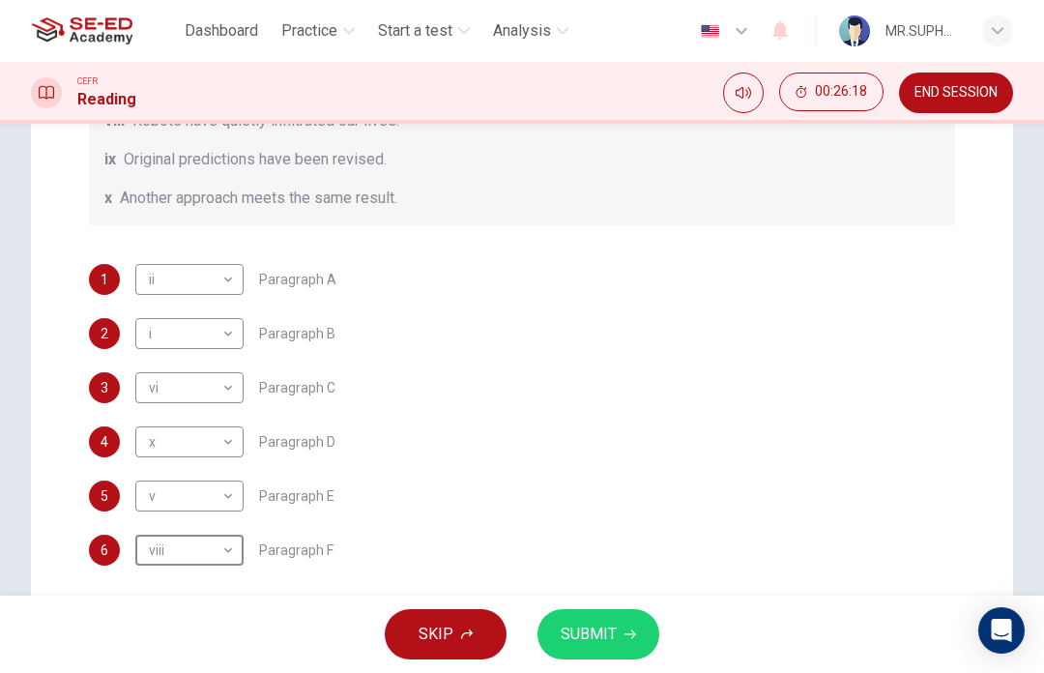
click at [632, 644] on button "SUBMIT" at bounding box center [599, 634] width 122 height 50
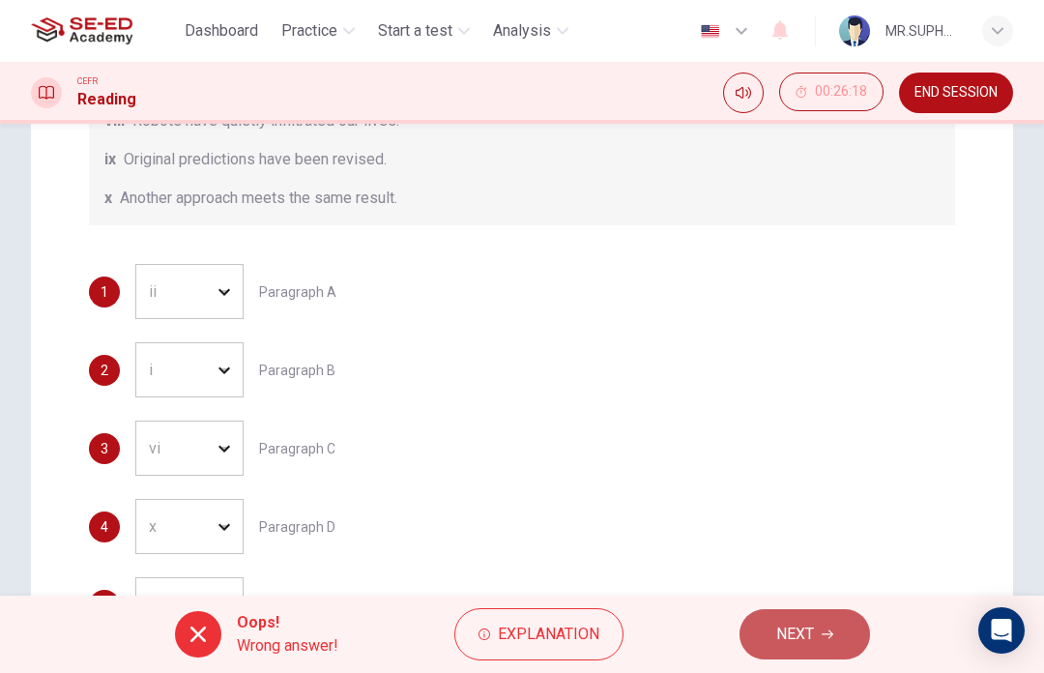
click at [808, 641] on span "NEXT" at bounding box center [795, 634] width 38 height 27
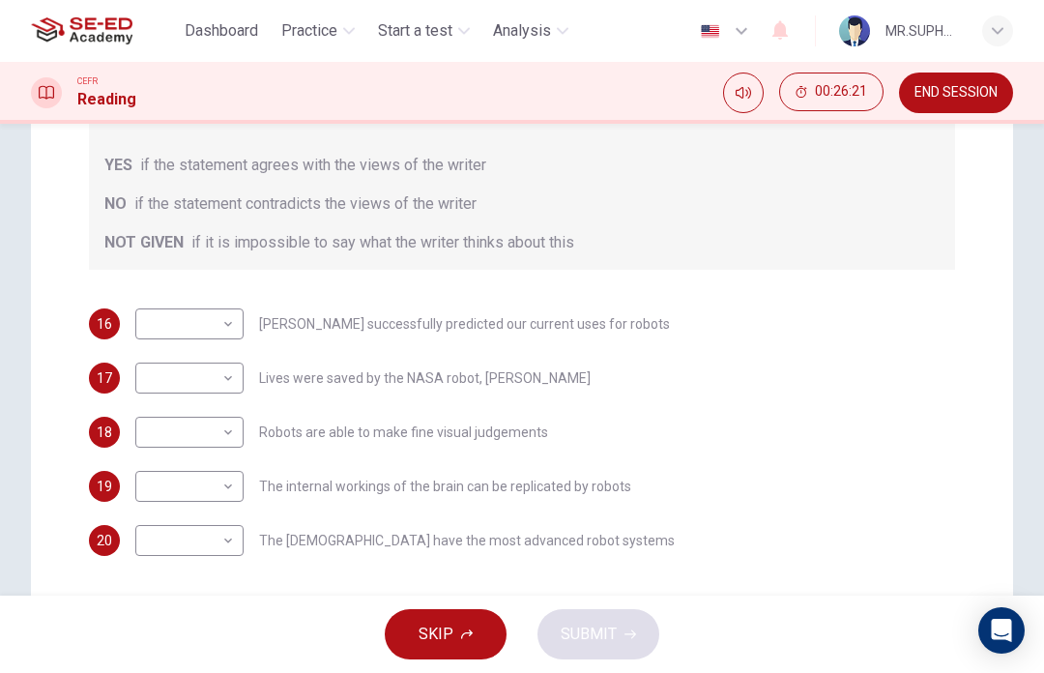
scroll to position [333, 0]
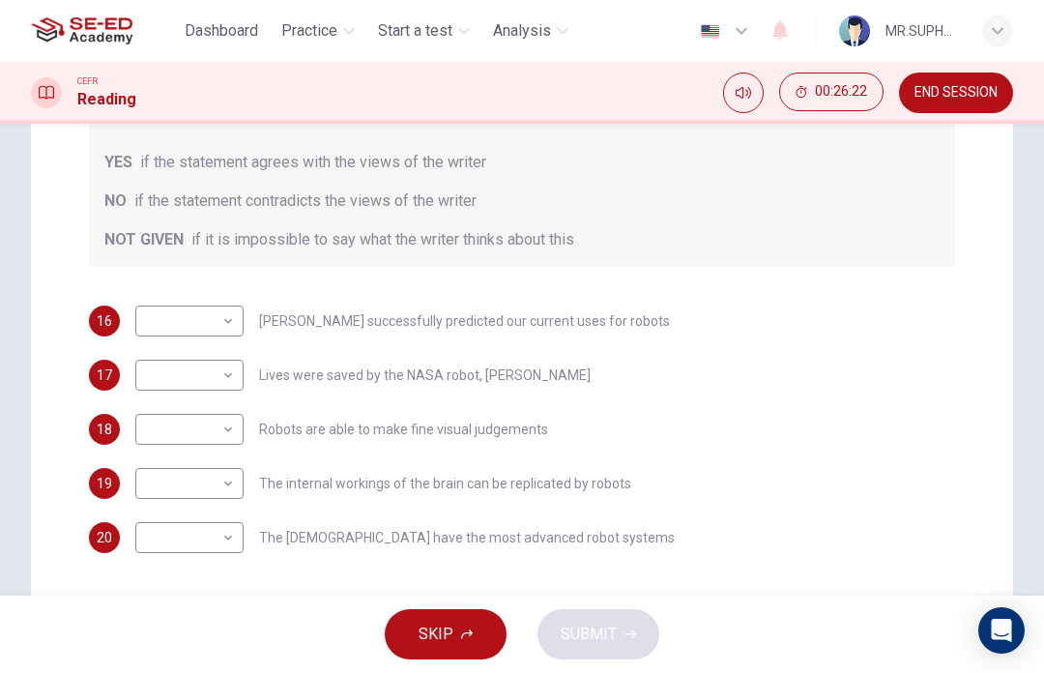
click at [230, 326] on body "This site uses cookies, as explained in our Privacy Policy . If you agree to th…" at bounding box center [522, 336] width 1044 height 673
click at [219, 672] on li "YES" at bounding box center [522, 684] width 1044 height 23
type input "YES"
click at [222, 390] on body "This site uses cookies, as explained in our Privacy Policy . If you agree to th…" at bounding box center [522, 336] width 1044 height 673
click at [162, 672] on li "YES" at bounding box center [522, 684] width 1044 height 23
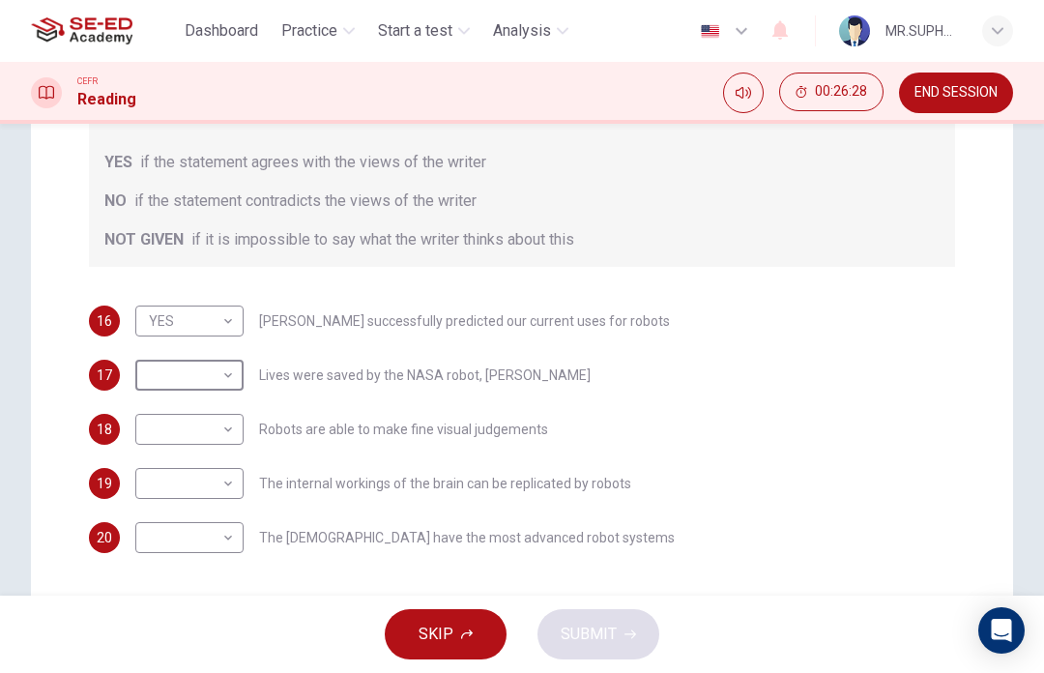
type input "YES"
click at [179, 434] on body "This site uses cookies, as explained in our Privacy Policy . If you agree to th…" at bounding box center [522, 336] width 1044 height 673
type input "NO"
click at [158, 502] on body "This site uses cookies, as explained in our Privacy Policy . If you agree to th…" at bounding box center [522, 336] width 1044 height 673
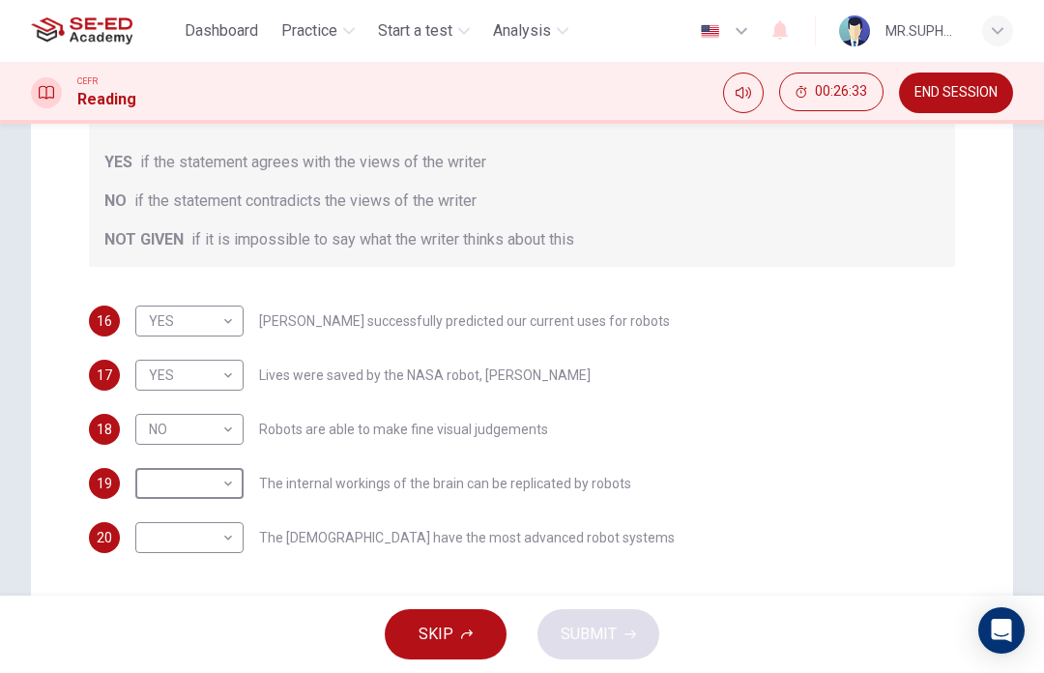
click at [162, 672] on li "YES" at bounding box center [522, 684] width 1044 height 23
type input "YES"
click at [184, 550] on body "This site uses cookies, as explained in our Privacy Policy . If you agree to th…" at bounding box center [522, 336] width 1044 height 673
click at [162, 672] on li "YES" at bounding box center [522, 684] width 1044 height 23
type input "YES"
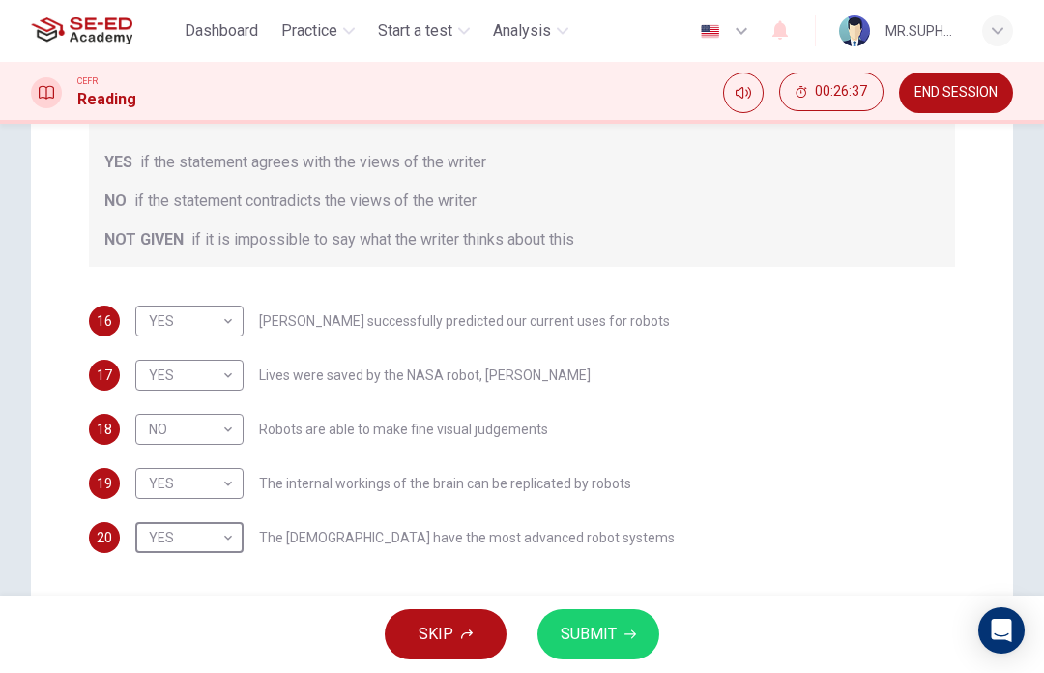
click at [608, 632] on span "SUBMIT" at bounding box center [589, 634] width 56 height 27
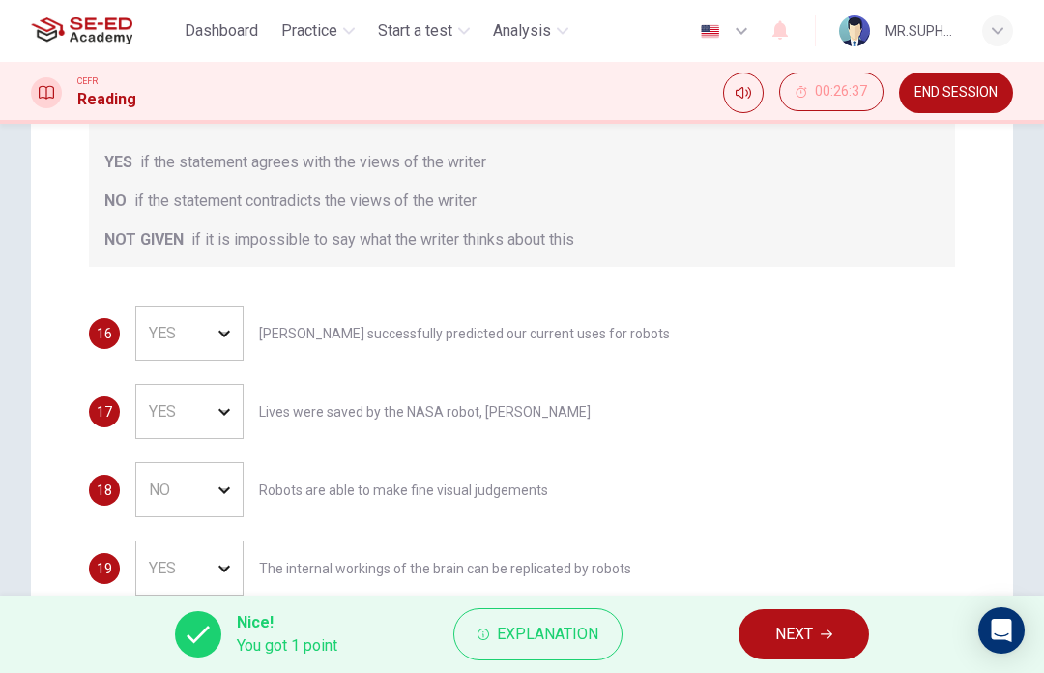
click at [780, 633] on span "NEXT" at bounding box center [794, 634] width 38 height 27
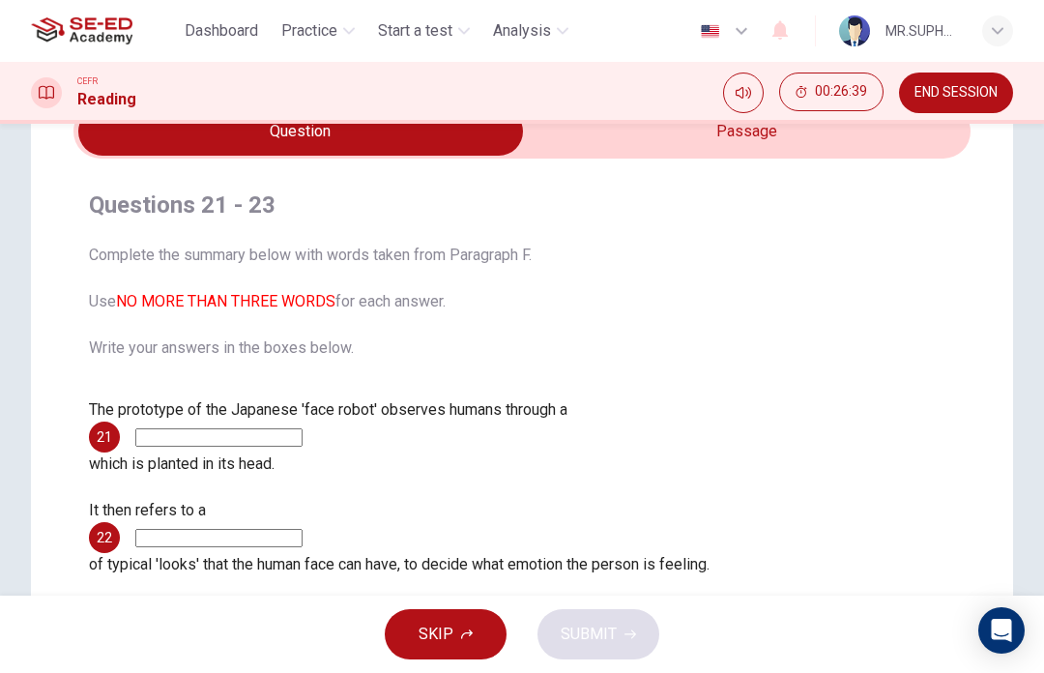
scroll to position [108, 0]
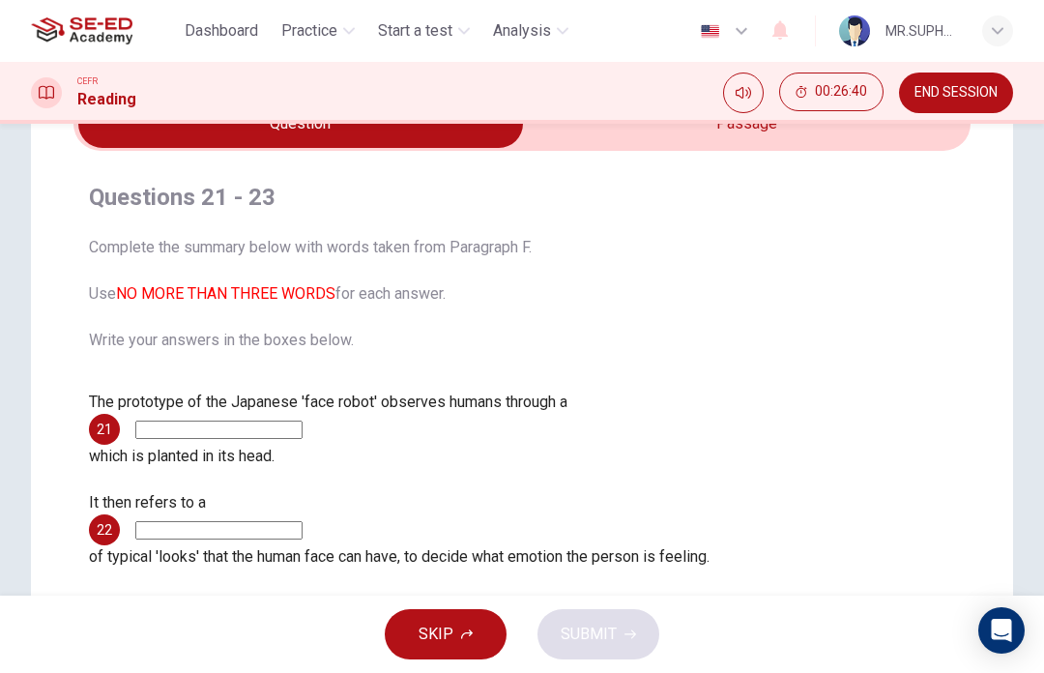
click at [303, 421] on input at bounding box center [218, 430] width 167 height 18
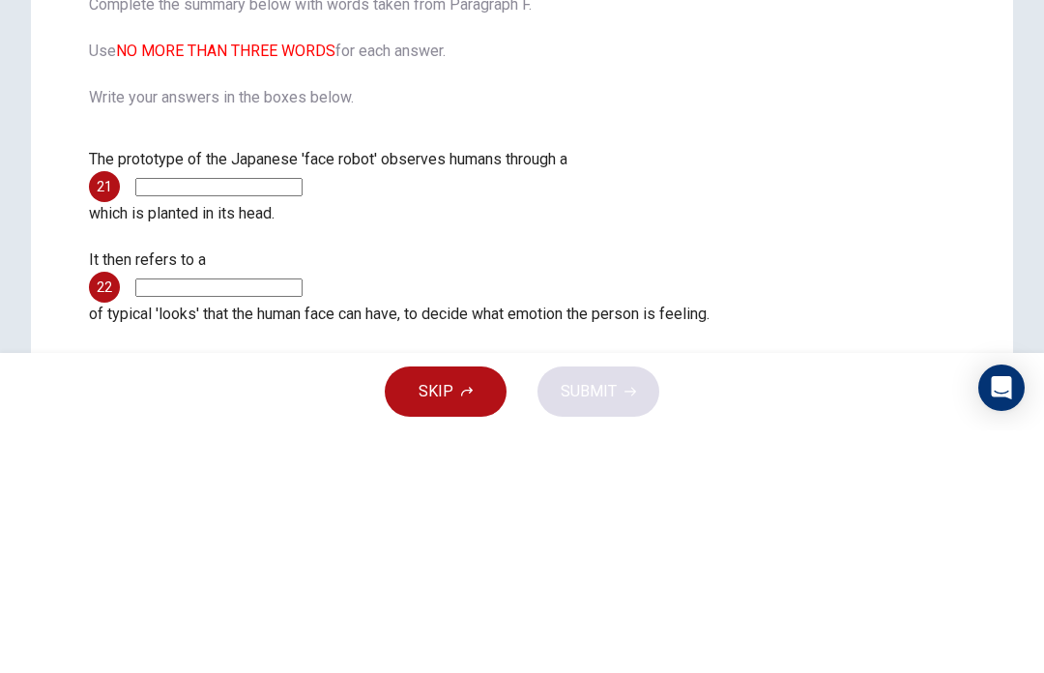
click at [939, 391] on div "The prototype of the Japanese 'face robot' observes humans through a 21 which i…" at bounding box center [522, 429] width 866 height 77
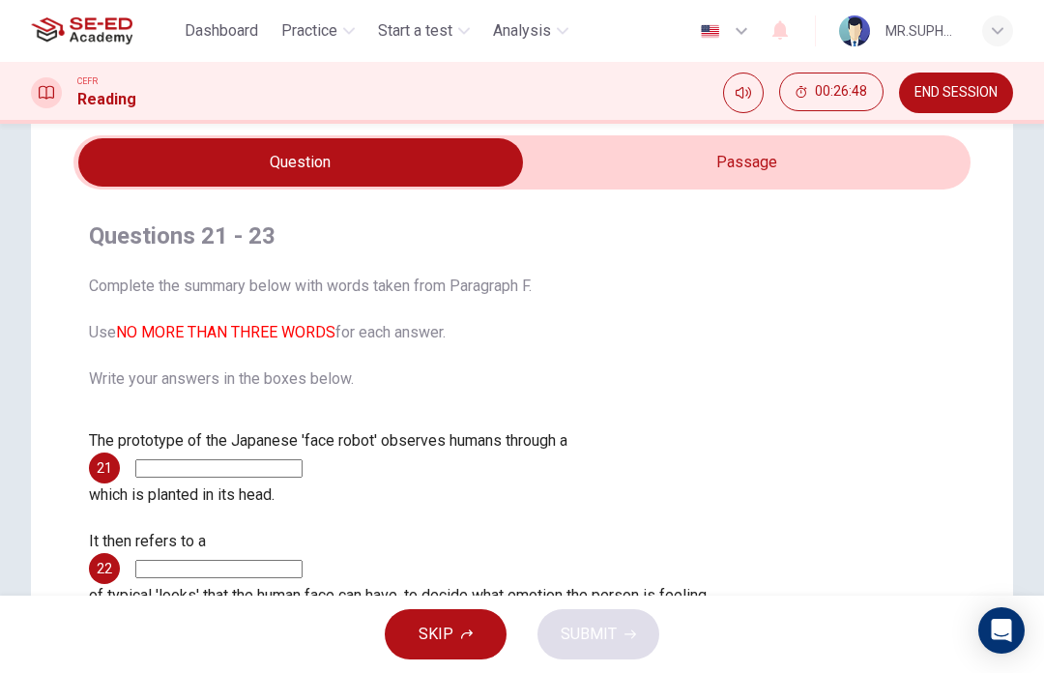
scroll to position [71, 0]
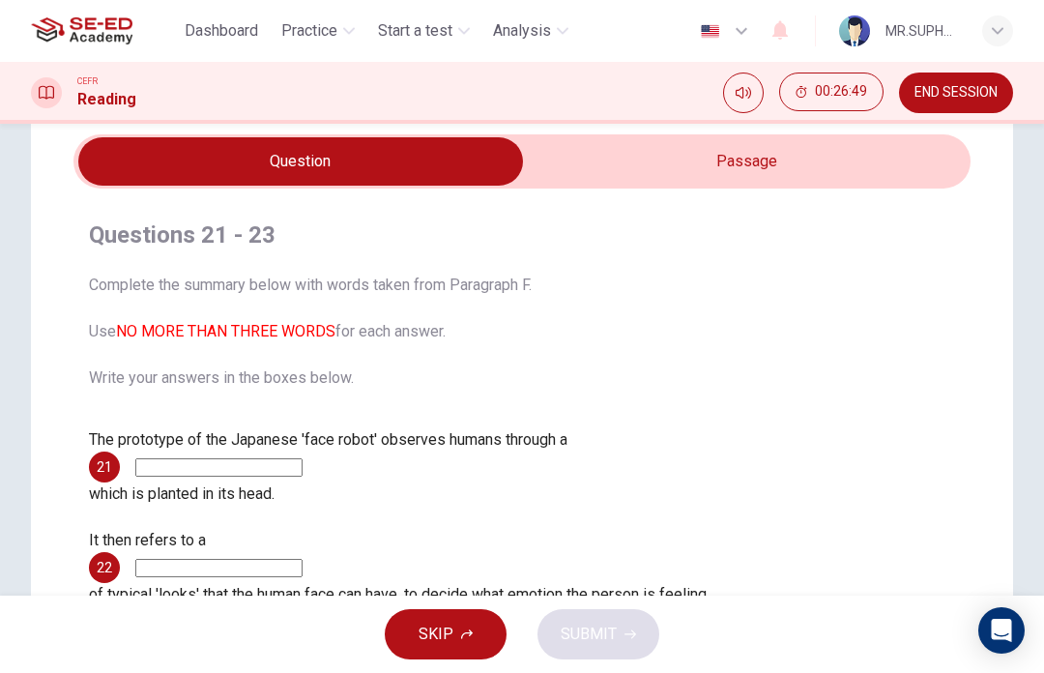
click at [874, 171] on input "checkbox" at bounding box center [301, 161] width 1346 height 48
checkbox input "true"
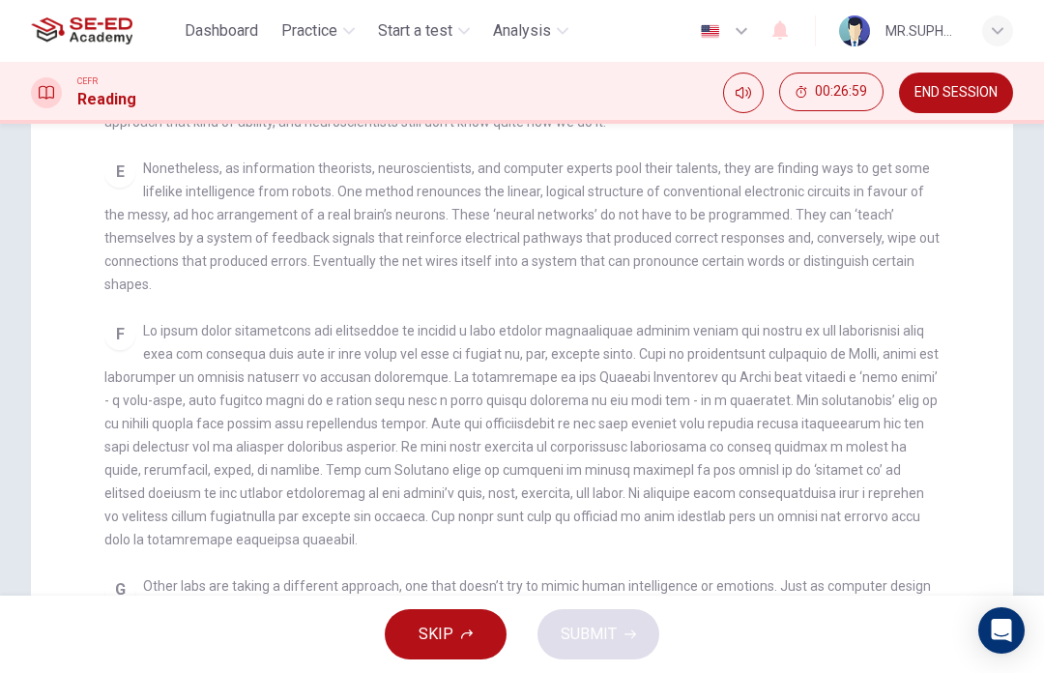
scroll to position [302, 0]
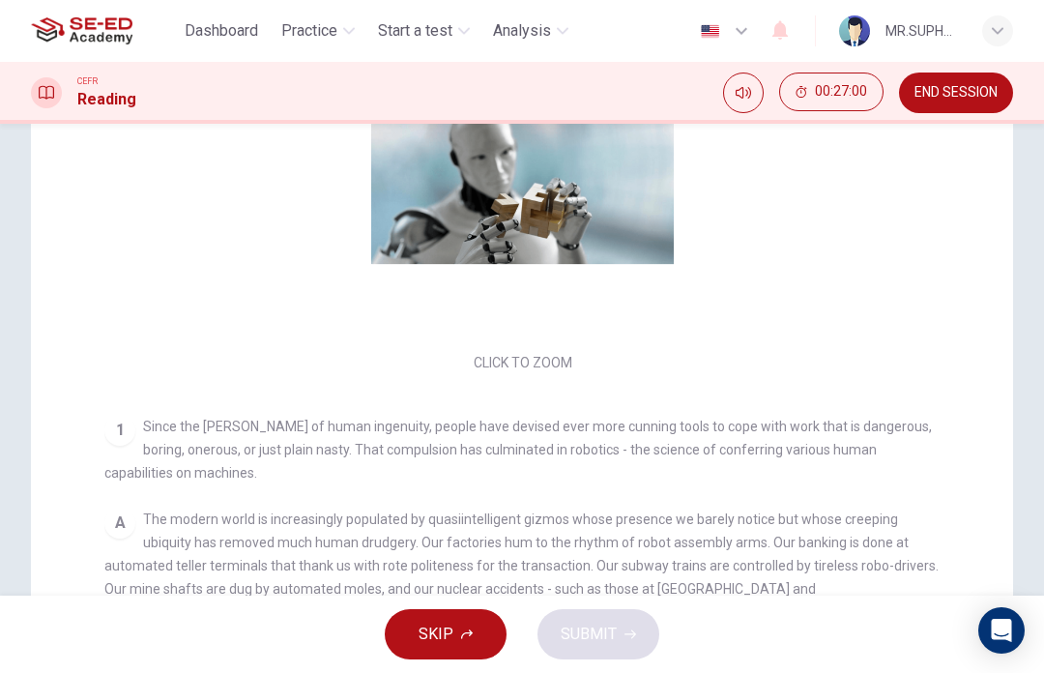
click at [444, 641] on span "SKIP" at bounding box center [436, 634] width 35 height 27
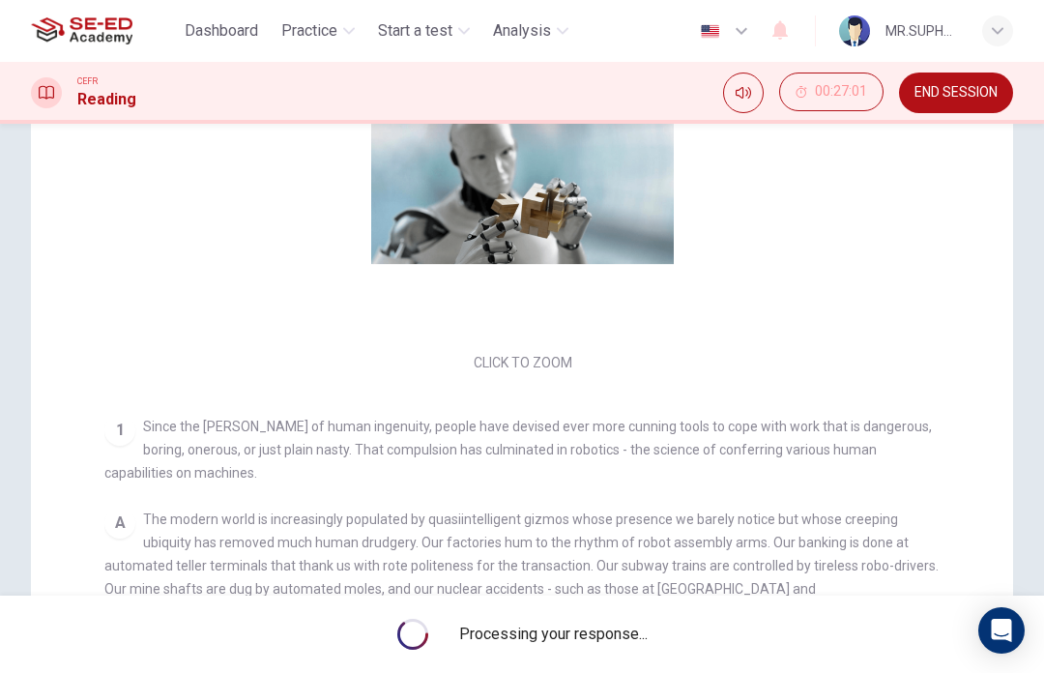
scroll to position [0, 0]
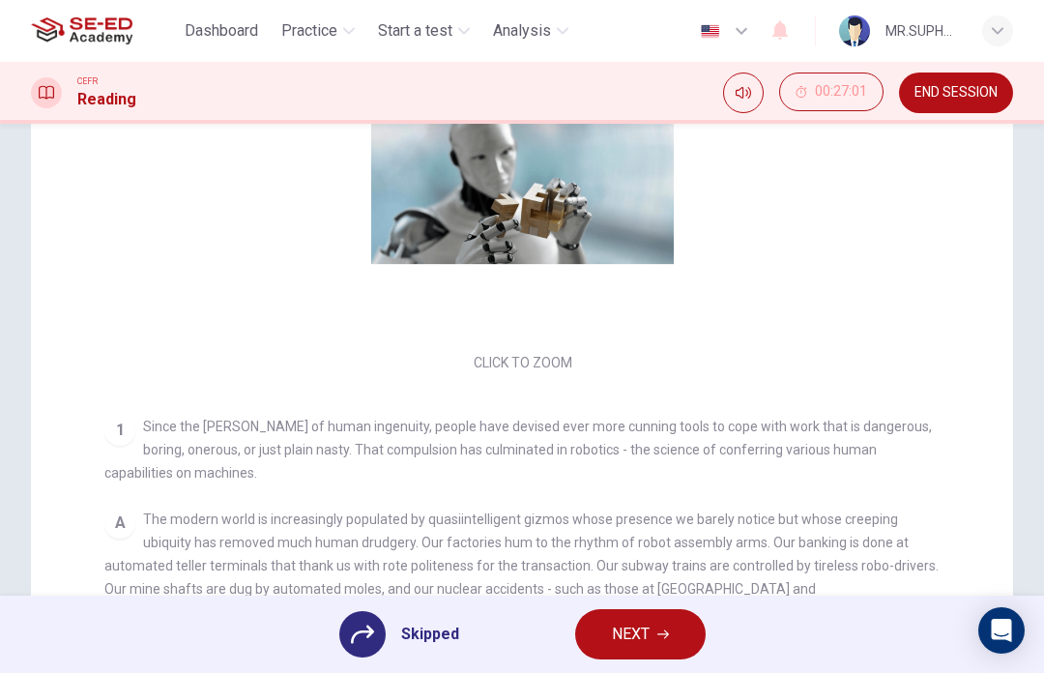
click at [663, 626] on button "NEXT" at bounding box center [640, 634] width 131 height 50
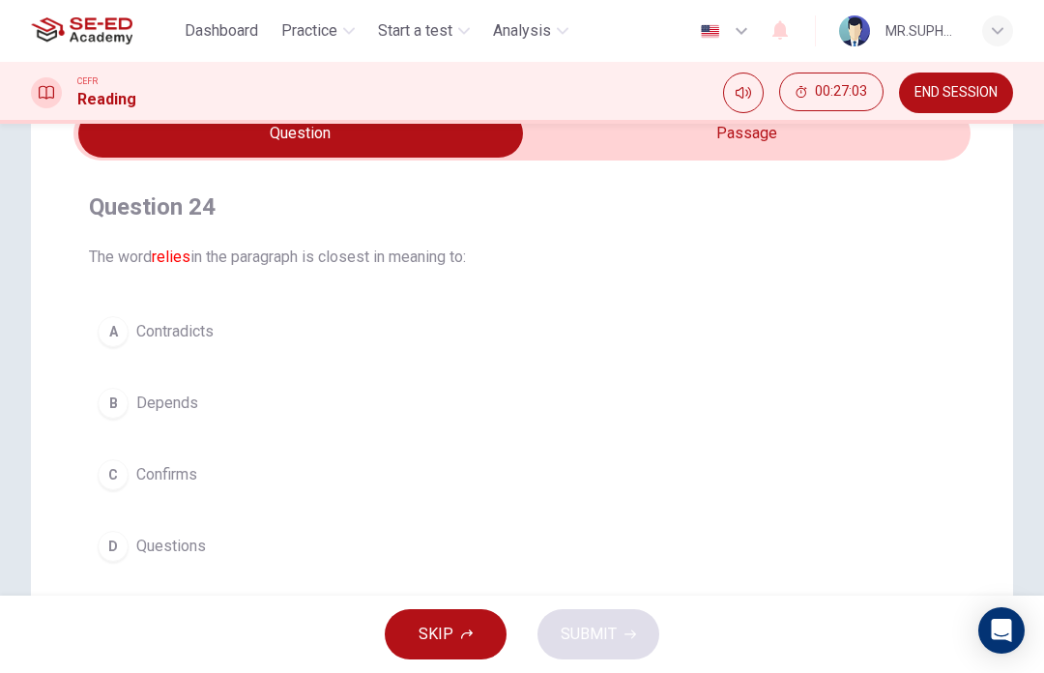
scroll to position [100, 0]
click at [121, 393] on div "B" at bounding box center [113, 402] width 31 height 31
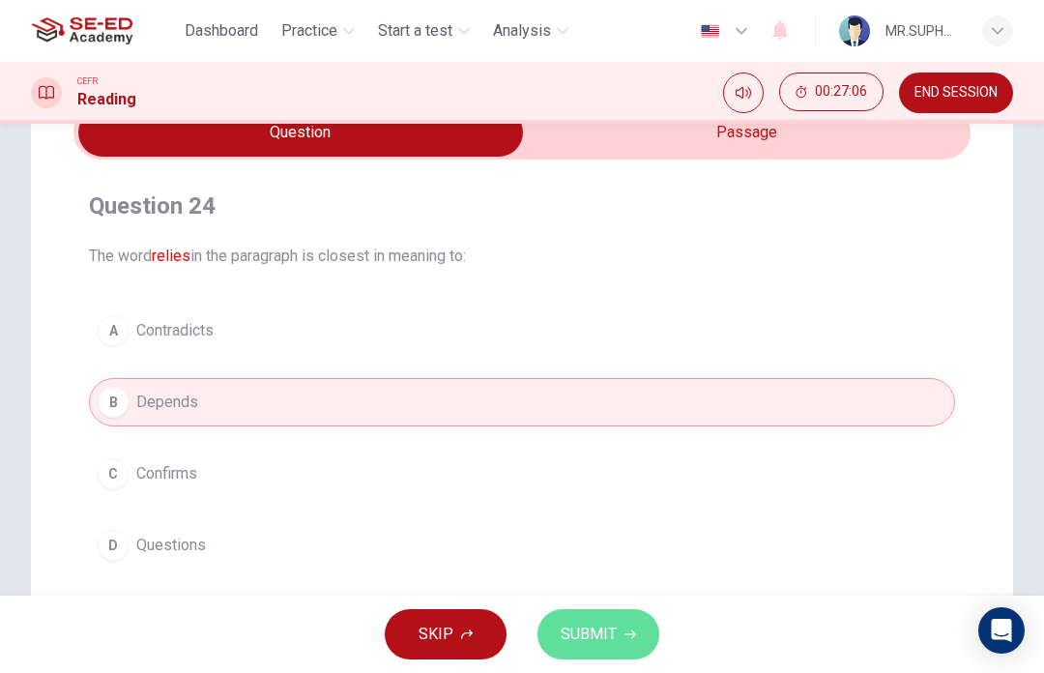
click at [570, 631] on span "SUBMIT" at bounding box center [589, 634] width 56 height 27
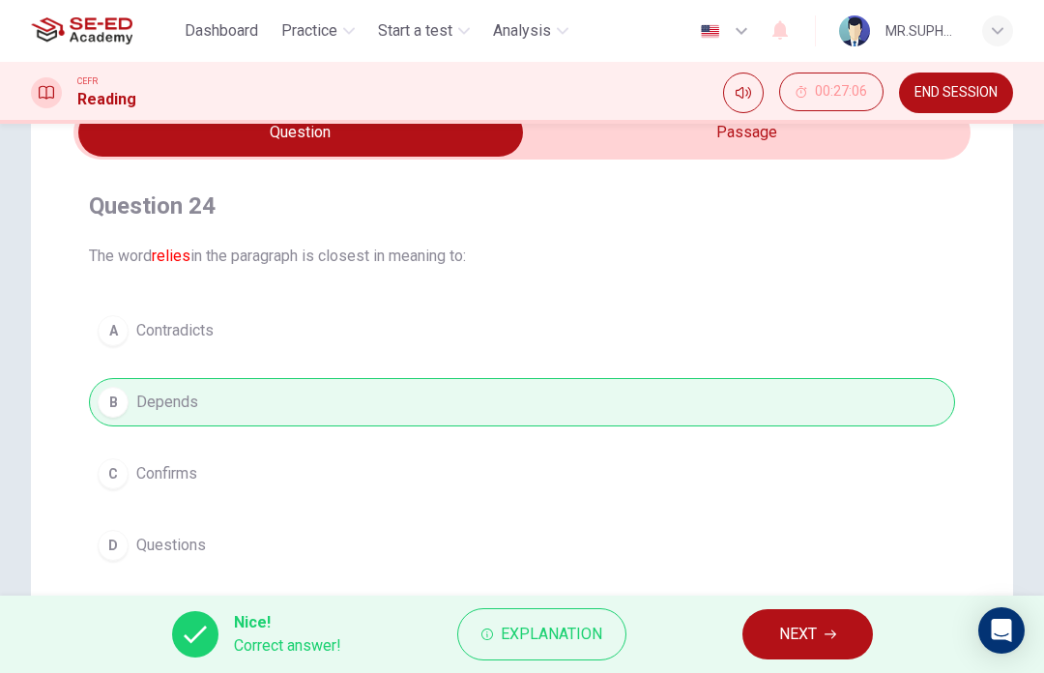
click at [785, 625] on span "NEXT" at bounding box center [798, 634] width 38 height 27
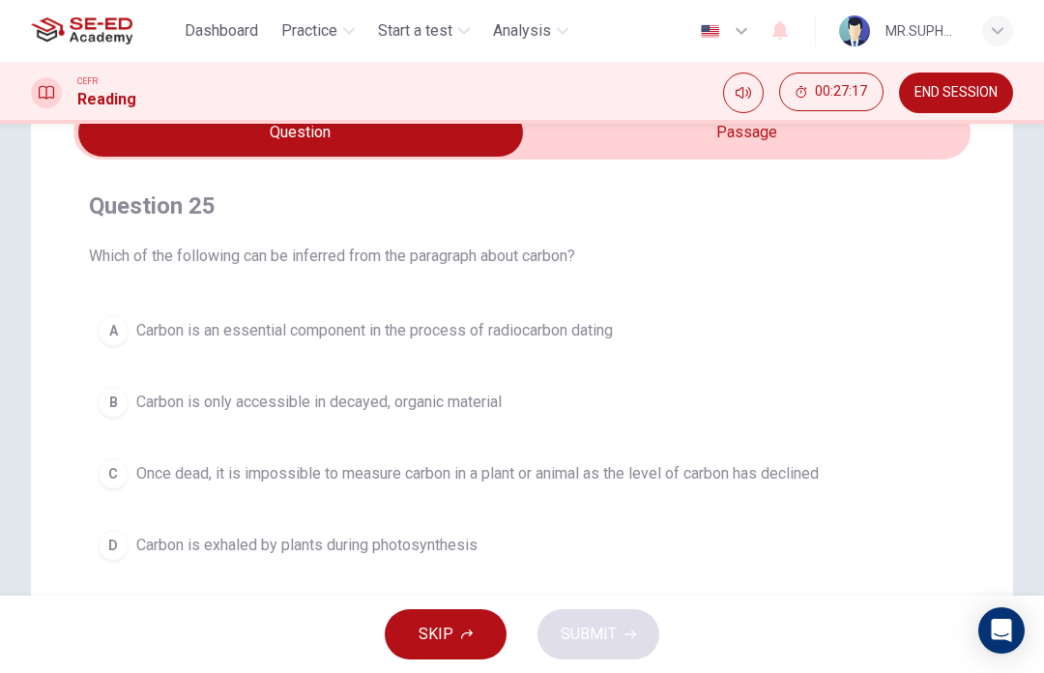
click at [802, 251] on span "Which of the following can be inferred from the paragraph about carbon?" at bounding box center [522, 256] width 866 height 23
click at [817, 277] on div "Question 25 Which of the following can be inferred from the paragraph about car…" at bounding box center [521, 380] width 897 height 410
click at [845, 313] on button "A Carbon is an essential component in the process of radiocarbon dating" at bounding box center [522, 330] width 866 height 48
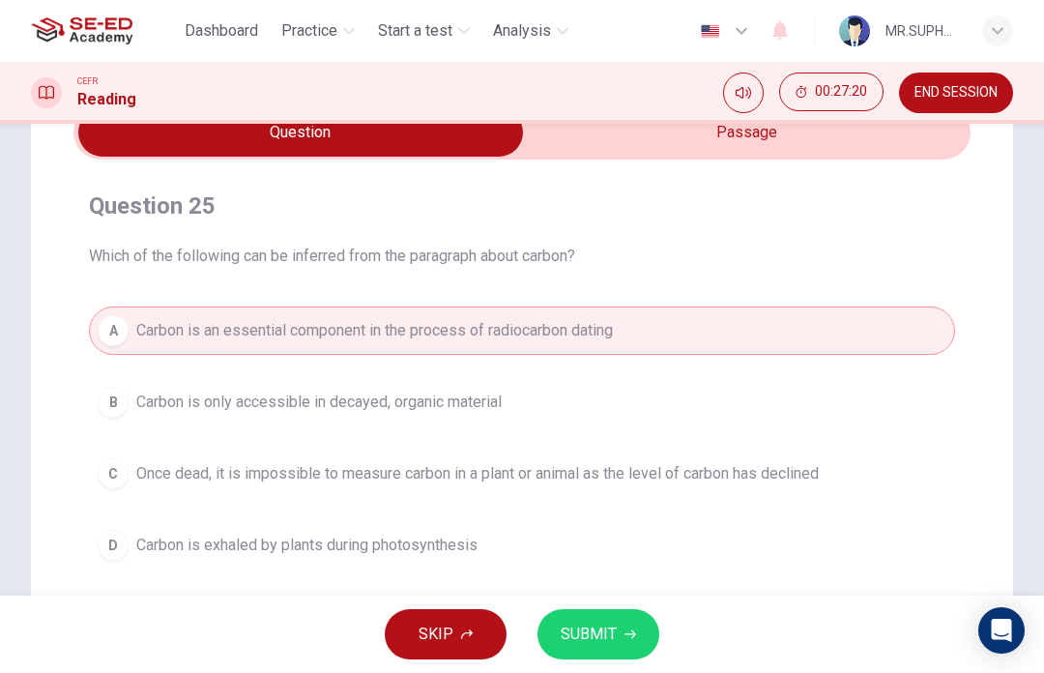
click at [608, 630] on span "SUBMIT" at bounding box center [589, 634] width 56 height 27
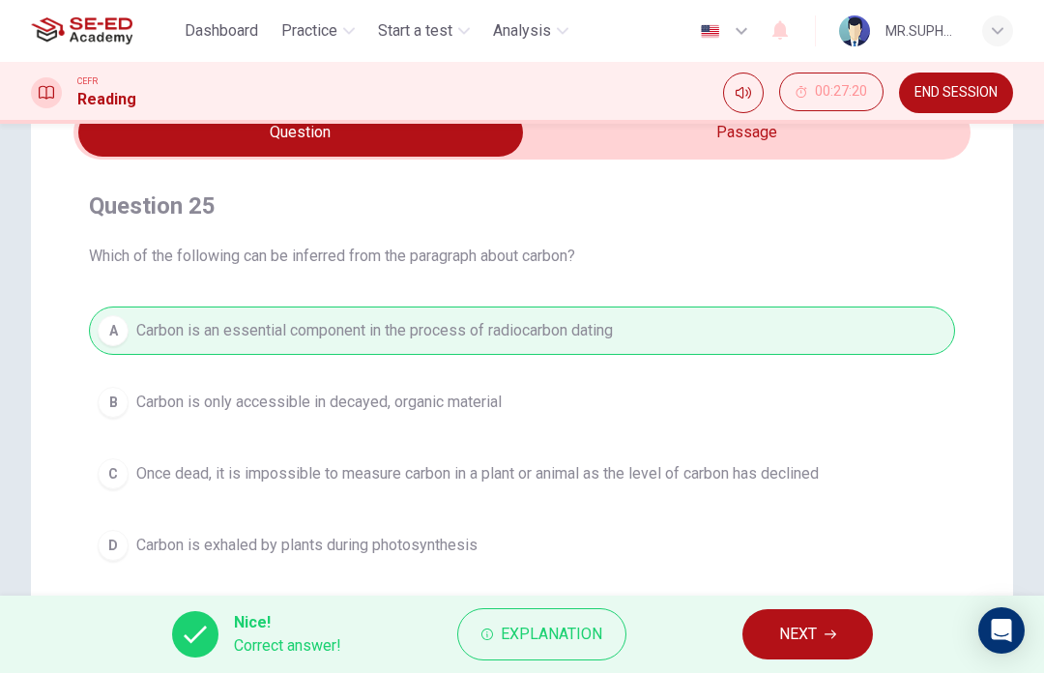
click at [786, 625] on span "NEXT" at bounding box center [798, 634] width 38 height 27
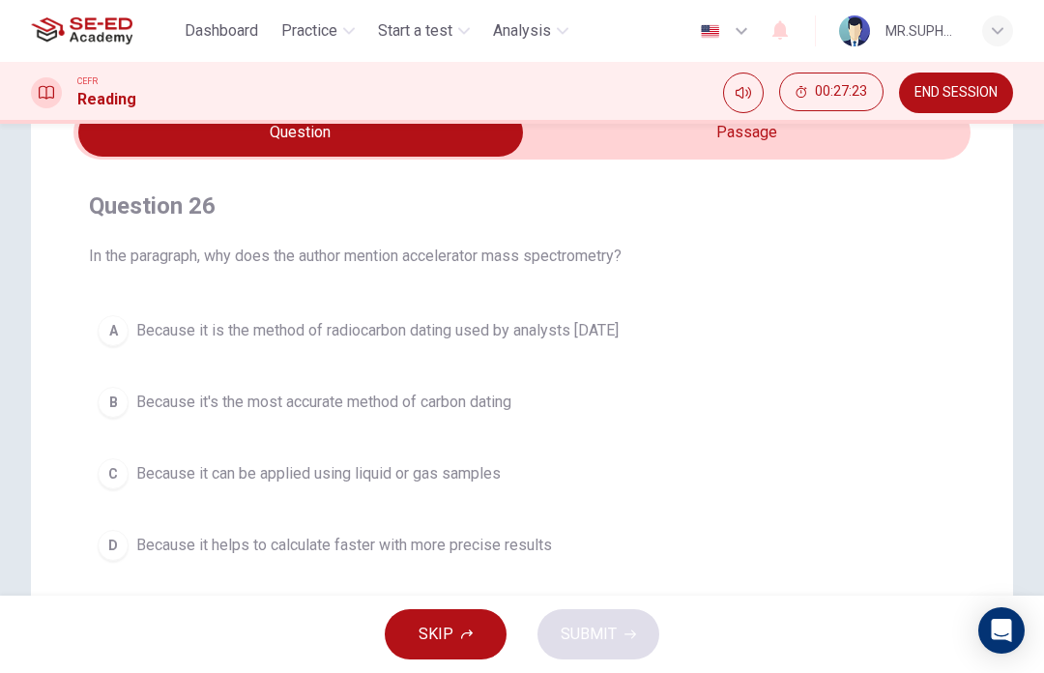
click at [840, 147] on input "checkbox" at bounding box center [301, 132] width 1346 height 48
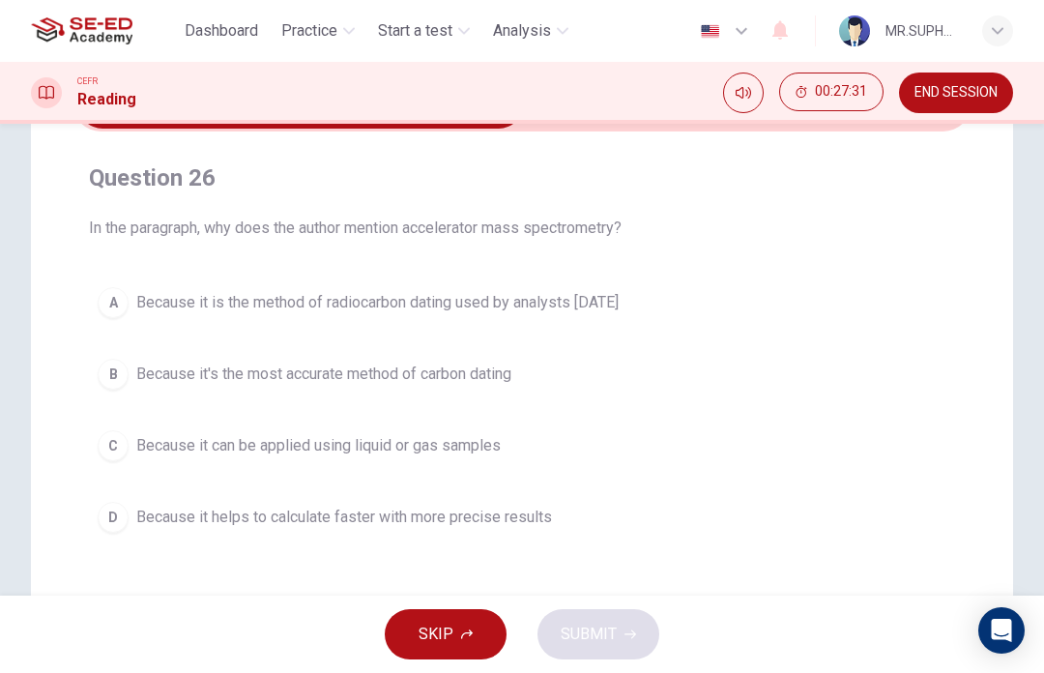
scroll to position [118, 0]
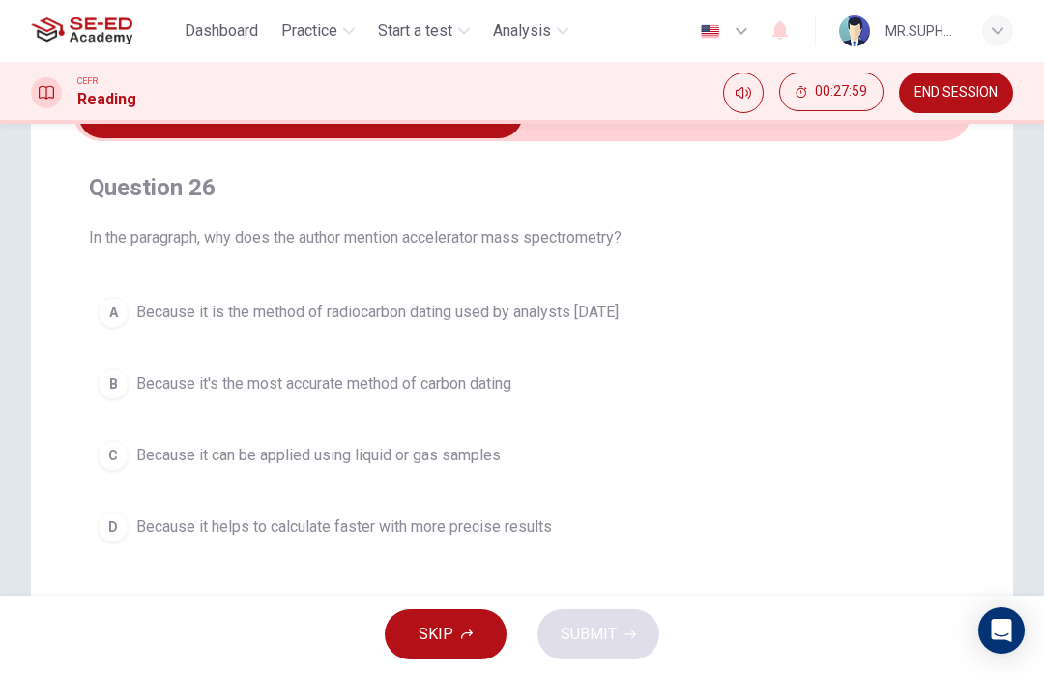
click at [824, 288] on button "A Because it is the method of radiocarbon dating used by analysts [DATE]" at bounding box center [522, 312] width 866 height 48
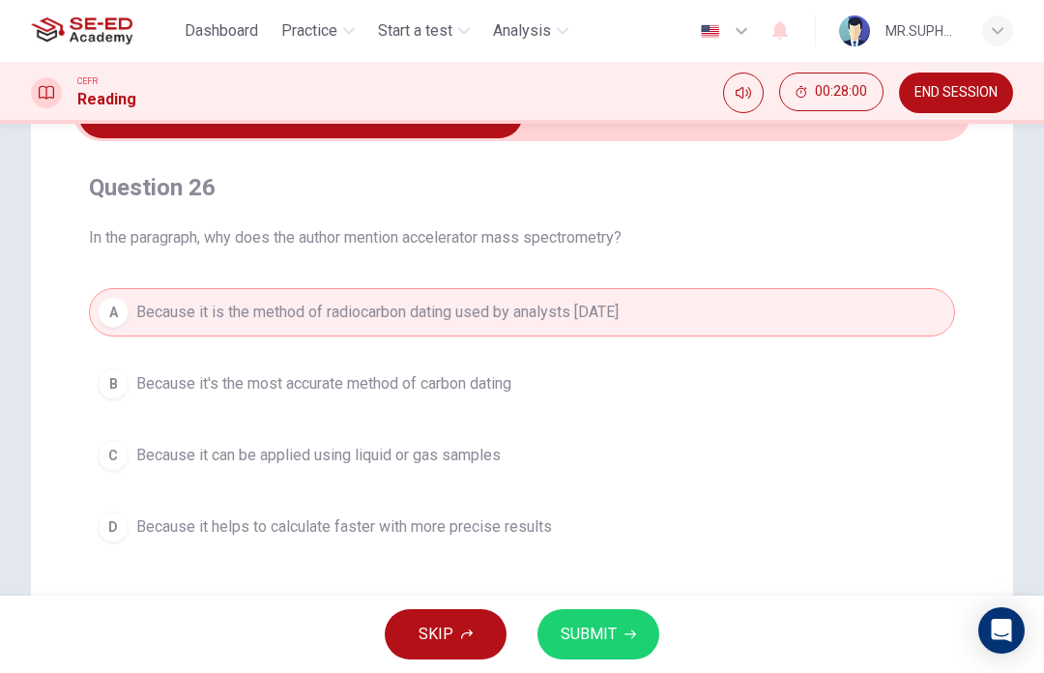
click at [606, 635] on span "SUBMIT" at bounding box center [589, 634] width 56 height 27
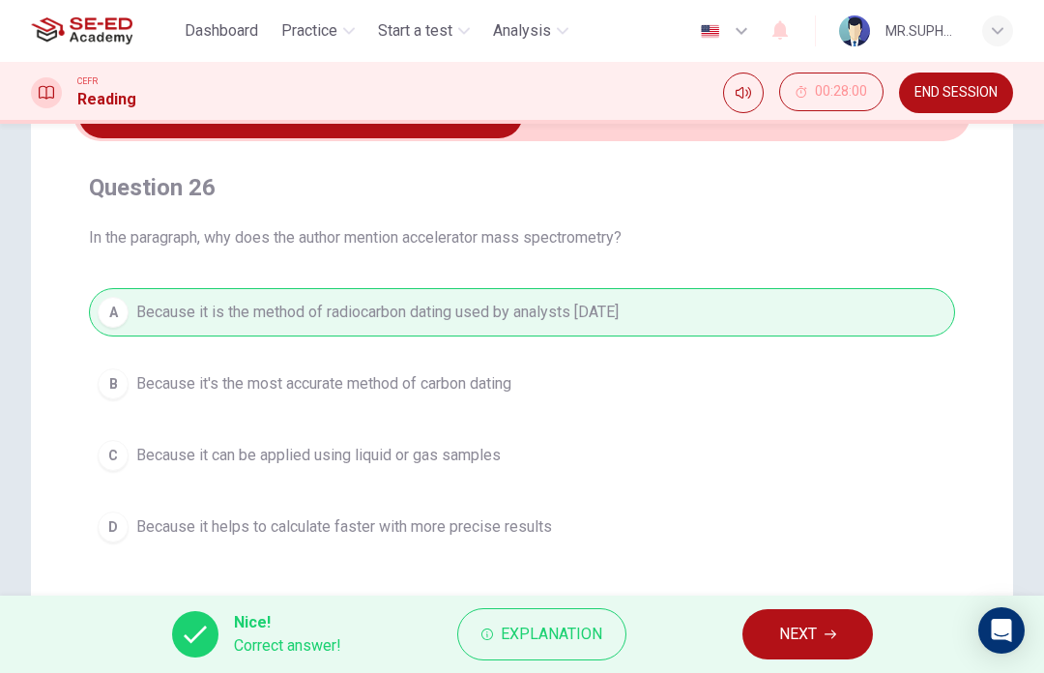
click at [793, 635] on span "NEXT" at bounding box center [798, 634] width 38 height 27
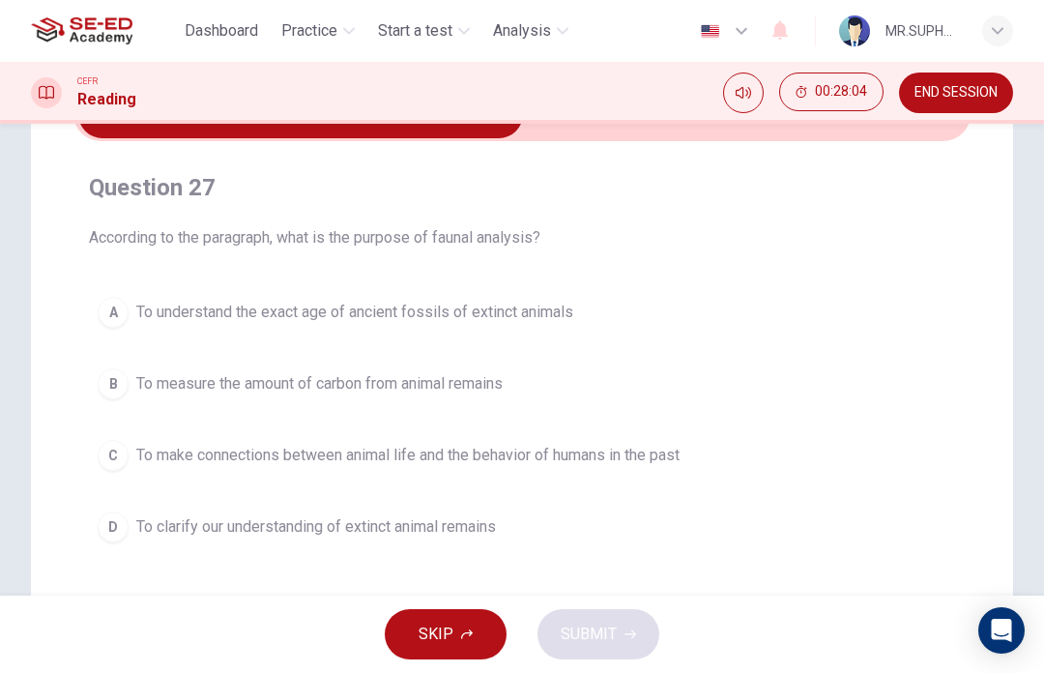
click at [505, 462] on span "To make connections between animal life and the behavior of humans in the past" at bounding box center [407, 455] width 543 height 23
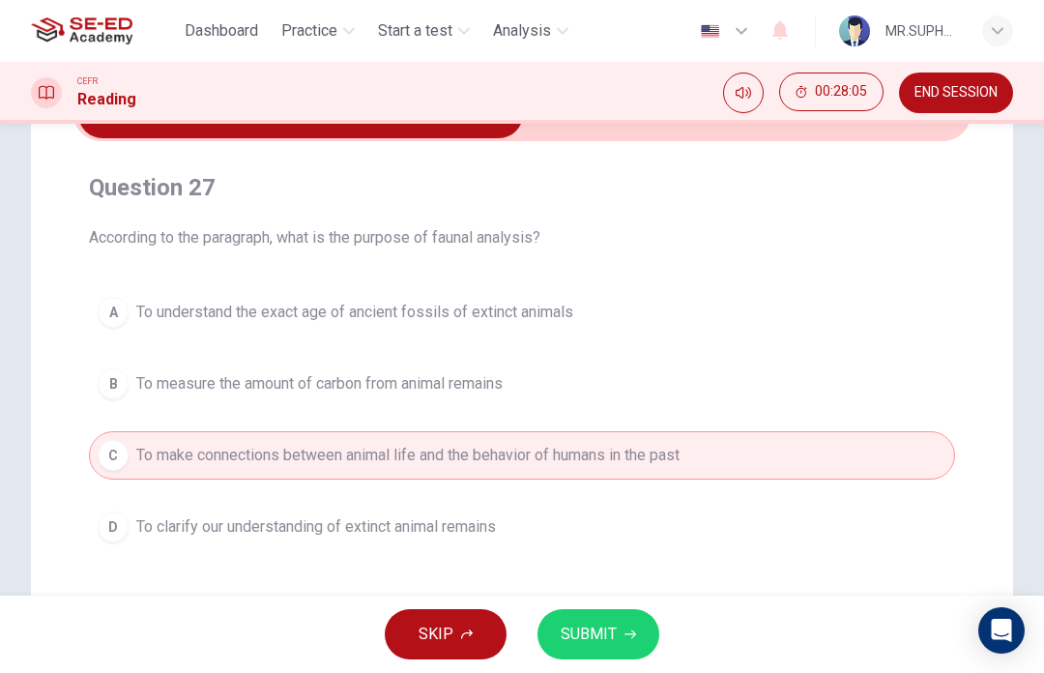
click at [601, 639] on span "SUBMIT" at bounding box center [589, 634] width 56 height 27
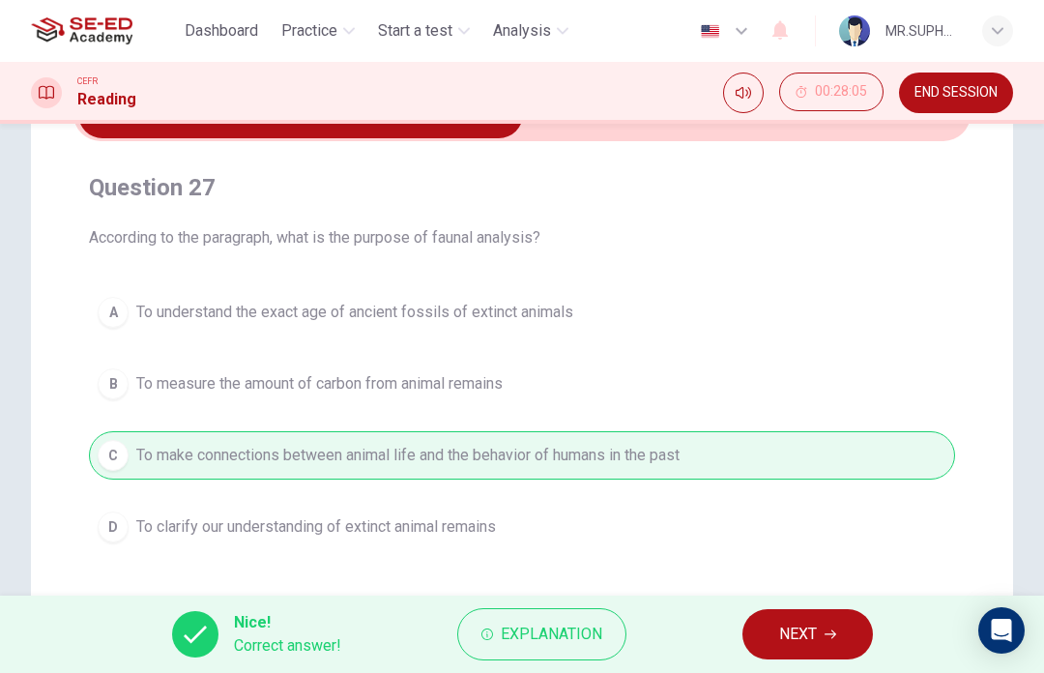
click at [817, 644] on span "NEXT" at bounding box center [798, 634] width 38 height 27
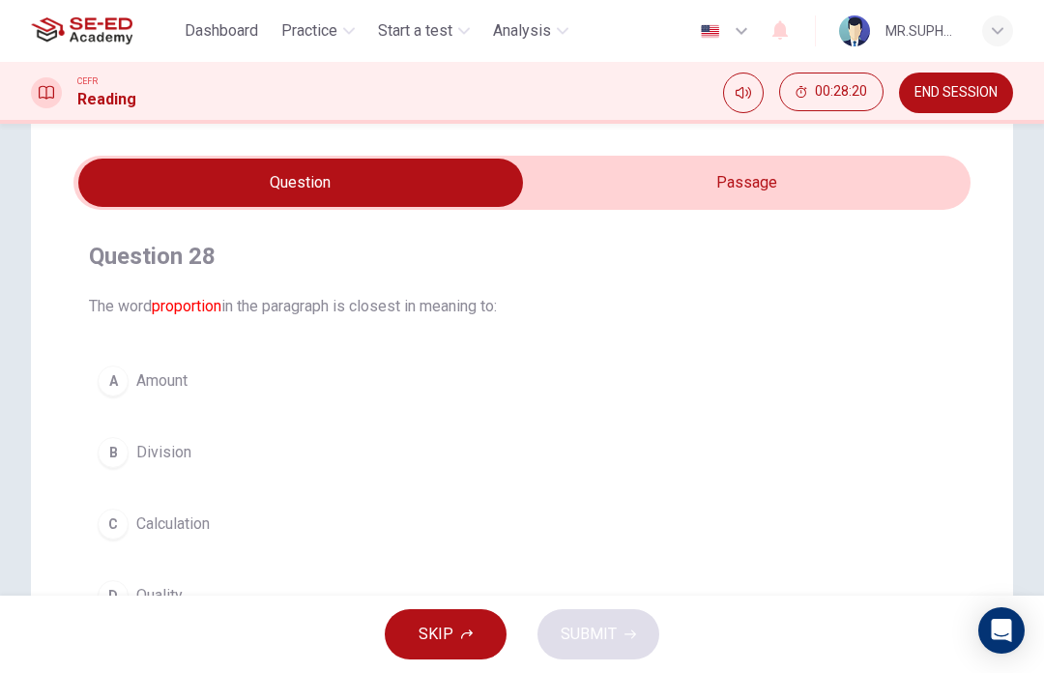
scroll to position [48, 0]
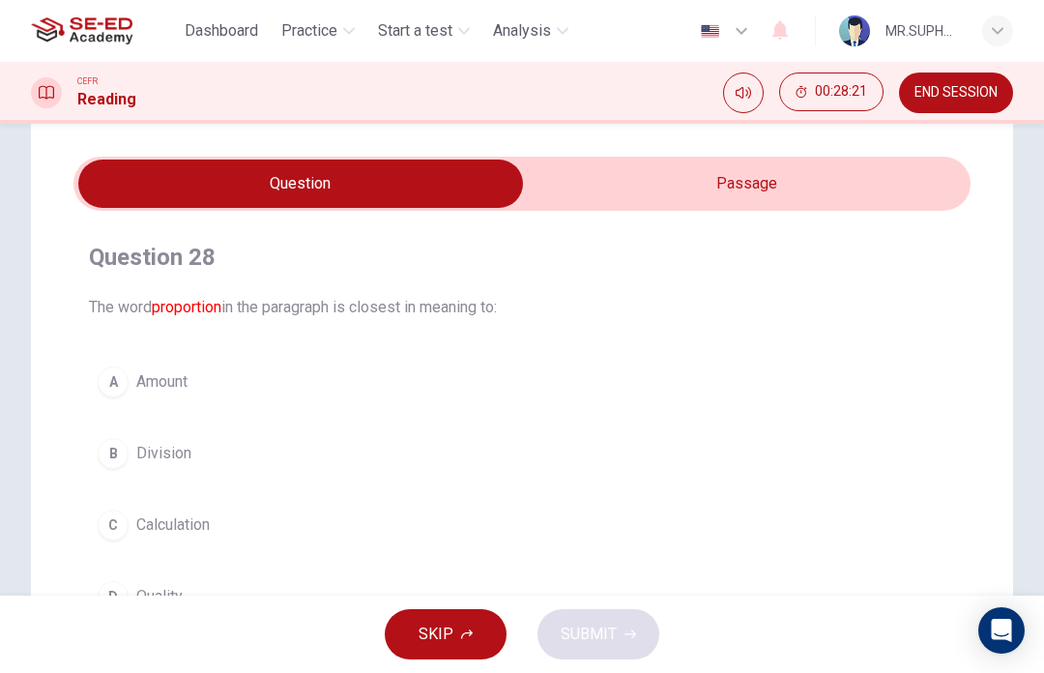
click at [883, 181] on input "checkbox" at bounding box center [301, 184] width 1346 height 48
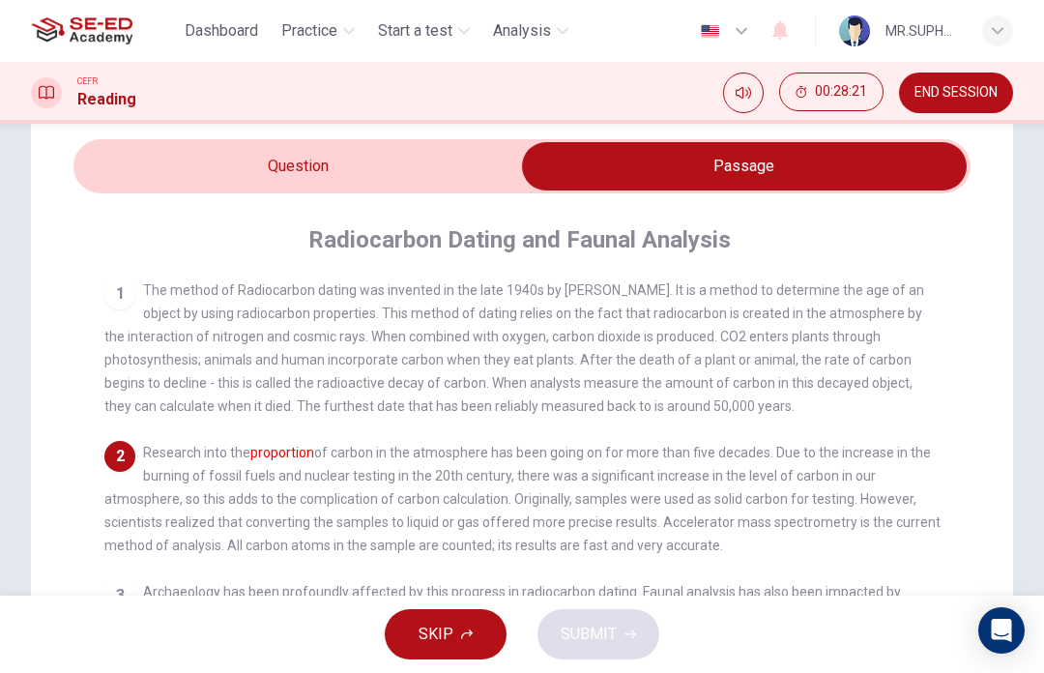
scroll to position [68, 0]
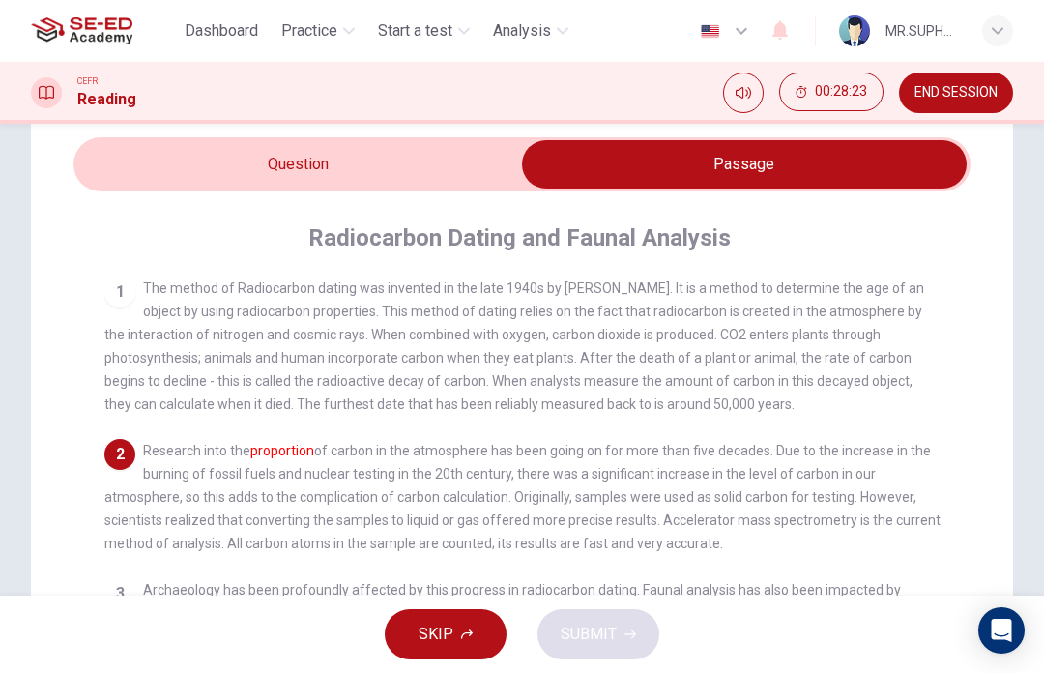
click at [468, 185] on input "checkbox" at bounding box center [745, 164] width 1346 height 48
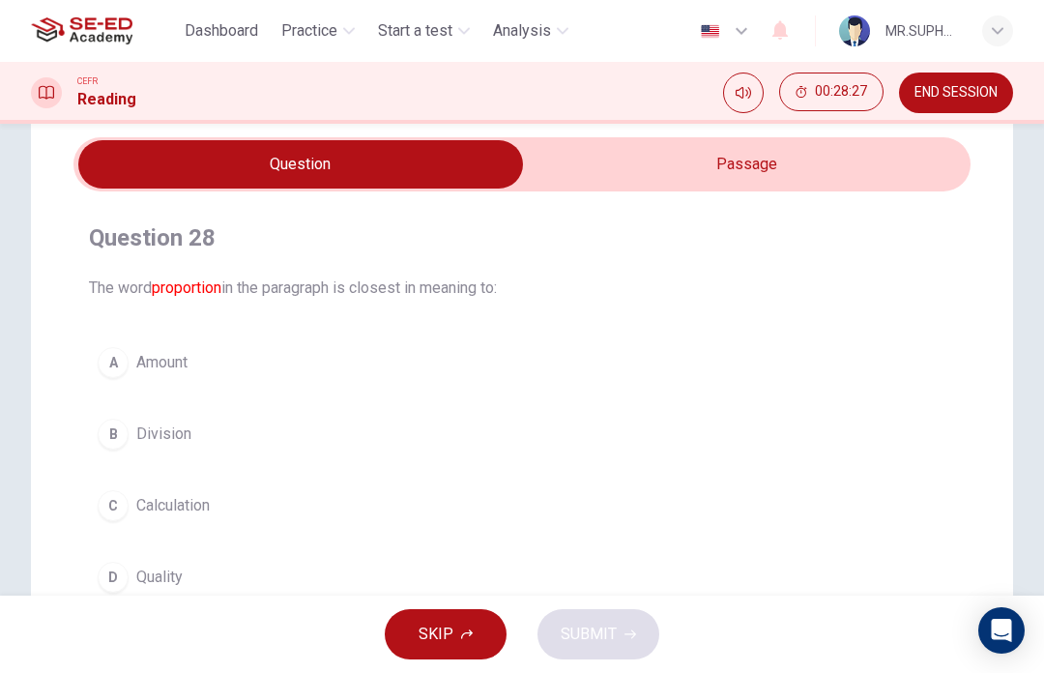
click at [296, 568] on button "D Quality" at bounding box center [522, 577] width 866 height 48
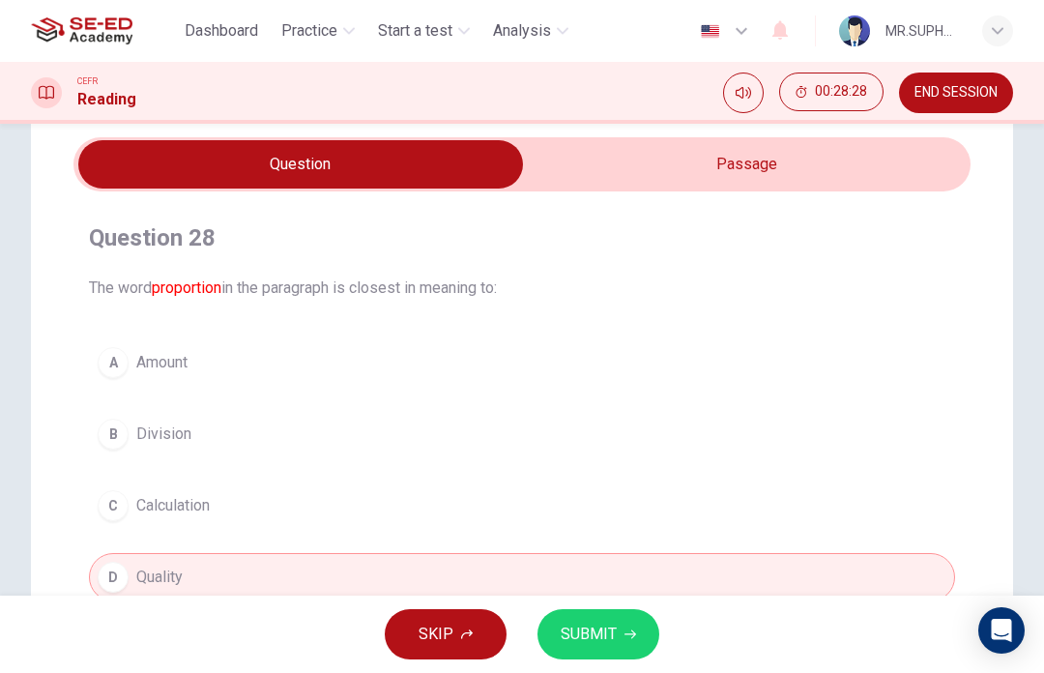
click at [541, 325] on div "Question 28 The word proportion in the paragraph is closest in meaning to: A Am…" at bounding box center [521, 412] width 897 height 410
click at [245, 362] on button "A Amount" at bounding box center [522, 362] width 866 height 48
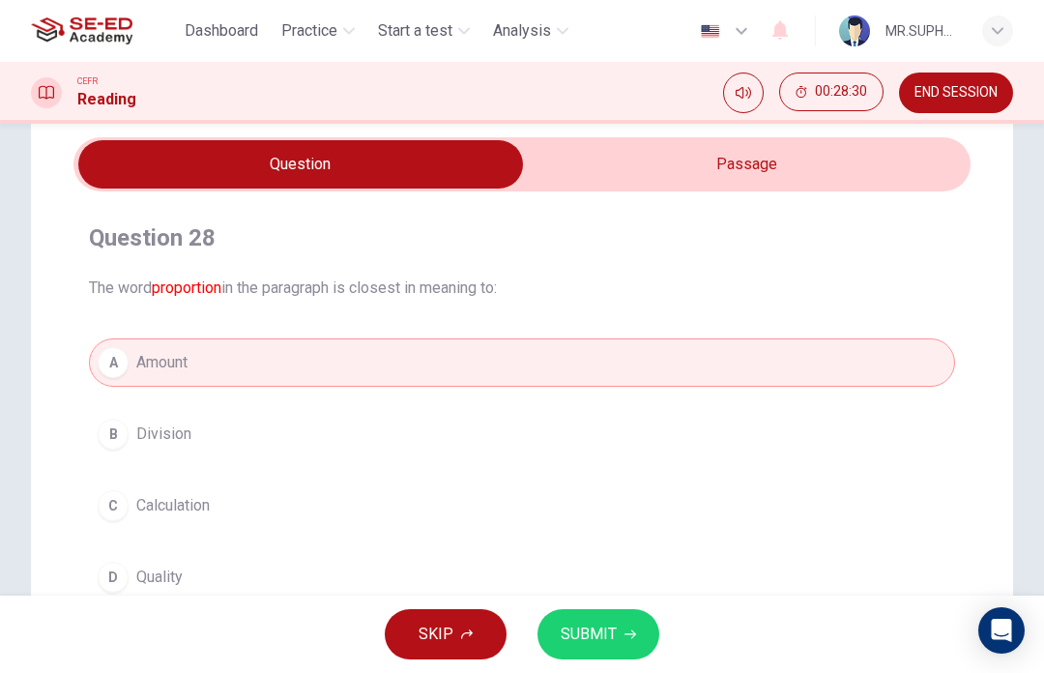
click at [692, 159] on input "checkbox" at bounding box center [301, 164] width 1346 height 48
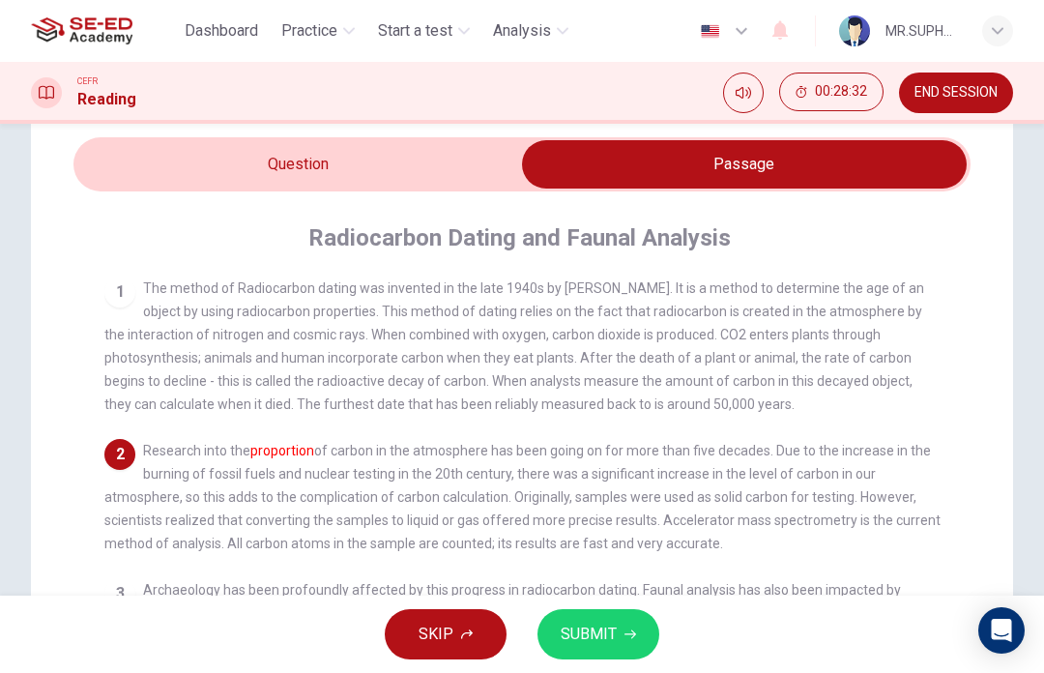
click at [396, 211] on div "Radiocarbon Dating and Faunal Analysis 1 The method of Radiocarbon dating was i…" at bounding box center [521, 595] width 897 height 808
click at [456, 160] on input "checkbox" at bounding box center [745, 164] width 1346 height 48
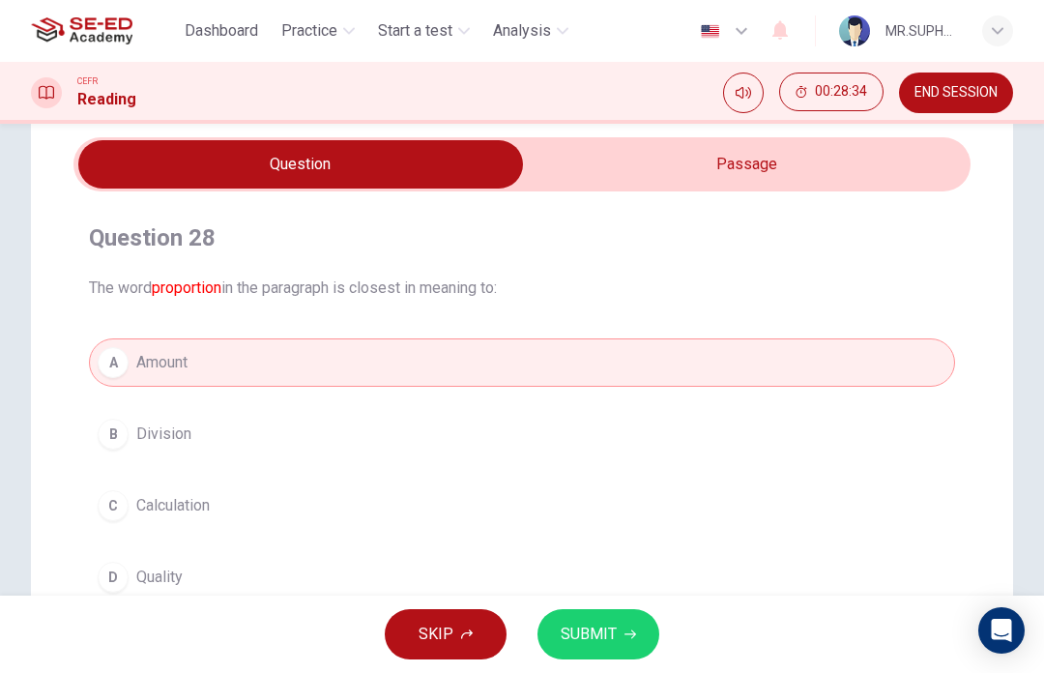
click at [617, 639] on button "SUBMIT" at bounding box center [599, 634] width 122 height 50
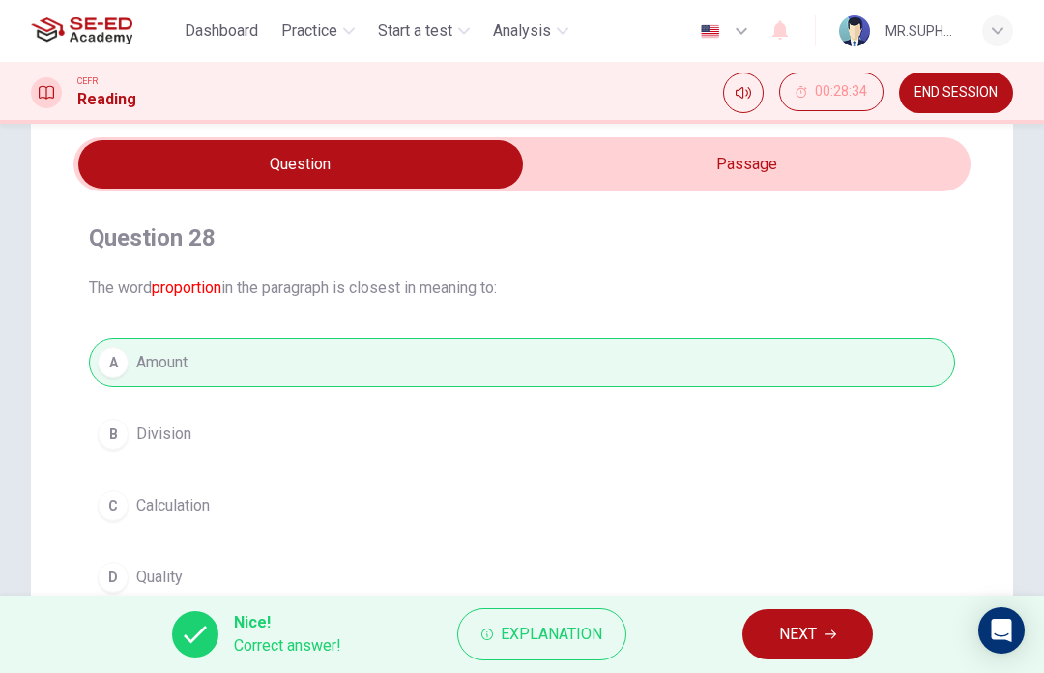
click at [831, 632] on icon "button" at bounding box center [831, 634] width 12 height 12
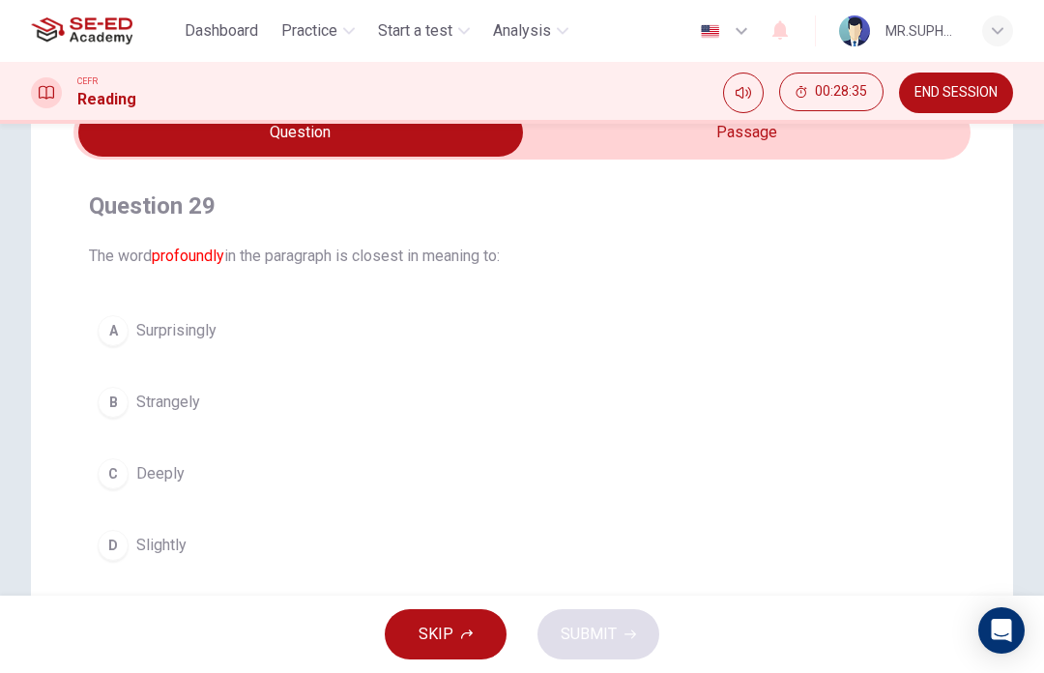
scroll to position [108, 0]
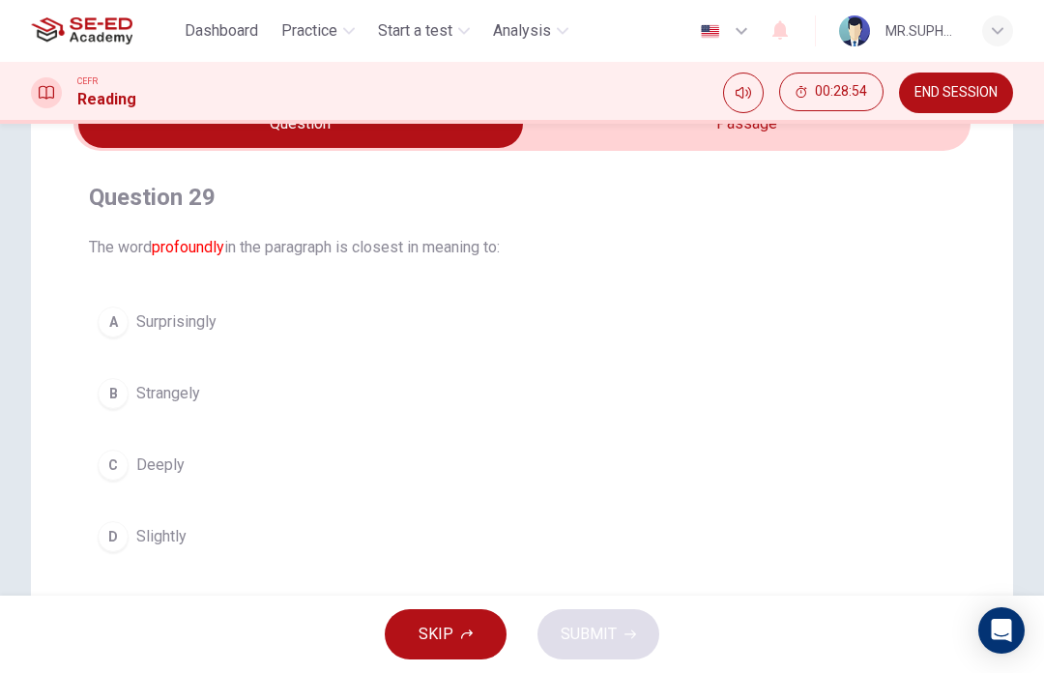
click at [773, 135] on input "checkbox" at bounding box center [301, 124] width 1346 height 48
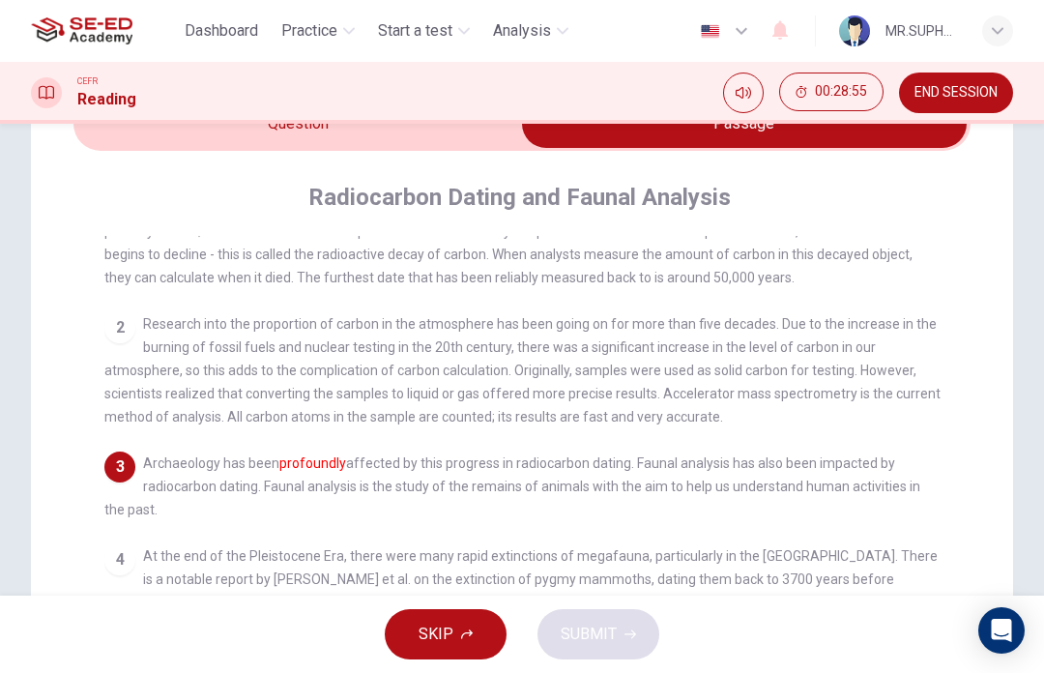
scroll to position [87, 0]
click at [432, 146] on input "checkbox" at bounding box center [745, 124] width 1346 height 48
checkbox input "false"
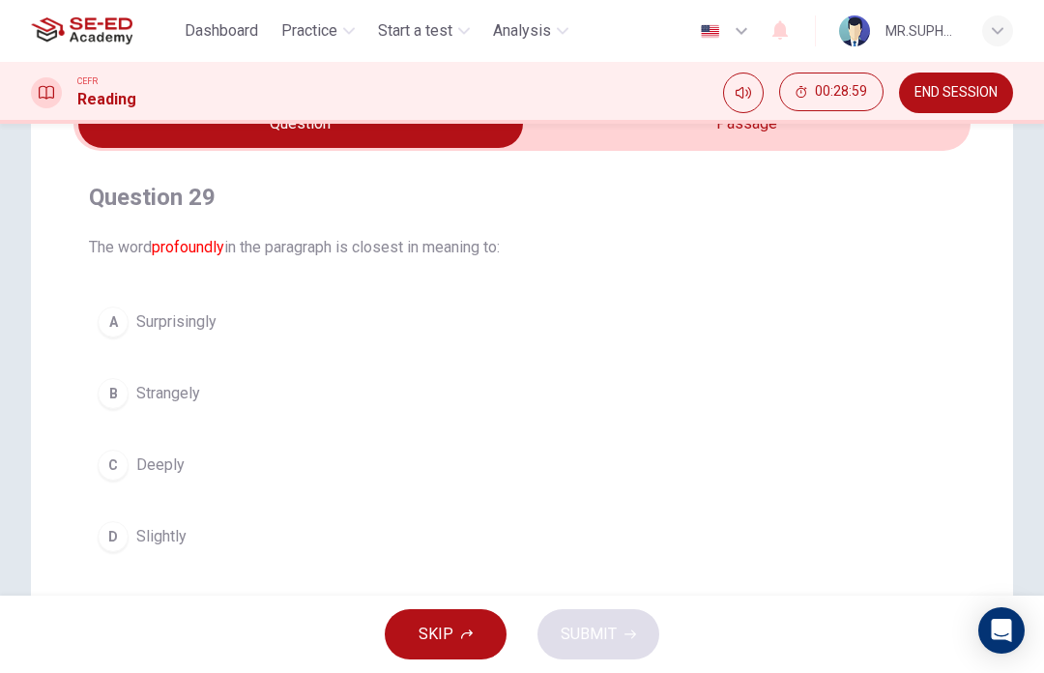
click at [251, 326] on button "A Surprisingly" at bounding box center [522, 322] width 866 height 48
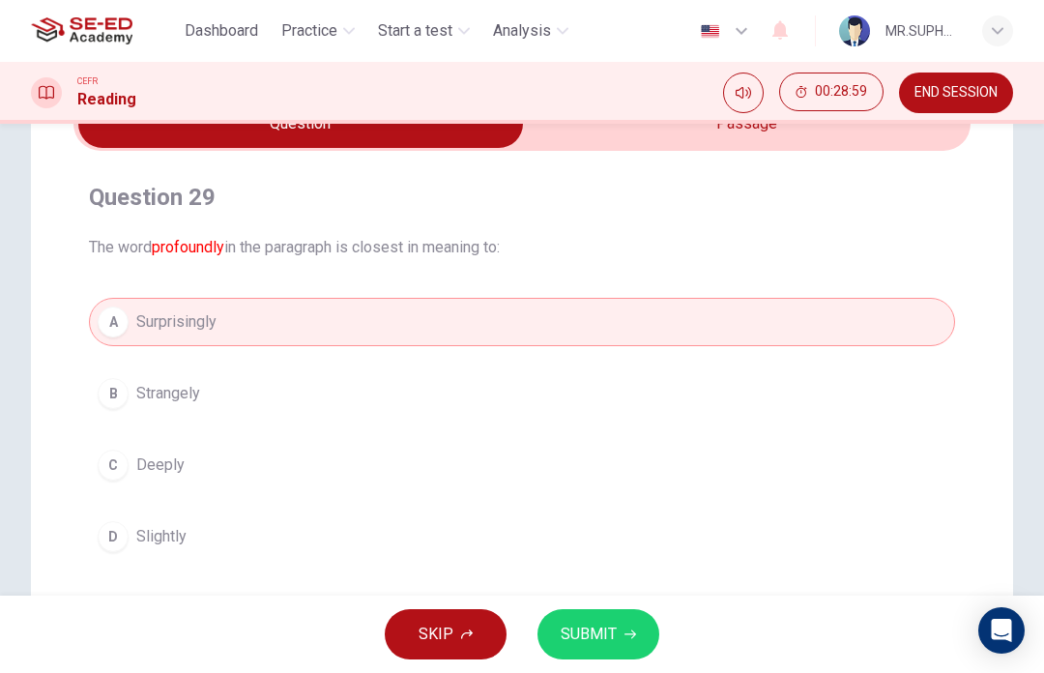
click at [610, 632] on span "SUBMIT" at bounding box center [589, 634] width 56 height 27
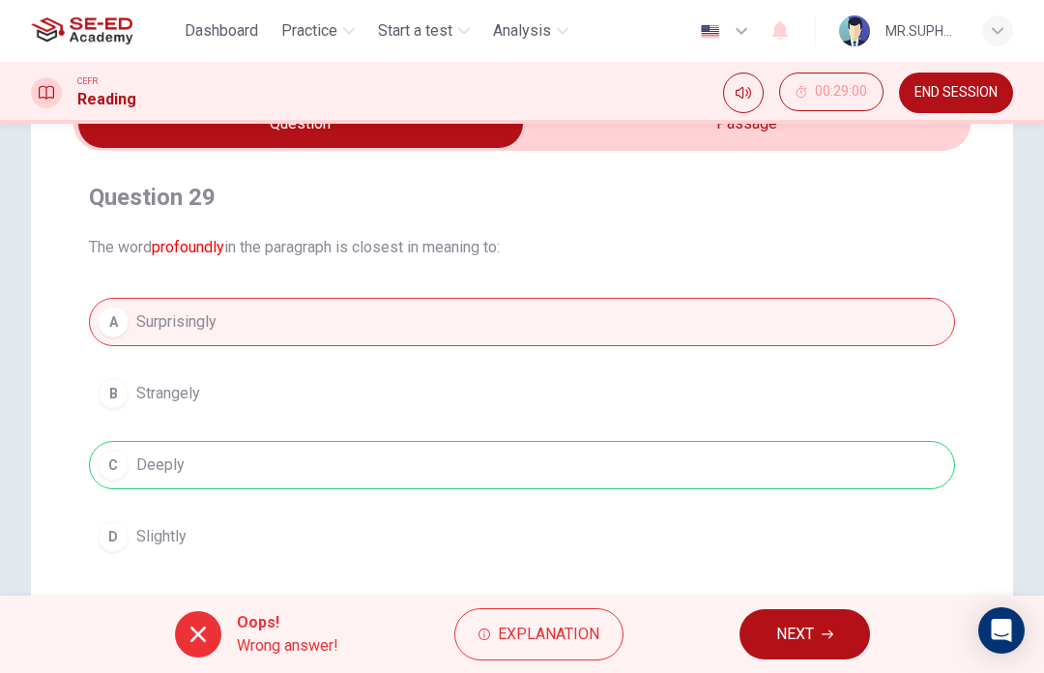
click at [780, 637] on span "NEXT" at bounding box center [795, 634] width 38 height 27
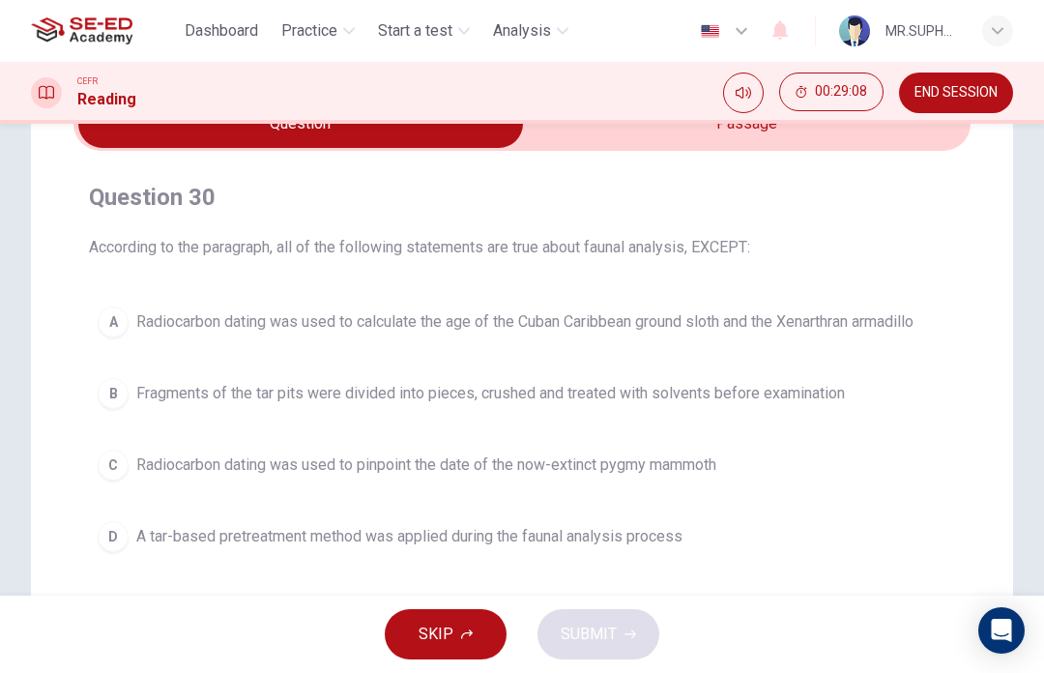
click at [640, 549] on button "D A tar-based pretreatment method was applied during the faunal analysis process" at bounding box center [522, 536] width 866 height 48
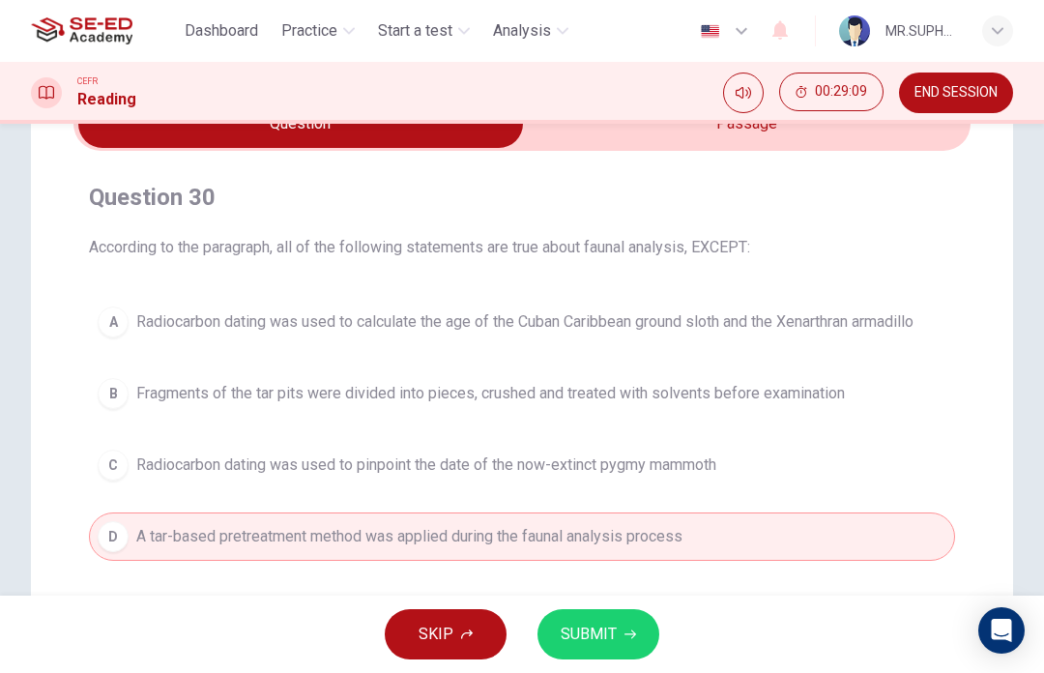
click at [628, 633] on icon "button" at bounding box center [631, 634] width 12 height 12
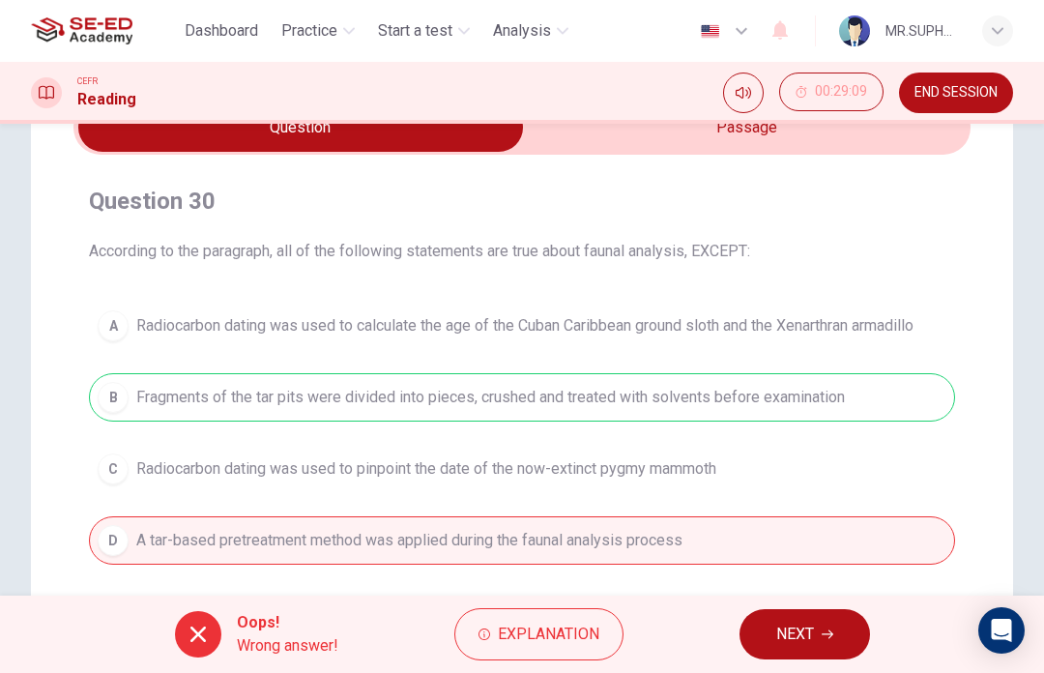
scroll to position [106, 0]
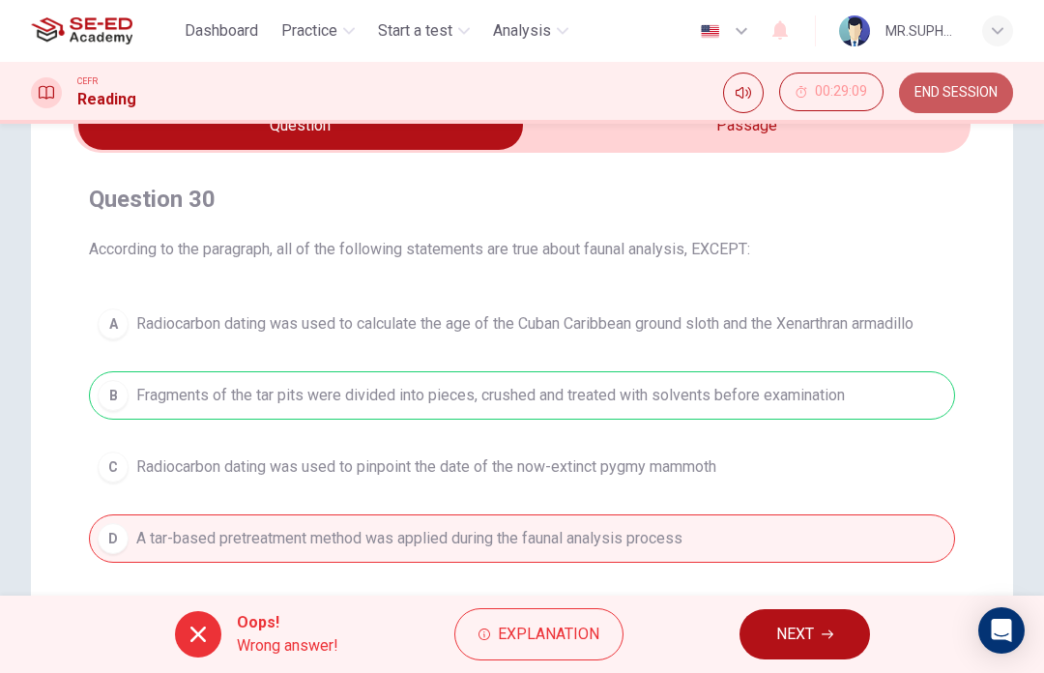
click at [986, 93] on span "END SESSION" at bounding box center [956, 92] width 83 height 15
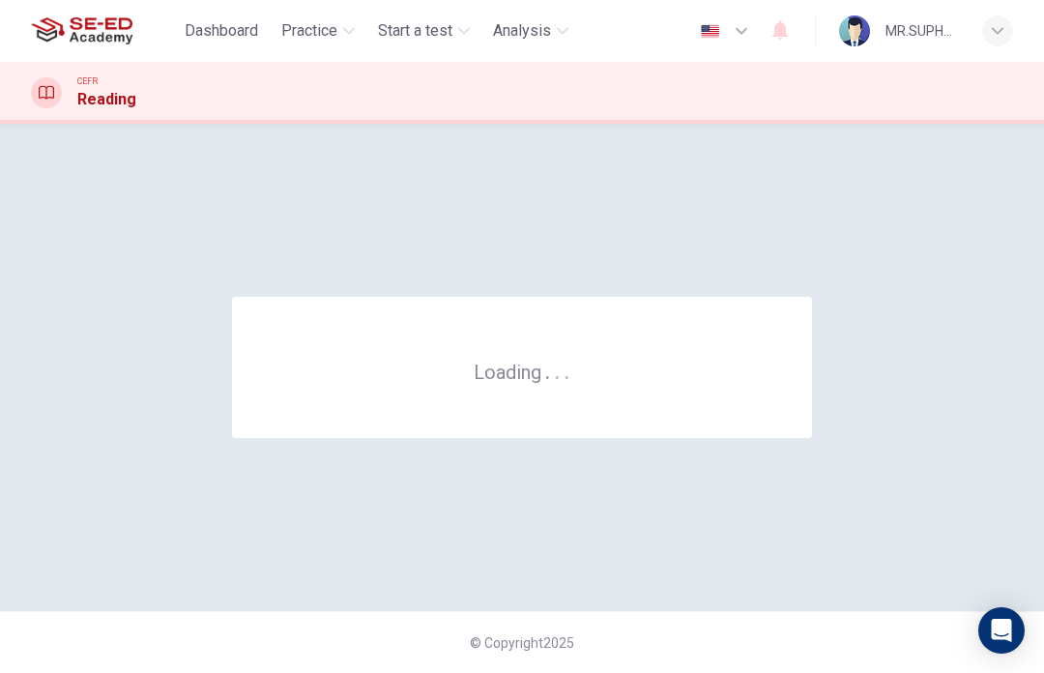
scroll to position [0, 0]
